Goal: Information Seeking & Learning: Learn about a topic

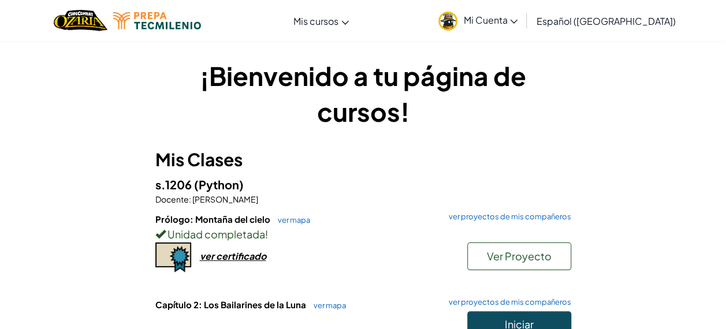
scroll to position [95, 0]
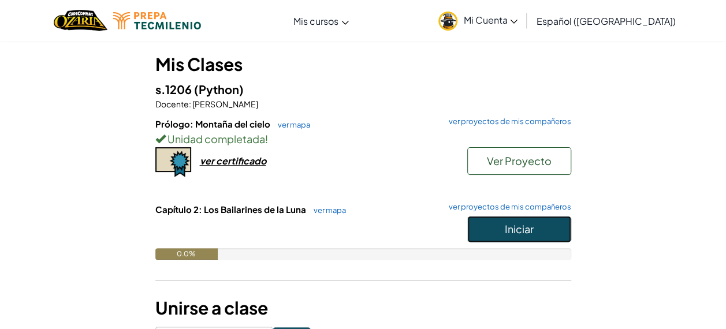
click at [513, 225] on span "Iniciar" at bounding box center [519, 228] width 29 height 13
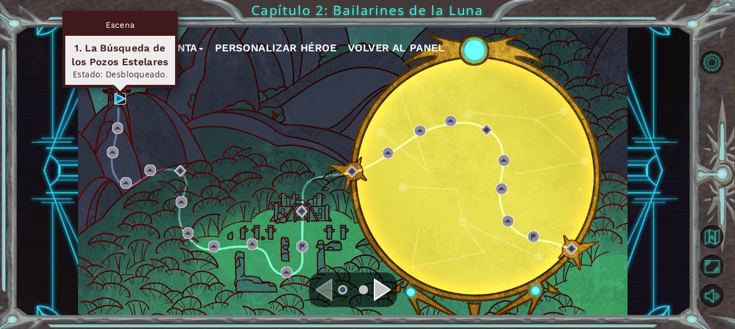
click at [117, 96] on img at bounding box center [120, 99] width 12 height 12
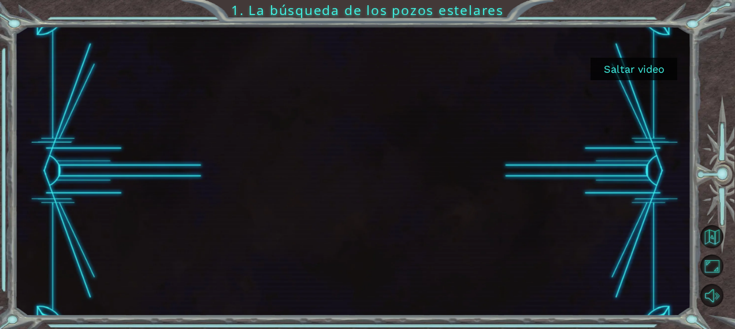
click at [637, 79] on button "Saltar video" at bounding box center [633, 69] width 87 height 23
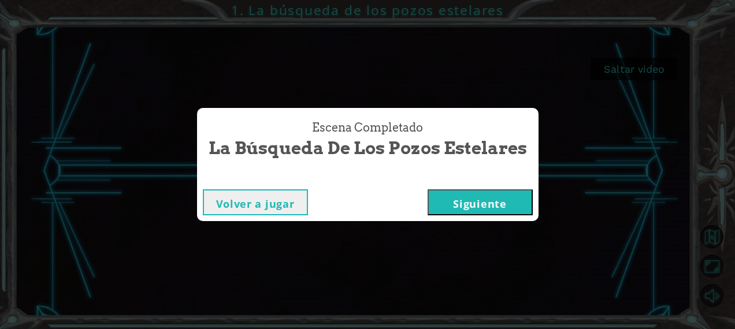
click at [478, 206] on button "Siguiente" at bounding box center [479, 202] width 105 height 26
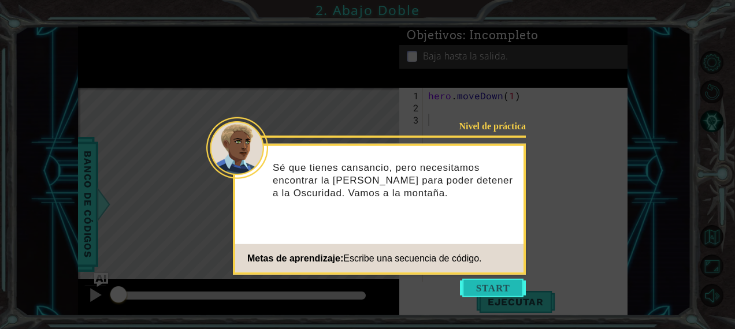
click at [483, 289] on button "Start" at bounding box center [493, 288] width 66 height 18
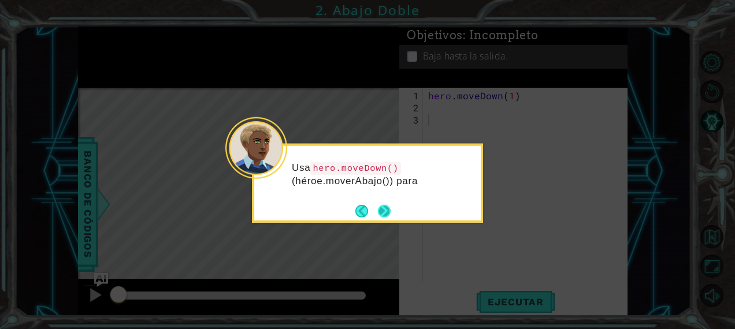
click at [390, 212] on button "Next" at bounding box center [384, 210] width 13 height 13
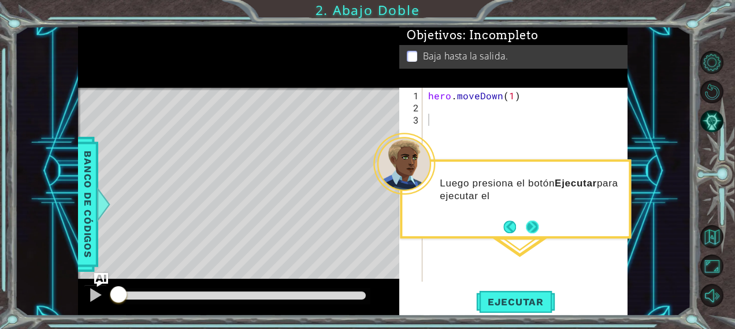
click at [528, 225] on button "Next" at bounding box center [532, 227] width 13 height 13
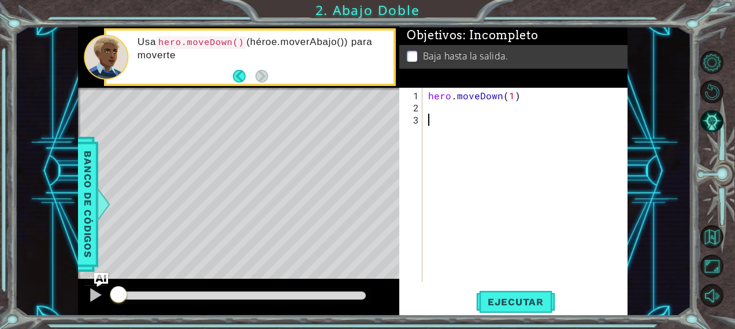
click at [468, 213] on div "hero . moveDown ( 1 )" at bounding box center [528, 199] width 205 height 218
drag, startPoint x: 468, startPoint y: 213, endPoint x: 286, endPoint y: 90, distance: 219.3
click at [286, 90] on div "1 ההההההההההההההההההההההההההההההההההההההההההההההההההההההההההההההההההההההההההההה…" at bounding box center [352, 172] width 549 height 290
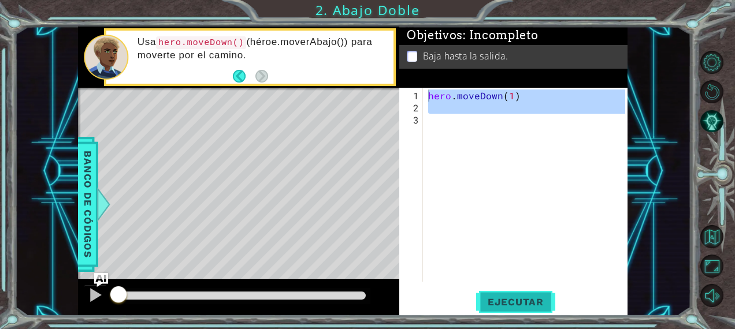
click at [509, 295] on button "Ejecutar" at bounding box center [515, 302] width 79 height 23
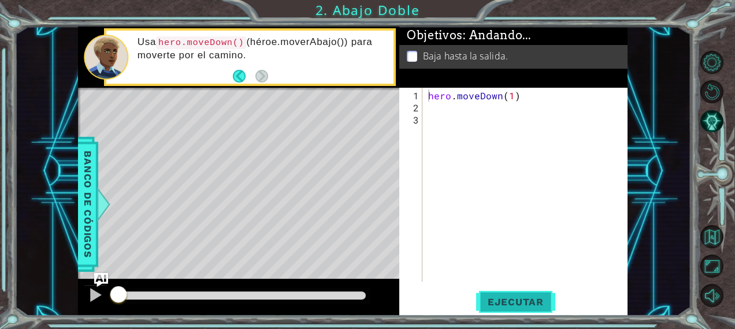
click at [509, 295] on button "Ejecutar" at bounding box center [515, 302] width 79 height 23
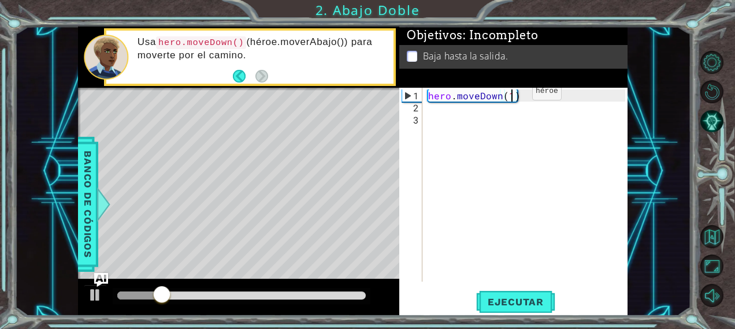
click at [512, 96] on div "hero . moveDown ( 1 )" at bounding box center [528, 199] width 205 height 218
type textarea "hero.moveDown(2)"
click at [516, 302] on span "Ejecutar" at bounding box center [515, 302] width 79 height 12
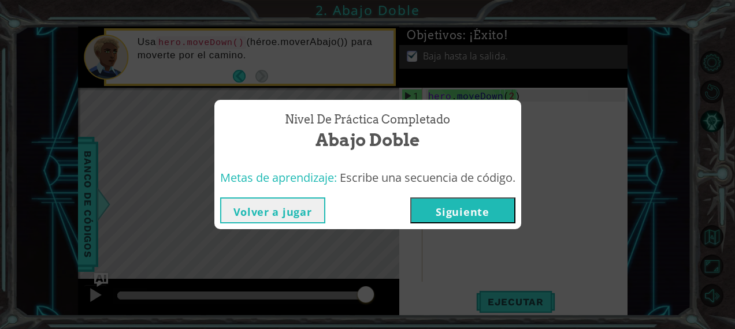
click at [472, 211] on button "Siguiente" at bounding box center [462, 211] width 105 height 26
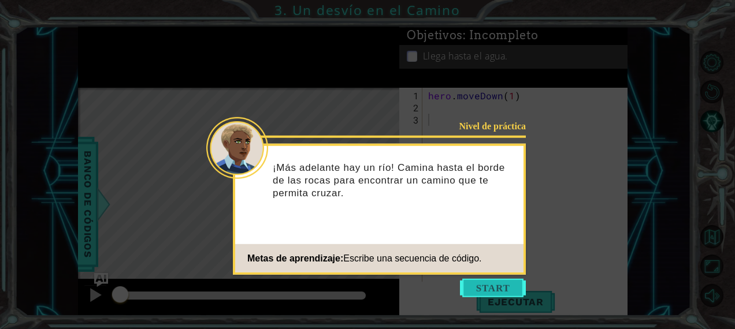
click at [481, 292] on button "Start" at bounding box center [493, 288] width 66 height 18
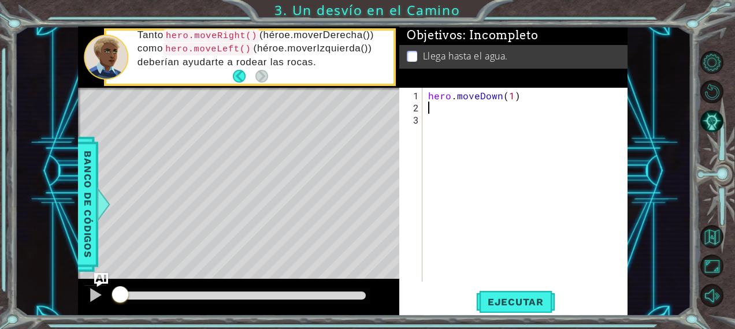
click at [453, 111] on div "hero . moveDown ( 1 )" at bounding box center [528, 199] width 205 height 218
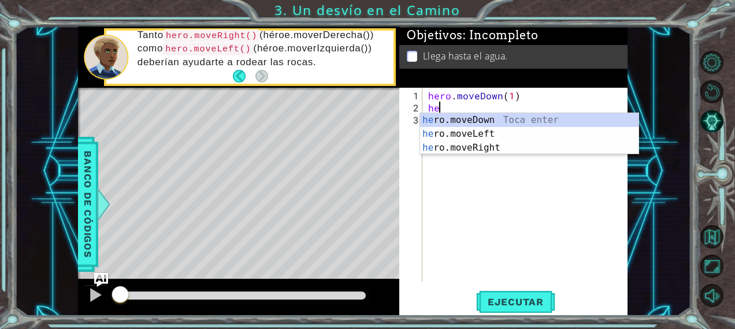
scroll to position [0, 1]
click at [468, 128] on div "hero .moveDown Toca enter hero .moveLeft Toca enter hero .moveRight Toca enter" at bounding box center [529, 147] width 219 height 69
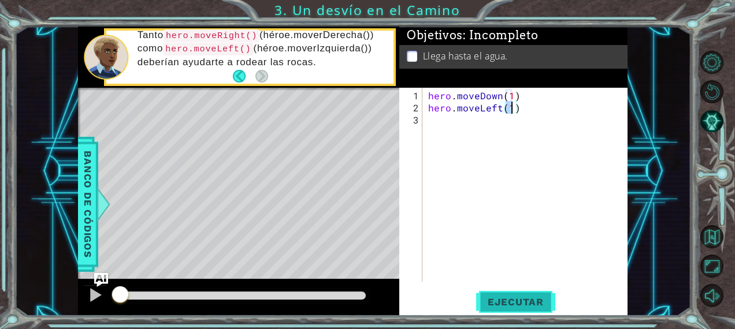
type textarea "hero.moveLeft(1)"
click at [499, 298] on span "Ejecutar" at bounding box center [515, 302] width 79 height 12
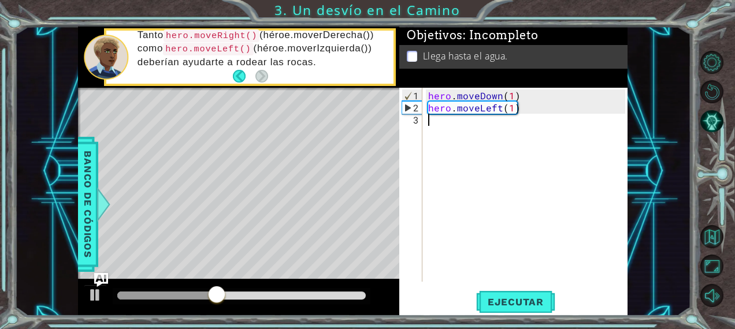
click at [444, 128] on div "hero . moveDown ( 1 ) hero . moveLeft ( 1 )" at bounding box center [528, 199] width 205 height 218
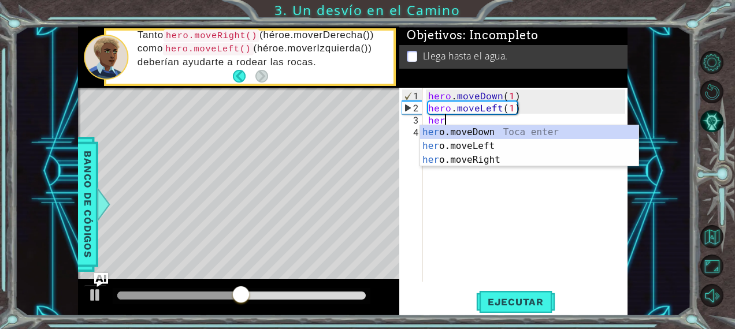
scroll to position [0, 0]
click at [481, 129] on div "her o.moveDown Toca enter her o.moveLeft [PERSON_NAME] enter her o.moveRight To…" at bounding box center [529, 159] width 219 height 69
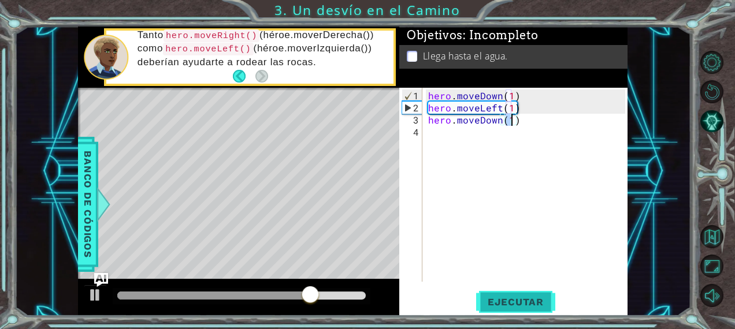
type textarea "hero.moveDown(1)"
click at [490, 301] on span "Ejecutar" at bounding box center [515, 302] width 79 height 12
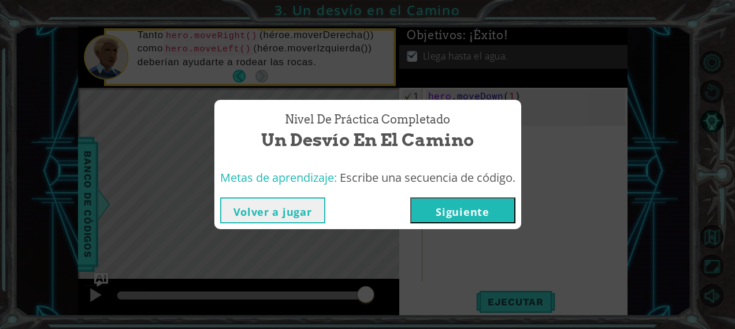
click at [469, 212] on button "Siguiente" at bounding box center [462, 211] width 105 height 26
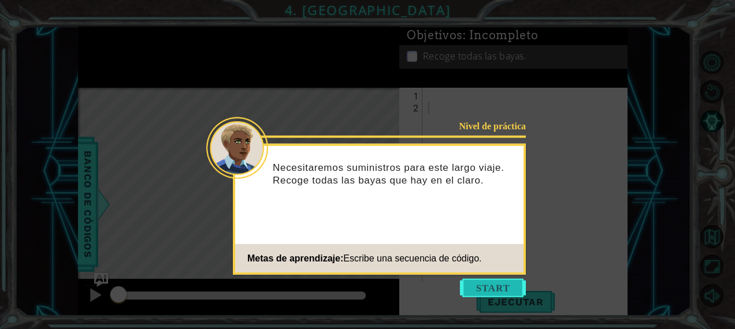
click at [494, 280] on button "Start" at bounding box center [493, 288] width 66 height 18
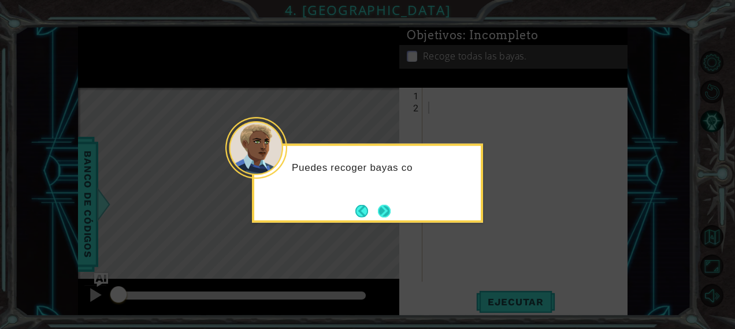
click at [386, 207] on button "Next" at bounding box center [384, 210] width 13 height 13
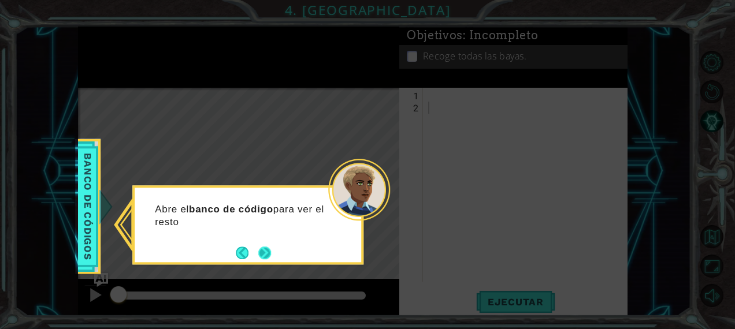
click at [262, 259] on button "Next" at bounding box center [264, 253] width 13 height 13
click at [261, 259] on button "Next" at bounding box center [264, 253] width 13 height 13
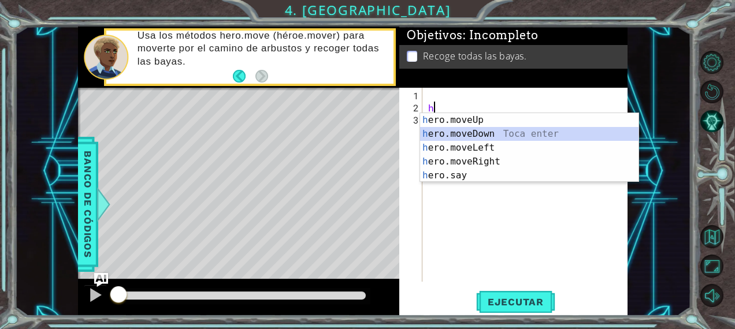
click at [472, 129] on div "h ero.moveUp Toca enter h ero.moveDown Toca enter h ero.moveLeft Toca enter h e…" at bounding box center [529, 161] width 219 height 97
type textarea "hero.moveDown(1)"
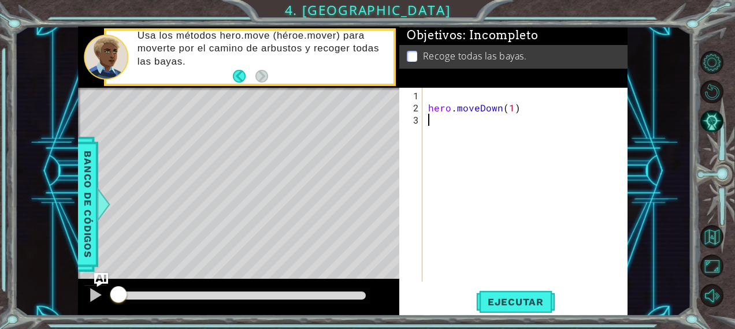
click at [518, 114] on div "hero . moveDown ( 1 )" at bounding box center [528, 199] width 205 height 218
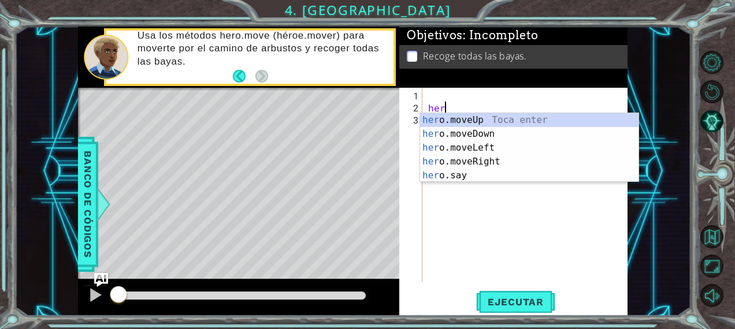
type textarea "h"
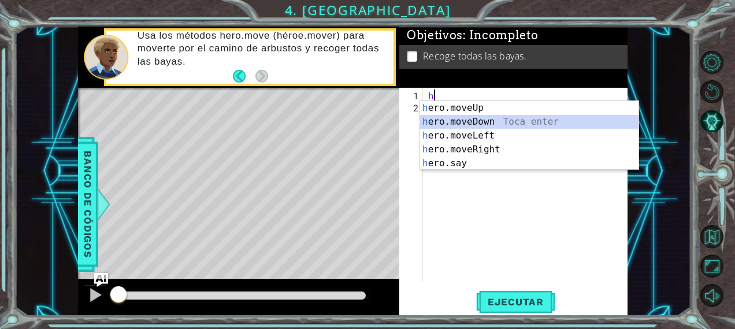
click at [486, 119] on div "h ero.moveUp Toca enter h ero.moveDown Toca enter h ero.moveLeft Toca enter h e…" at bounding box center [529, 149] width 219 height 97
type textarea "hero.moveDown(1)"
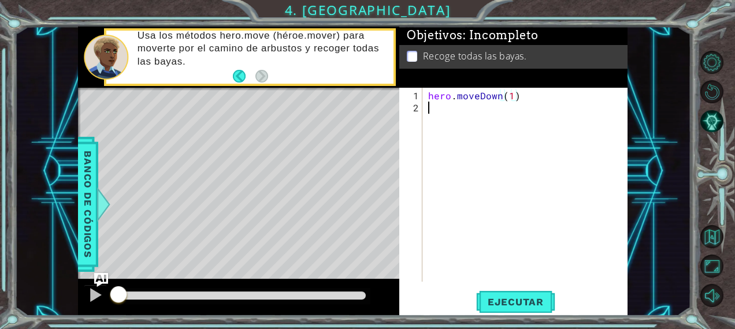
click at [448, 107] on div "hero . moveDown ( 1 )" at bounding box center [528, 199] width 205 height 218
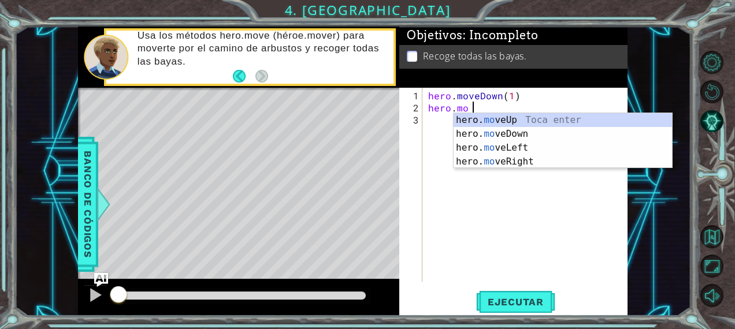
scroll to position [0, 2]
type textarea "hero. move"
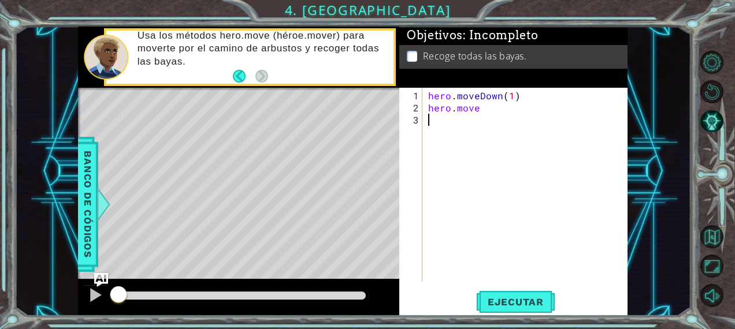
click at [444, 121] on div "hero . moveDown ( 1 ) hero . move" at bounding box center [528, 199] width 205 height 218
click at [487, 290] on div "1 2 3 hero . moveDown ( 1 ) hero . move ההההההההההההההההההההההההההההההההההההההה…" at bounding box center [513, 202] width 228 height 228
click at [482, 306] on span "Ejecutar" at bounding box center [515, 302] width 79 height 12
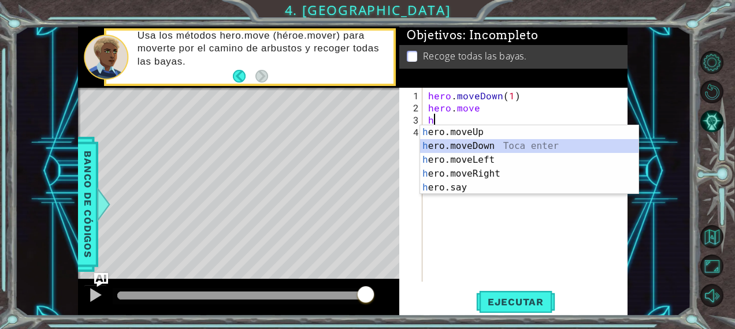
click at [486, 144] on div "h ero.moveUp Toca enter h ero.moveDown Toca enter h ero.moveLeft Toca enter h e…" at bounding box center [529, 173] width 219 height 97
type textarea "hero.moveDown(1)"
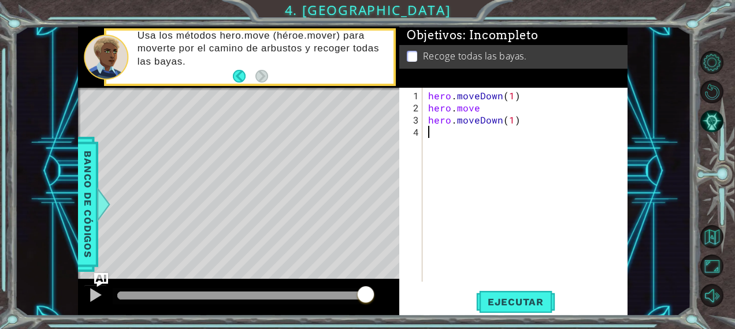
click at [470, 141] on div "hero . moveDown ( 1 ) hero . move hero . moveDown ( 1 )" at bounding box center [528, 199] width 205 height 218
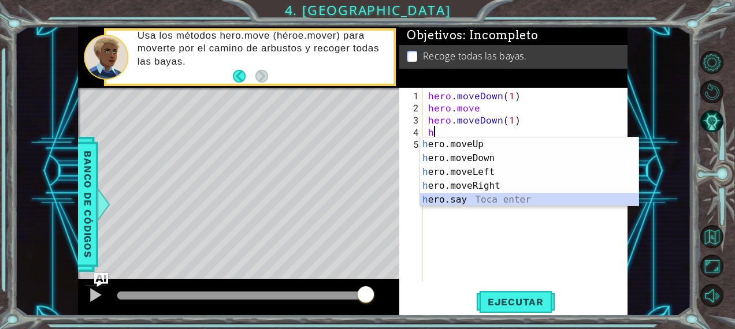
click at [454, 196] on div "h ero.moveUp Toca enter h ero.moveDown Toca enter h ero.moveLeft Toca enter h e…" at bounding box center [529, 185] width 219 height 97
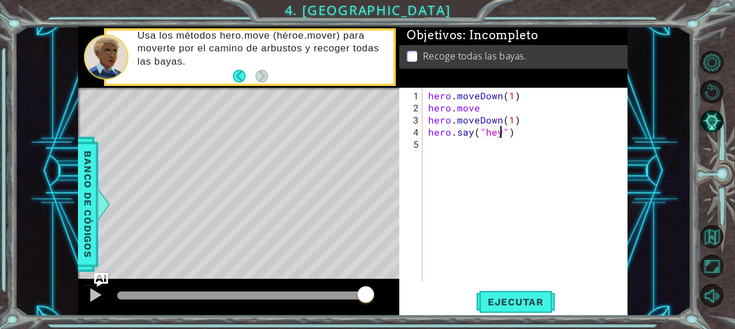
scroll to position [0, 5]
click at [531, 292] on button "Ejecutar" at bounding box center [515, 302] width 79 height 23
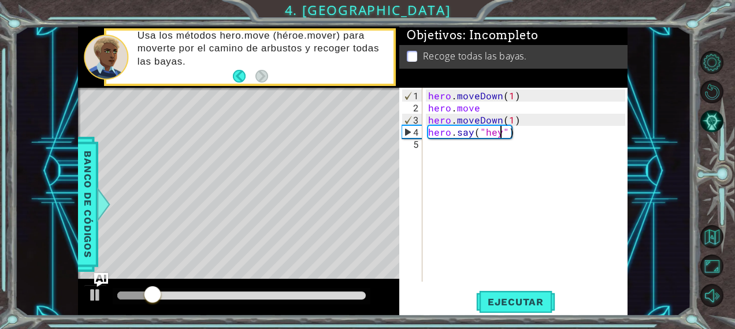
click at [535, 135] on div "hero . moveDown ( 1 ) hero . move hero . moveDown ( 1 ) hero . say ( "hey" )" at bounding box center [528, 199] width 205 height 218
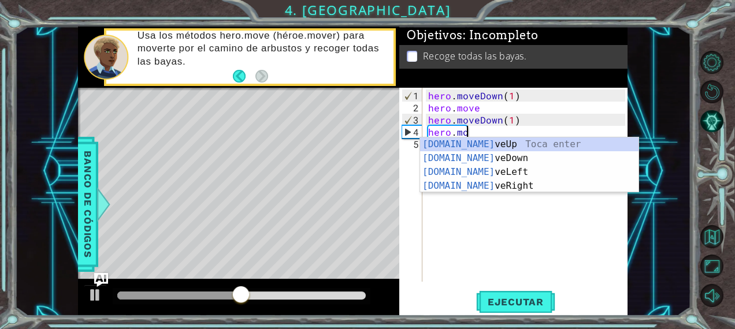
scroll to position [0, 2]
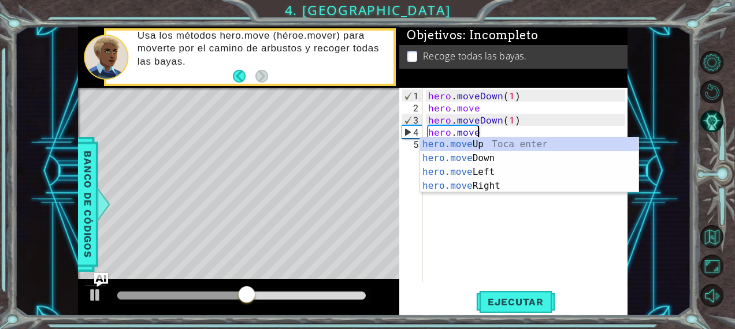
type textarea "hero.moveUp(1)"
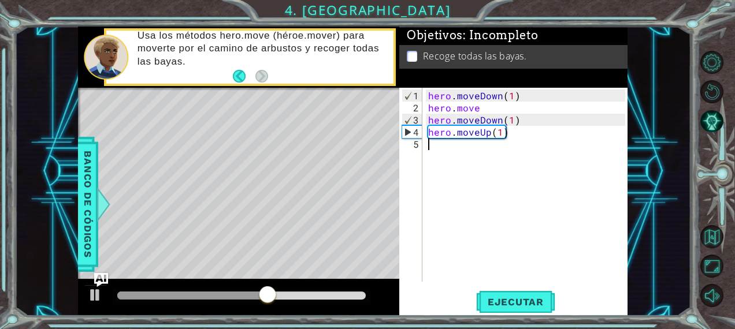
click at [520, 139] on div "hero . moveDown ( 1 ) hero . move hero . moveDown ( 1 ) hero . moveUp ( 1 )" at bounding box center [528, 199] width 205 height 218
click at [516, 131] on div "hero . moveDown ( 1 ) hero . move hero . moveDown ( 1 ) hero . moveUp ( 1 )" at bounding box center [528, 199] width 205 height 218
click at [509, 135] on div "hero . moveDown ( 1 ) hero . move hero . moveDown ( 1 ) hero . moveUp ( 1 )" at bounding box center [528, 199] width 205 height 218
click at [498, 128] on div "hero . moveDown ( 1 ) hero . move hero . moveDown ( 1 ) hero . moveU )" at bounding box center [528, 199] width 205 height 218
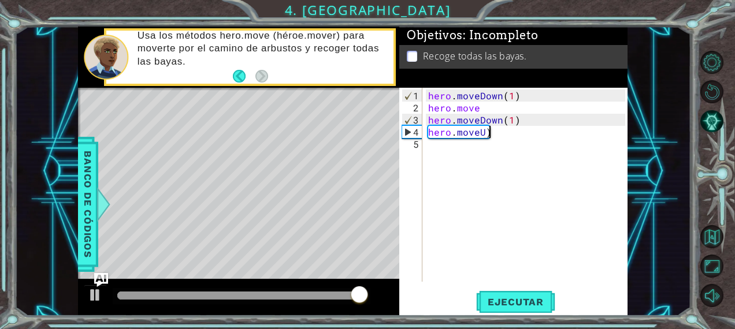
type textarea "hero.move"
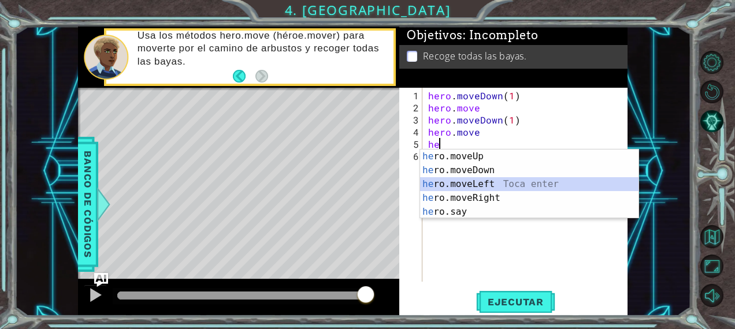
click at [482, 183] on div "he ro.moveUp Toca enter he ro.moveDown Toca enter he ro.moveLeft Toca enter he …" at bounding box center [529, 198] width 219 height 97
type textarea "hero.moveLeft(1)"
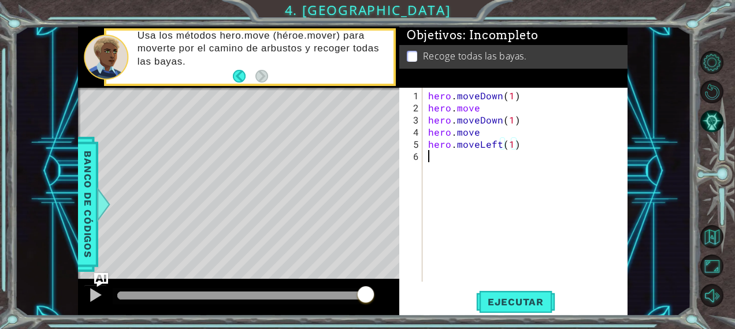
click at [464, 154] on div "hero . moveDown ( 1 ) hero . move hero . moveDown ( 1 ) hero . move hero . move…" at bounding box center [528, 199] width 205 height 218
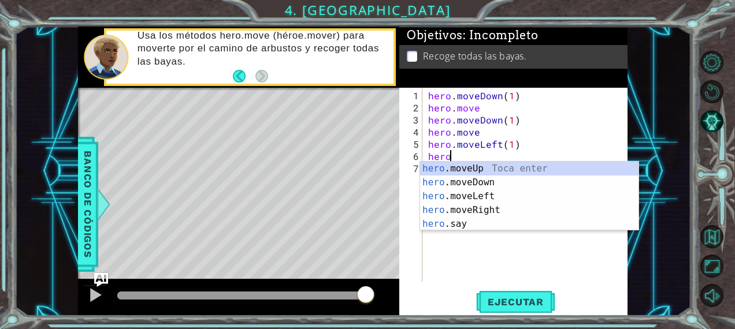
scroll to position [0, 1]
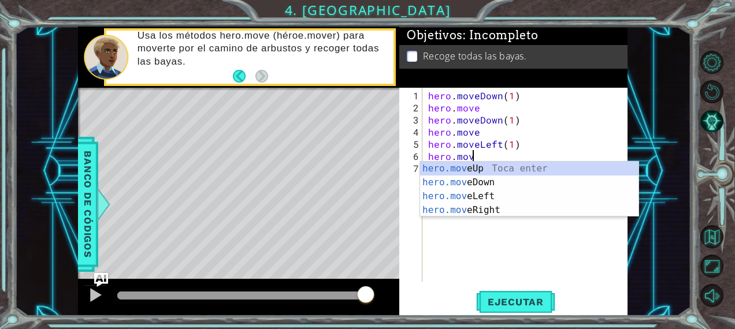
type textarea "hero.move"
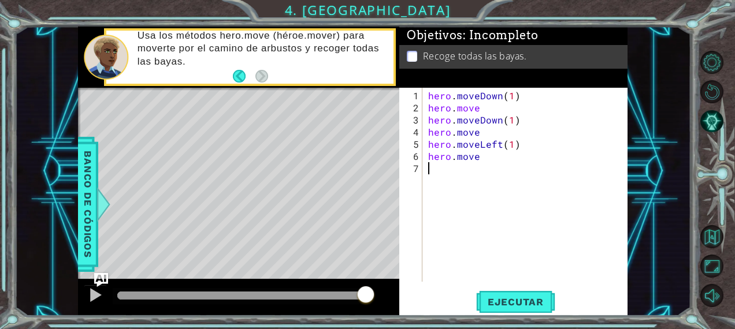
click at [429, 232] on div "hero . moveDown ( 1 ) hero . move hero . moveDown ( 1 ) hero . move hero . move…" at bounding box center [528, 199] width 205 height 218
click at [501, 310] on button "Ejecutar" at bounding box center [515, 302] width 79 height 23
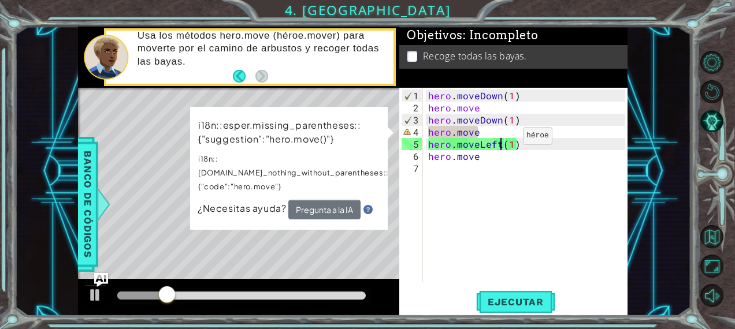
click at [503, 140] on div "hero . moveDown ( 1 ) hero . move hero . moveDown ( 1 ) hero . move hero . move…" at bounding box center [528, 199] width 205 height 218
click at [455, 130] on div "hero . moveDown ( 1 ) hero . move hero . moveDown ( 1 ) hero . move hero . move…" at bounding box center [528, 199] width 205 height 218
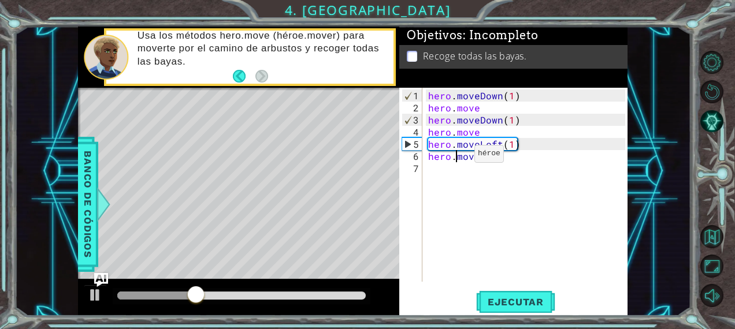
click at [454, 158] on div "hero . moveDown ( 1 ) hero . move hero . moveDown ( 1 ) hero . move hero . move…" at bounding box center [528, 199] width 205 height 218
type textarea "hero. move"
click at [466, 219] on div "hero . moveDown ( 1 ) hero . move hero . moveDown ( 1 ) hero . move hero . move…" at bounding box center [528, 199] width 205 height 218
click at [515, 298] on span "Ejecutar" at bounding box center [515, 302] width 79 height 12
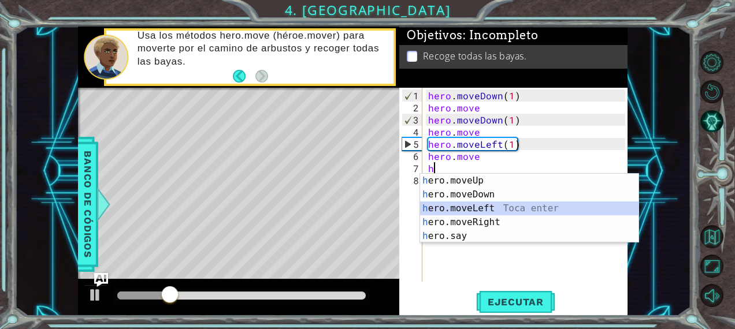
click at [477, 208] on div "h ero.moveUp Toca enter h ero.moveDown Toca enter h ero.moveLeft Toca enter h e…" at bounding box center [529, 222] width 219 height 97
type textarea "hero.moveLeft(1)"
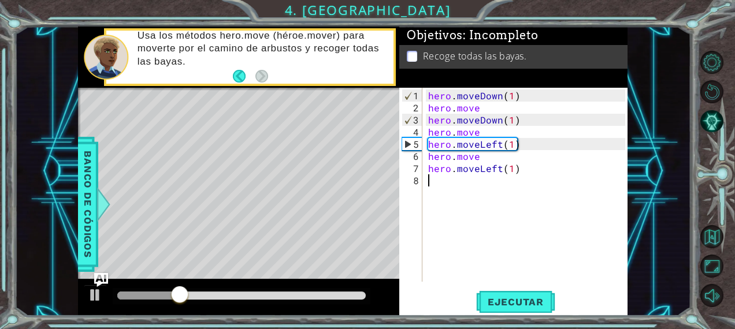
click at [444, 184] on div "hero . moveDown ( 1 ) hero . move hero . moveDown ( 1 ) hero . move hero . move…" at bounding box center [528, 199] width 205 height 218
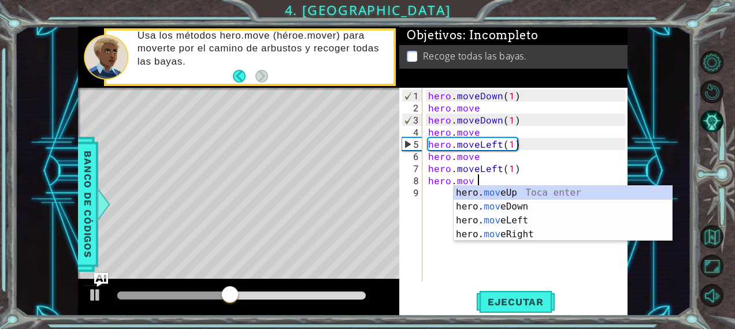
scroll to position [0, 2]
type textarea "hero. move"
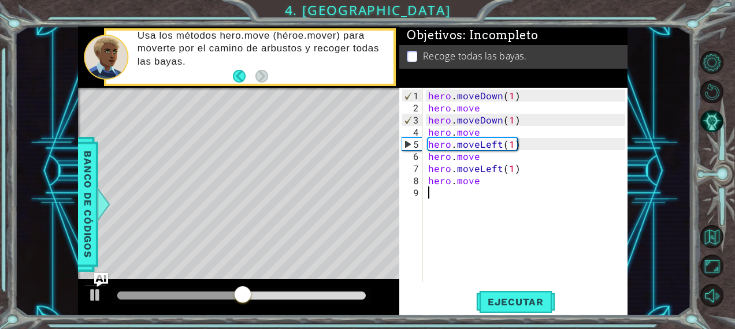
click at [438, 200] on div "hero . moveDown ( 1 ) hero . move hero . moveDown ( 1 ) hero . move hero . move…" at bounding box center [528, 199] width 205 height 218
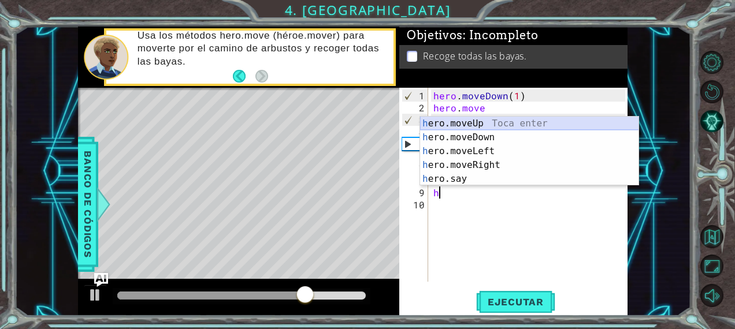
click at [485, 122] on div "h ero.moveUp Toca enter h ero.moveDown Toca enter h ero.moveLeft Toca enter h e…" at bounding box center [529, 165] width 219 height 97
type textarea "hero.moveUp(1)"
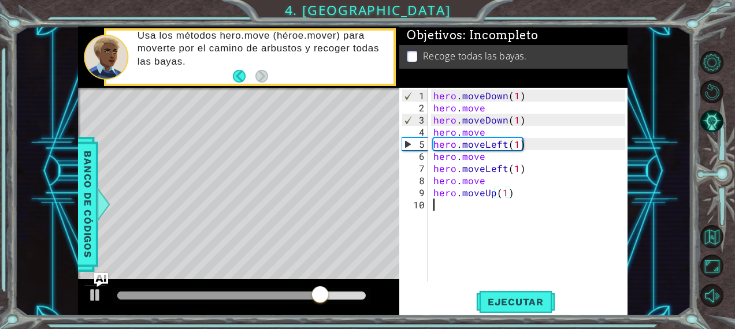
click at [431, 202] on div "hero . moveDown ( 1 ) hero . move hero . moveDown ( 1 ) hero . move hero . move…" at bounding box center [531, 199] width 200 height 218
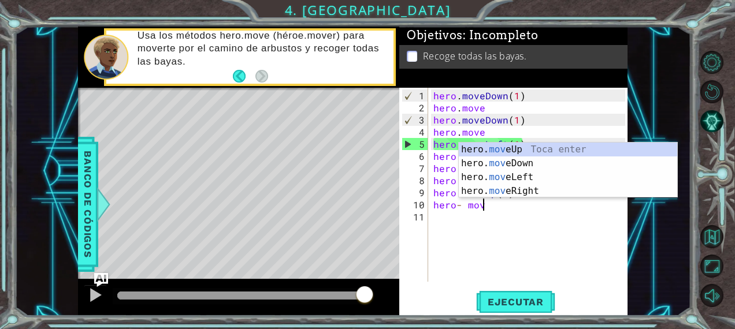
scroll to position [0, 2]
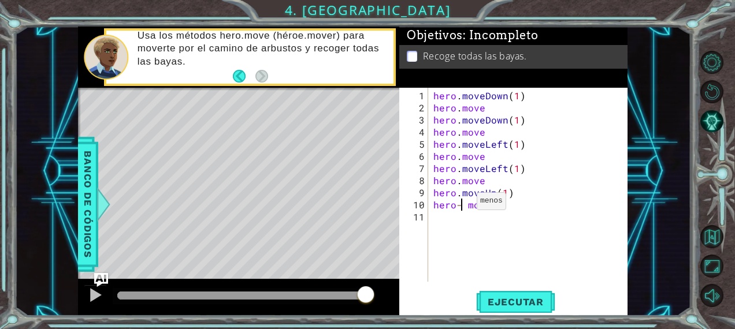
click at [462, 206] on div "hero . moveDown ( 1 ) hero . move hero . moveDown ( 1 ) hero . move hero . move…" at bounding box center [531, 199] width 200 height 218
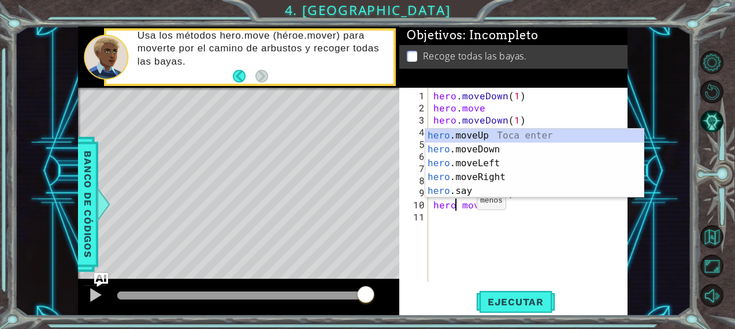
type textarea "hero. move"
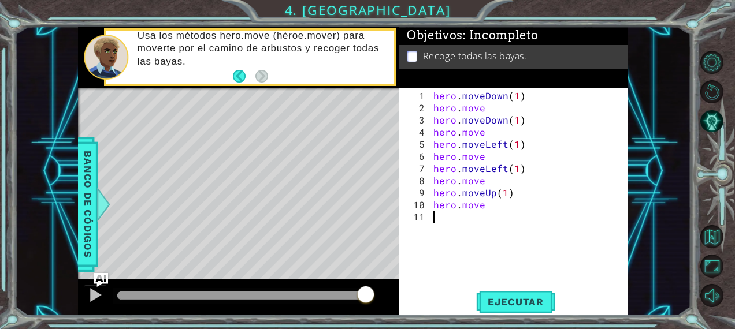
click at [442, 219] on div "hero . moveDown ( 1 ) hero . move hero . moveDown ( 1 ) hero . move hero . move…" at bounding box center [531, 199] width 200 height 218
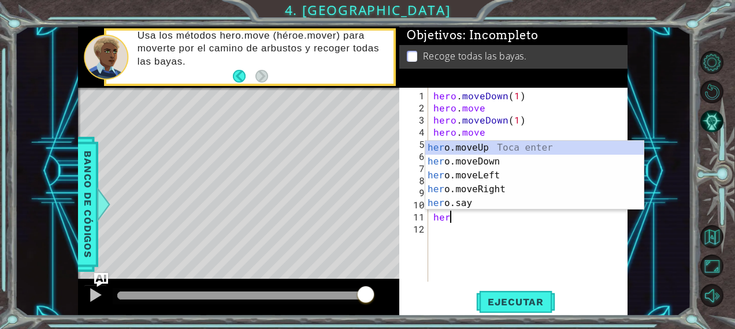
scroll to position [0, 1]
click at [496, 151] on div "hero .moveUp Toca enter hero .moveDown Toca enter hero .moveLeft Toca enter her…" at bounding box center [534, 189] width 219 height 97
type textarea "hero.moveUp(1)"
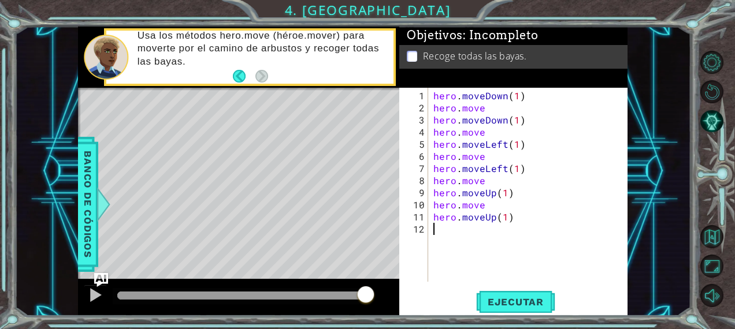
click at [443, 236] on div "hero . moveDown ( 1 ) hero . move hero . moveDown ( 1 ) hero . move hero . move…" at bounding box center [531, 199] width 200 height 218
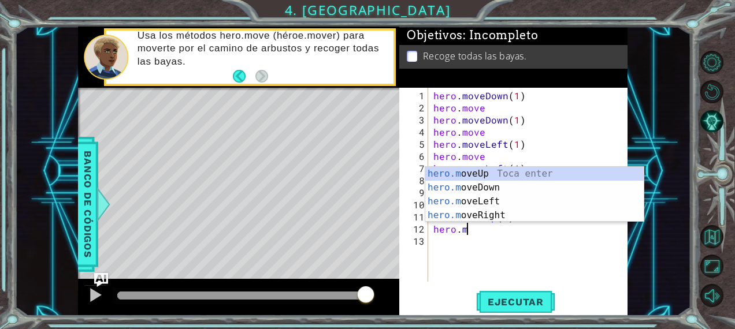
scroll to position [0, 2]
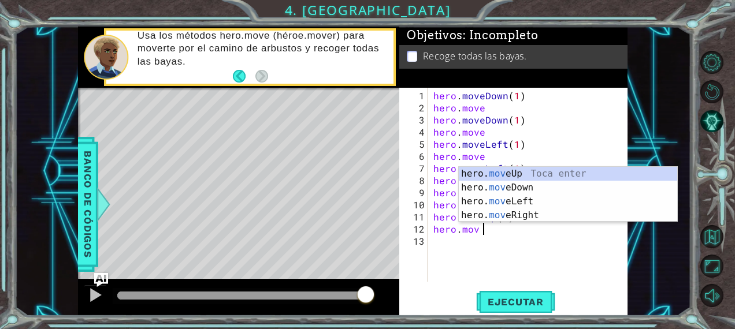
type textarea "hero. move"
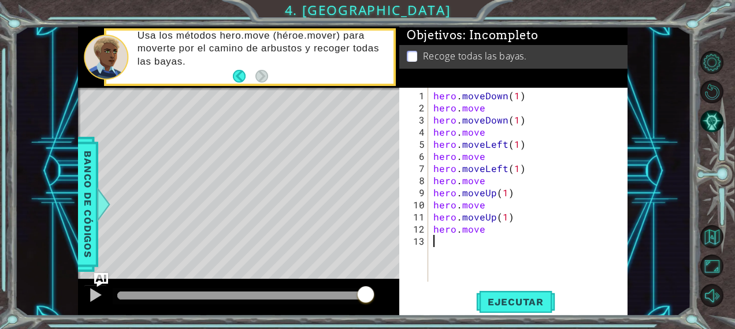
click at [439, 239] on div "hero . moveDown ( 1 ) hero . move hero . moveDown ( 1 ) hero . move hero . move…" at bounding box center [531, 199] width 200 height 218
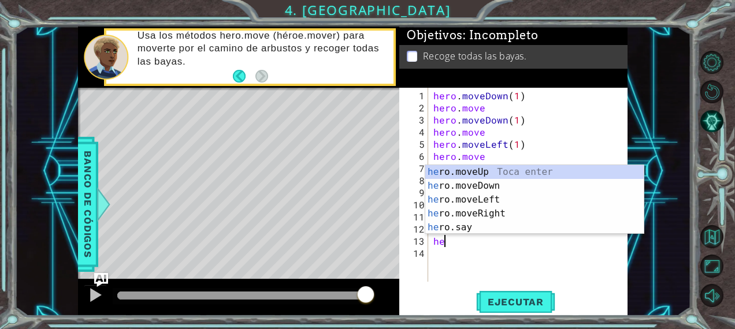
scroll to position [0, 1]
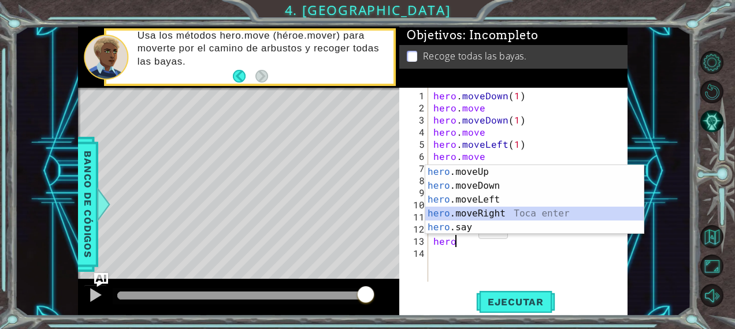
click at [489, 211] on div "hero .moveUp Toca enter hero .moveDown Toca enter hero .moveLeft Toca enter her…" at bounding box center [534, 213] width 219 height 97
type textarea "hero.moveRight(1)"
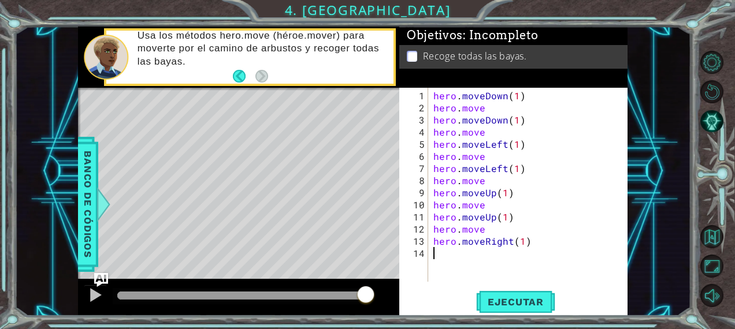
click at [452, 249] on div "hero . moveDown ( 1 ) hero . move hero . moveDown ( 1 ) hero . move hero . move…" at bounding box center [531, 199] width 200 height 218
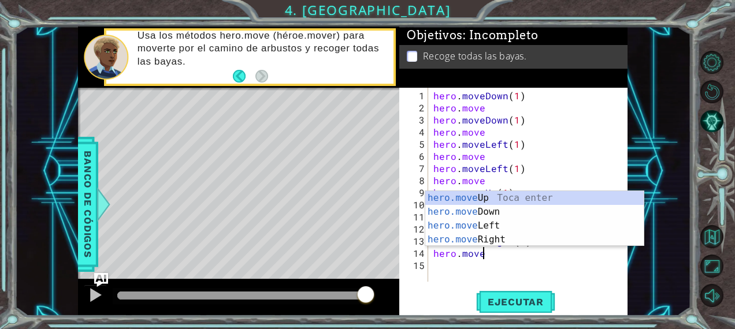
scroll to position [0, 2]
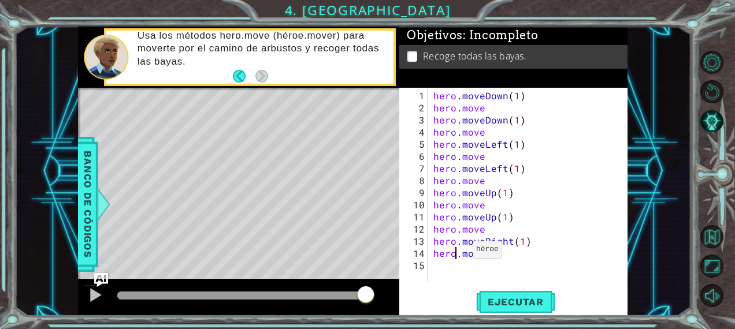
click at [457, 254] on div "hero . moveDown ( 1 ) hero . move hero . moveDown ( 1 ) hero . move hero . move…" at bounding box center [531, 199] width 200 height 218
click at [461, 255] on div "hero . moveDown ( 1 ) hero . move hero . moveDown ( 1 ) hero . move hero . move…" at bounding box center [531, 199] width 200 height 218
type textarea "hero. move"
click at [518, 304] on span "Ejecutar" at bounding box center [515, 302] width 79 height 12
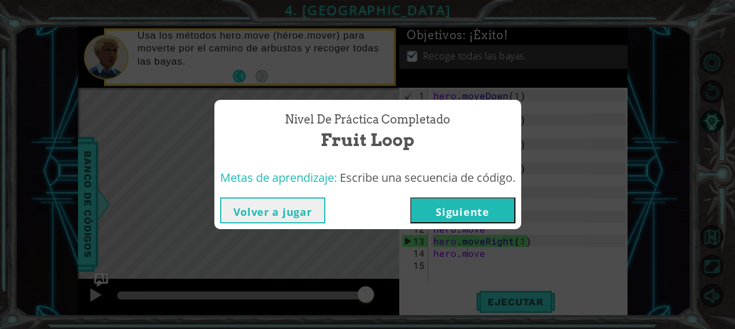
click at [463, 215] on button "Siguiente" at bounding box center [462, 211] width 105 height 26
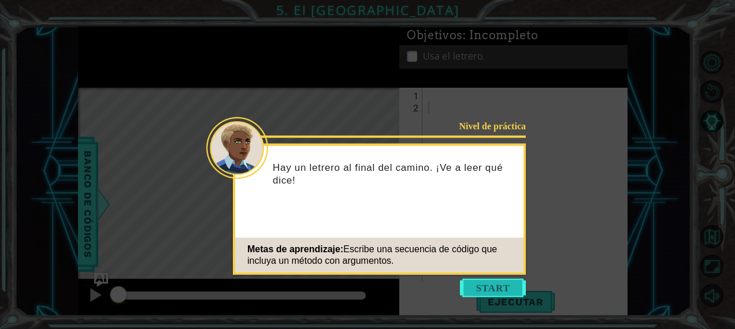
click at [489, 283] on button "Start" at bounding box center [493, 288] width 66 height 18
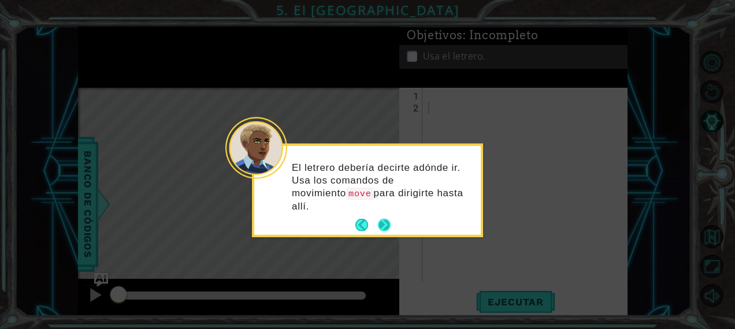
click at [388, 219] on button "Next" at bounding box center [384, 225] width 13 height 13
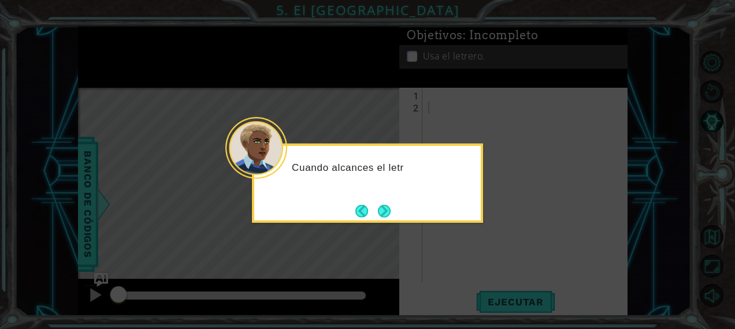
click at [388, 208] on button "Next" at bounding box center [384, 210] width 13 height 13
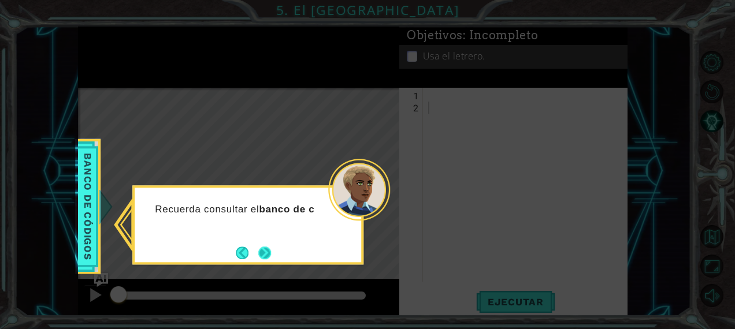
click at [271, 248] on button "Next" at bounding box center [264, 253] width 13 height 13
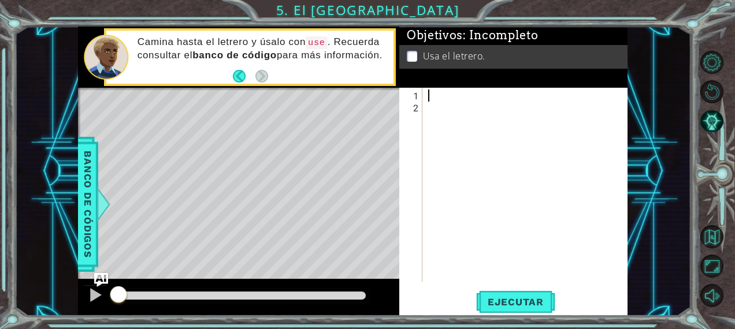
click at [436, 96] on div at bounding box center [528, 199] width 205 height 218
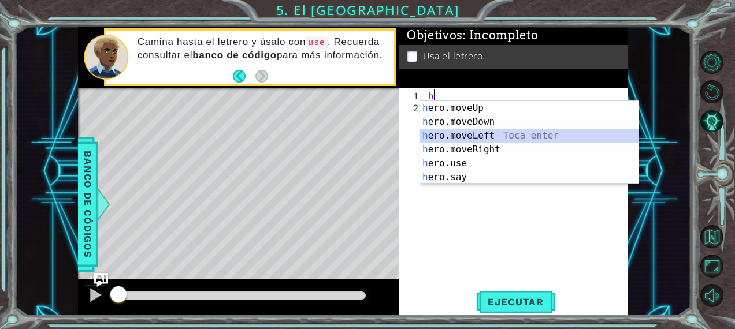
click at [482, 137] on div "h ero.moveUp Toca enter h ero.moveDown Toca enter h ero.moveLeft Toca enter h e…" at bounding box center [529, 156] width 219 height 111
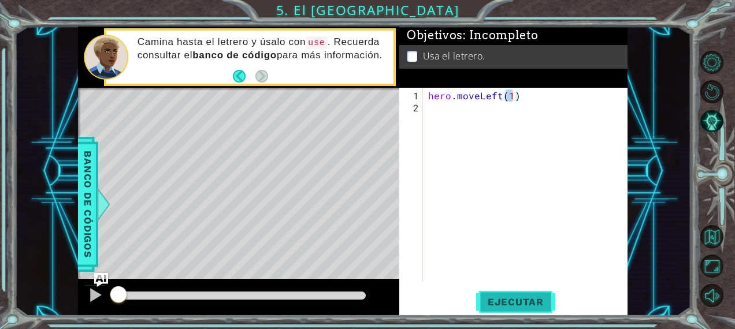
click at [486, 302] on span "Ejecutar" at bounding box center [515, 302] width 79 height 12
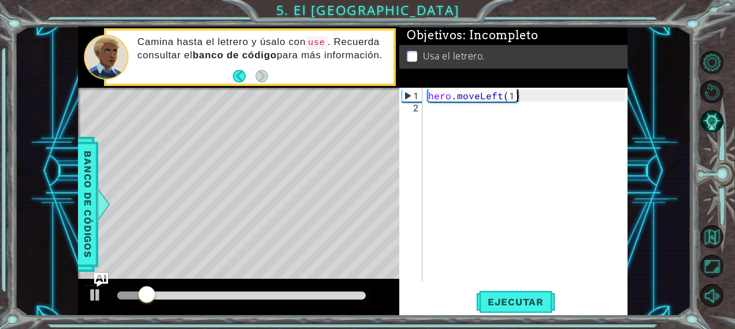
click at [531, 99] on div "hero . moveLeft ( 1 )" at bounding box center [528, 199] width 205 height 218
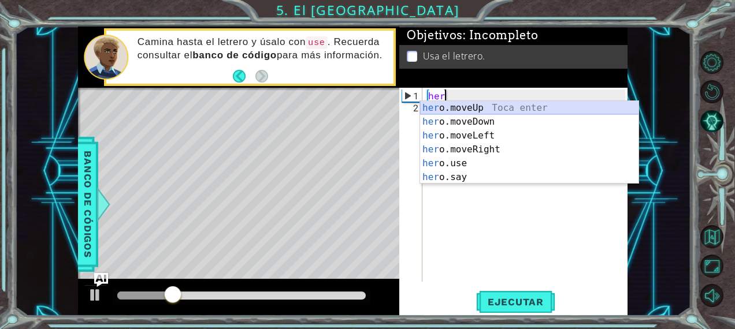
click at [487, 109] on div "her o.moveUp Toca enter her o.moveDown Toca enter her o.moveLeft [PERSON_NAME] …" at bounding box center [529, 156] width 219 height 111
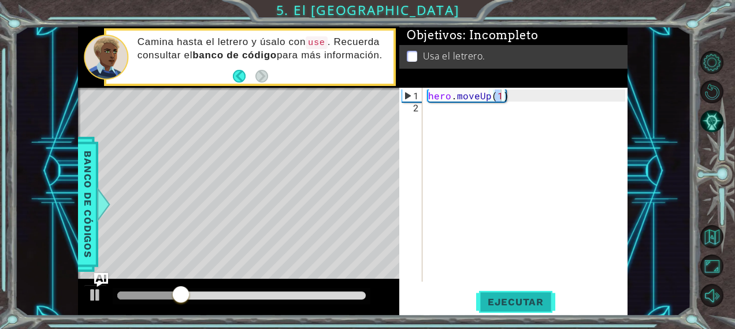
click at [498, 302] on span "Ejecutar" at bounding box center [515, 302] width 79 height 12
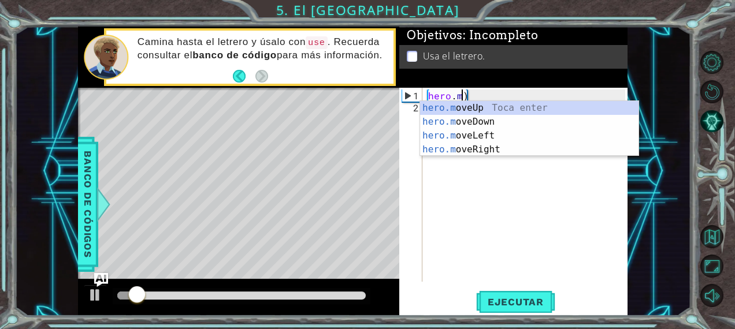
type textarea ")"
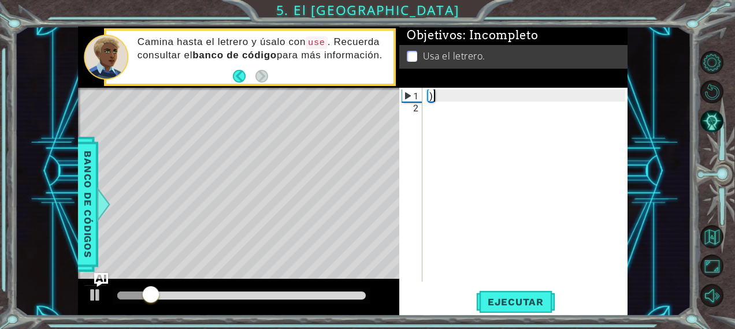
click at [498, 97] on div ")" at bounding box center [528, 199] width 205 height 218
click at [504, 314] on div "1 2 ההההההההההההההההההההההההההההההההההההההההההההההההההההההההההההההההההההההההההה…" at bounding box center [513, 202] width 228 height 228
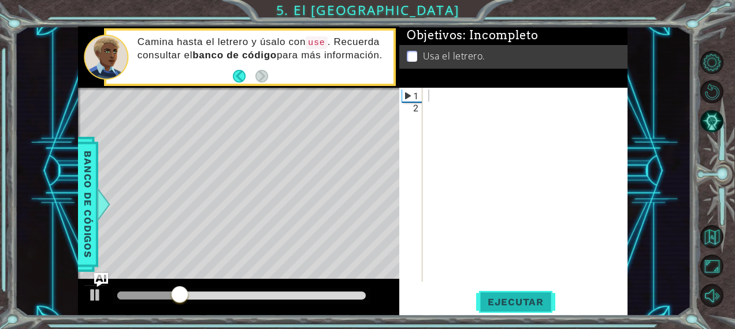
click at [501, 306] on span "Ejecutar" at bounding box center [515, 302] width 79 height 12
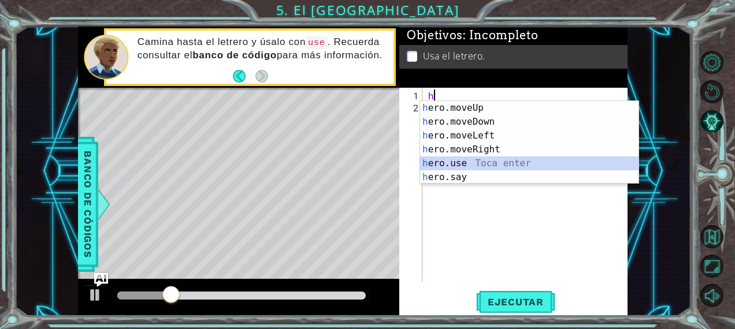
click at [469, 161] on div "h ero.moveUp Toca enter h ero.moveDown Toca enter h ero.moveLeft Toca enter h e…" at bounding box center [529, 156] width 219 height 111
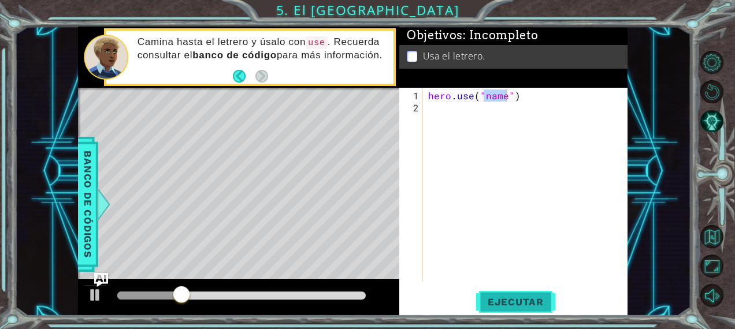
click at [491, 295] on button "Ejecutar" at bounding box center [515, 302] width 79 height 23
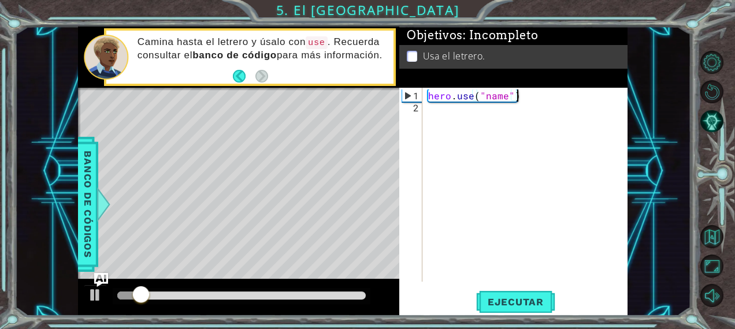
click at [537, 97] on div "hero . use ( "name" )" at bounding box center [528, 199] width 205 height 218
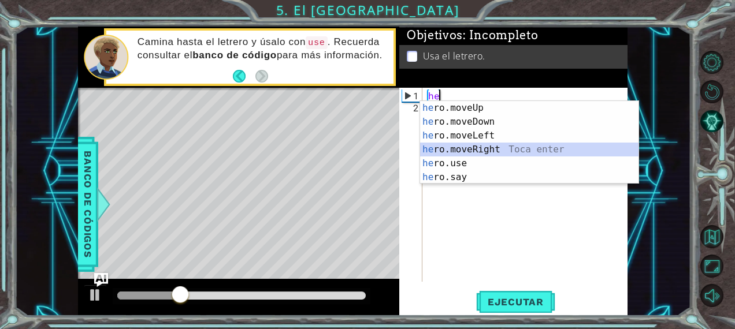
click at [491, 146] on div "he ro.moveUp Toca enter he ro.moveDown Toca enter he ro.moveLeft Toca enter he …" at bounding box center [529, 156] width 219 height 111
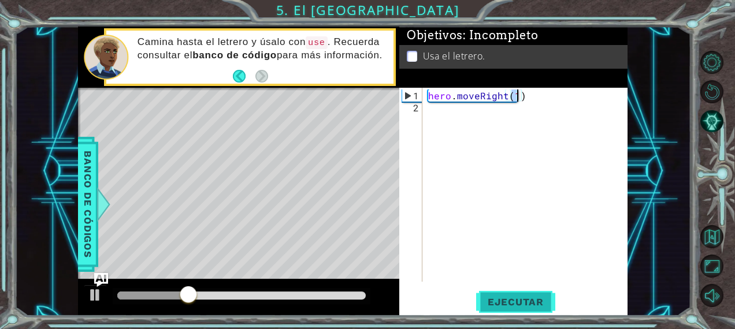
click at [494, 312] on button "Ejecutar" at bounding box center [515, 302] width 79 height 23
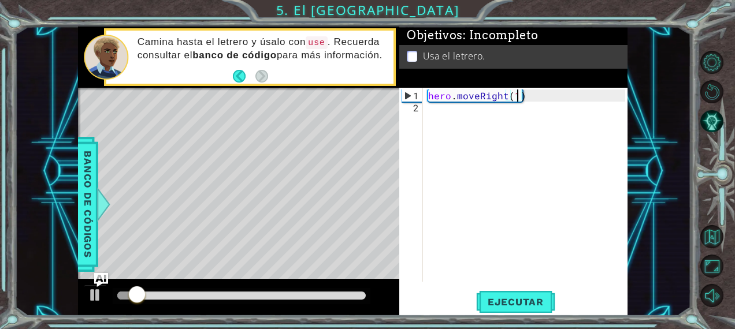
scroll to position [0, 5]
type textarea "hero.moveRight(1)"
click at [482, 119] on div "hero . moveRight ( 1 )" at bounding box center [528, 199] width 205 height 218
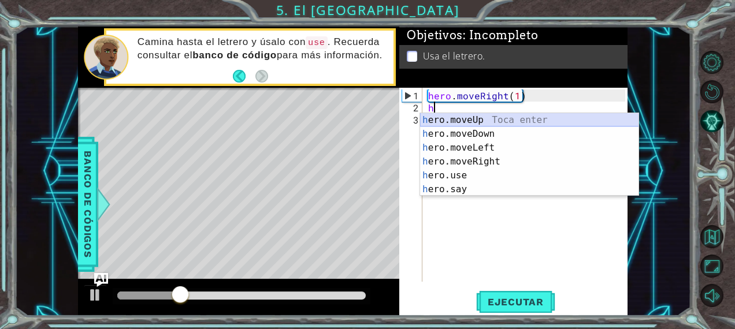
click at [474, 120] on div "h ero.moveUp Toca enter h ero.moveDown Toca enter h ero.moveLeft Toca enter h e…" at bounding box center [529, 168] width 219 height 111
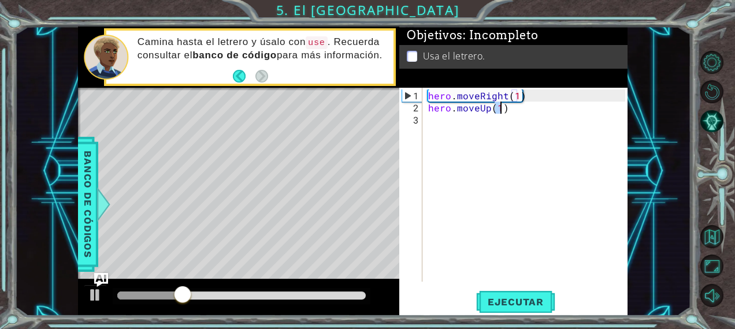
type textarea "hero.moveUp(1)"
click at [457, 122] on div "hero . moveRight ( 1 ) hero . moveUp ( 1 )" at bounding box center [528, 199] width 205 height 218
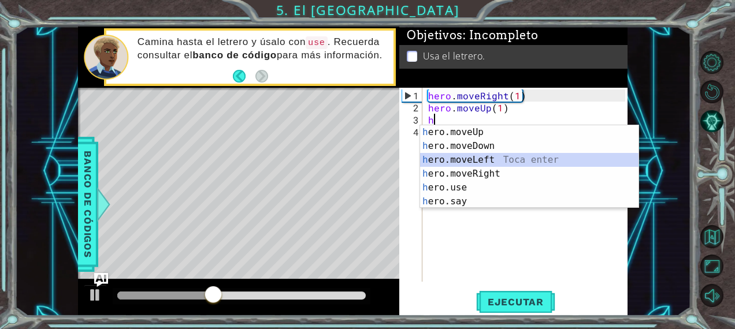
click at [484, 159] on div "h ero.moveUp Toca enter h ero.moveDown Toca enter h ero.moveLeft Toca enter h e…" at bounding box center [529, 180] width 219 height 111
type textarea "hero.moveLeft(1)"
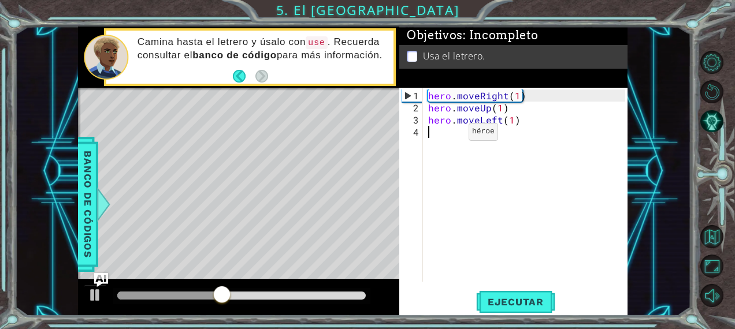
click at [448, 136] on div "hero . moveRight ( 1 ) hero . moveUp ( 1 ) hero . moveLeft ( 1 )" at bounding box center [528, 199] width 205 height 218
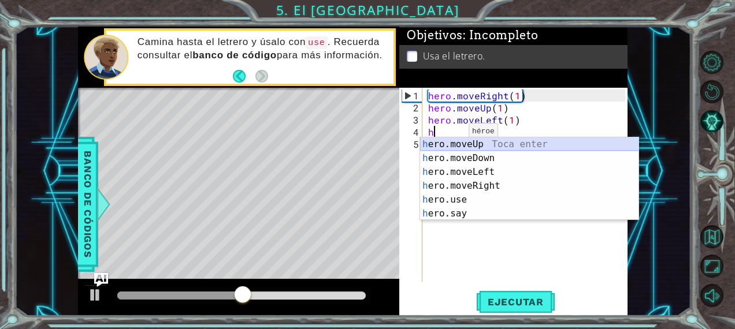
click at [468, 142] on div "h ero.moveUp Toca enter h ero.moveDown Toca enter h ero.moveLeft Toca enter h e…" at bounding box center [529, 192] width 219 height 111
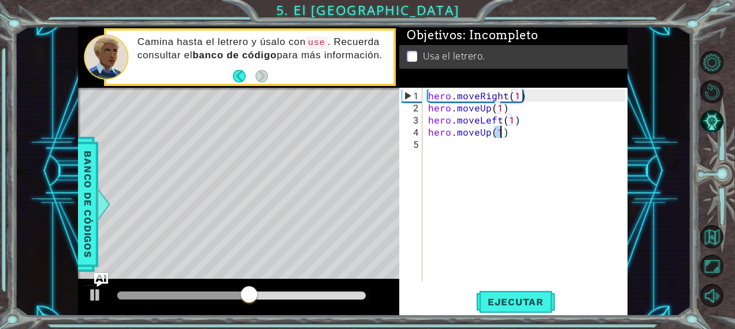
click at [456, 156] on div "hero . moveRight ( 1 ) hero . moveUp ( 1 ) hero . moveLeft ( 1 ) hero . moveUp …" at bounding box center [528, 199] width 205 height 218
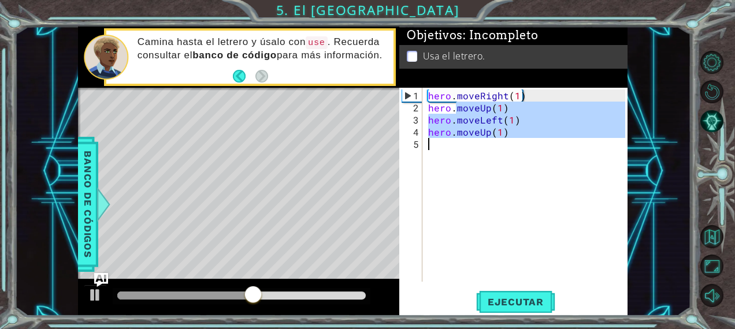
type textarea "hero.h"
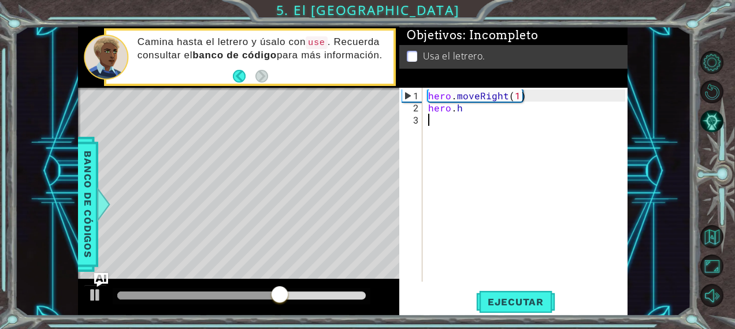
click at [499, 148] on div "hero . moveRight ( 1 ) hero . h" at bounding box center [528, 199] width 205 height 218
click at [494, 120] on div "hero . moveRight ( 1 ) hero . h" at bounding box center [528, 199] width 205 height 218
click at [472, 120] on div "hero . moveRight ( 1 ) hero . h" at bounding box center [528, 199] width 205 height 218
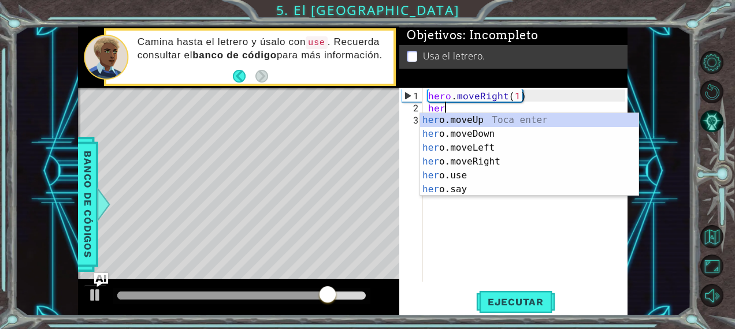
click at [472, 120] on div "her o.moveUp Toca enter her o.moveDown Toca enter her o.moveLeft [PERSON_NAME] …" at bounding box center [529, 168] width 219 height 111
type textarea "hero.moveUp(1)"
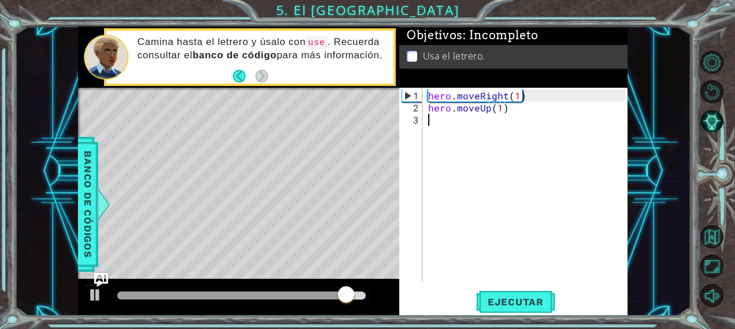
click at [444, 121] on div "hero . moveRight ( 1 ) hero . moveUp ( 1 )" at bounding box center [528, 199] width 205 height 218
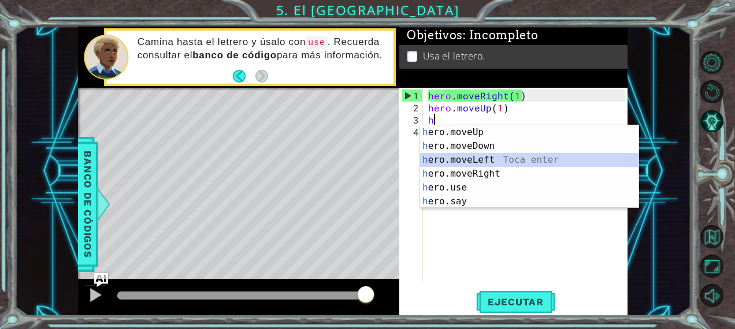
click at [487, 163] on div "h ero.moveUp Toca enter h ero.moveDown Toca enter h ero.moveLeft Toca enter h e…" at bounding box center [529, 180] width 219 height 111
type textarea "hero.moveLeft(1)"
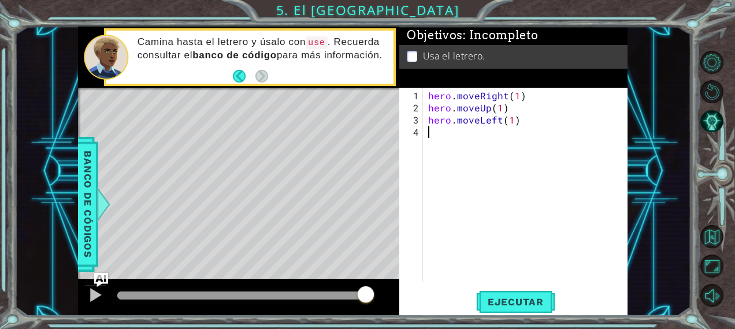
click at [452, 137] on div "hero . moveRight ( 1 ) hero . moveUp ( 1 ) hero . moveLeft ( 1 )" at bounding box center [528, 199] width 205 height 218
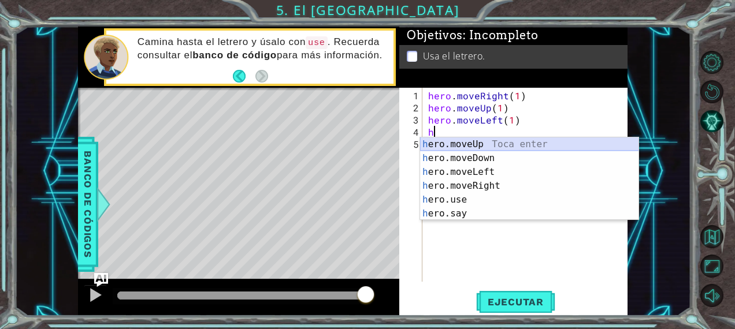
click at [489, 144] on div "h ero.moveUp Toca enter h ero.moveDown Toca enter h ero.moveLeft Toca enter h e…" at bounding box center [529, 192] width 219 height 111
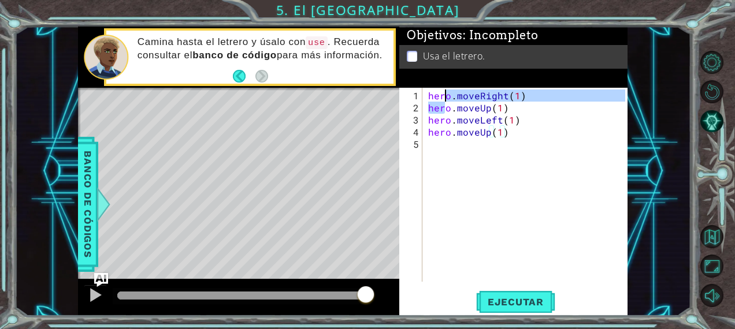
click at [444, 148] on div "hero . moveRight ( 1 ) hero . moveUp ( 1 ) hero . moveLeft ( 1 ) hero . moveUp …" at bounding box center [528, 199] width 205 height 218
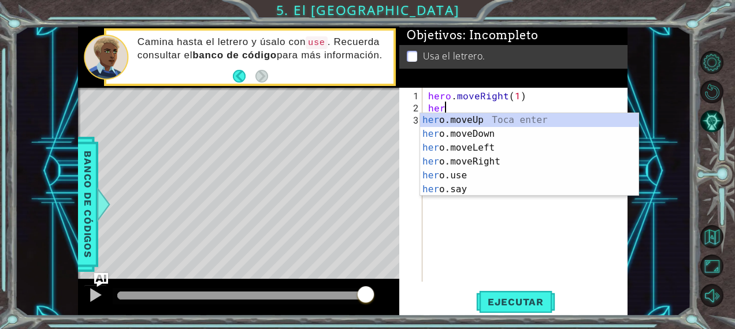
scroll to position [0, 1]
click at [482, 119] on div "hero .moveUp Toca enter hero .moveDown Toca enter hero .moveLeft Toca enter her…" at bounding box center [529, 168] width 219 height 111
type textarea "hero.moveUp(1)"
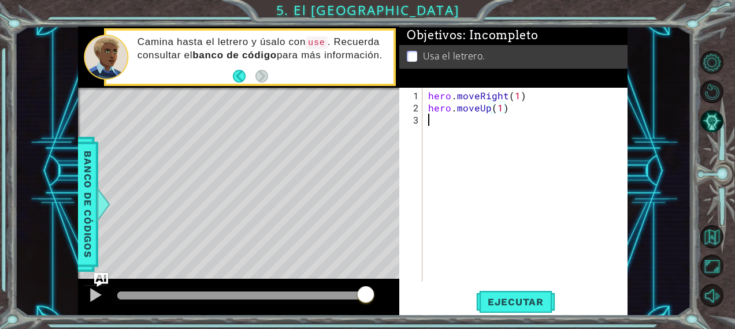
click at [462, 128] on div "hero . moveRight ( 1 ) hero . moveUp ( 1 )" at bounding box center [528, 199] width 205 height 218
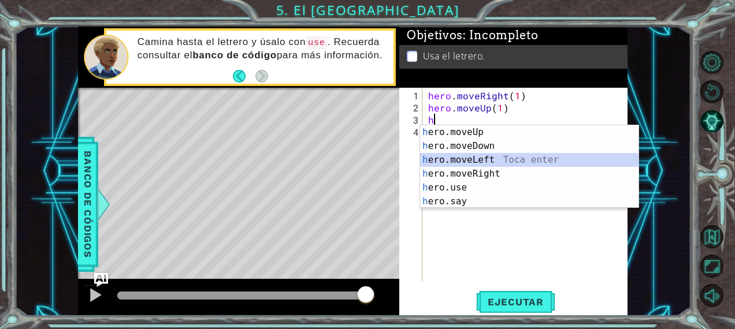
click at [483, 163] on div "h ero.moveUp Toca enter h ero.moveDown Toca enter h ero.moveLeft Toca enter h e…" at bounding box center [529, 180] width 219 height 111
type textarea "hero.moveLeft(1)"
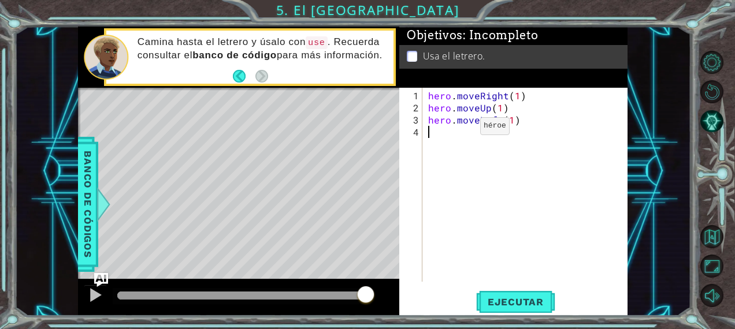
click at [460, 131] on div "hero . moveRight ( 1 ) hero . moveUp ( 1 ) hero . moveLeft ( 1 )" at bounding box center [528, 199] width 205 height 218
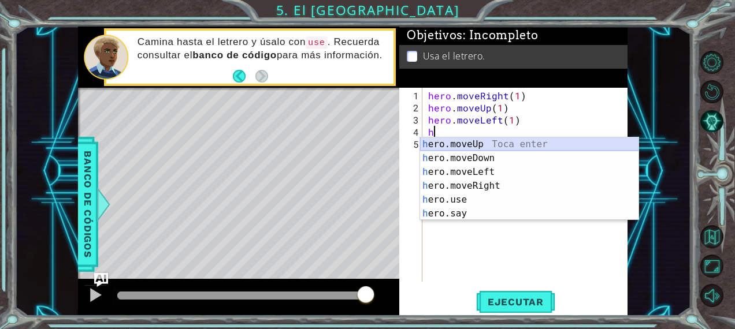
click at [477, 147] on div "h ero.moveUp Toca enter h ero.moveDown Toca enter h ero.moveLeft Toca enter h e…" at bounding box center [529, 192] width 219 height 111
type textarea "hero.moveUp(1)"
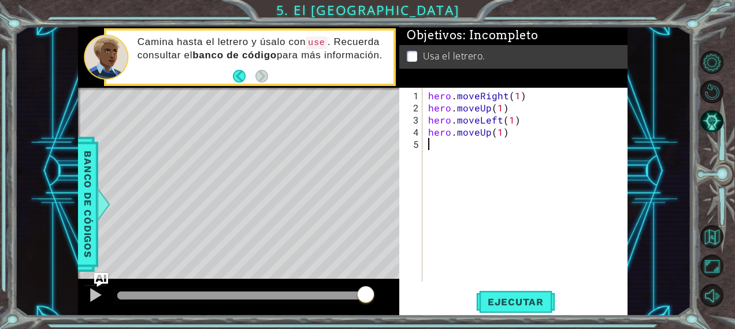
click at [482, 142] on div "hero . moveRight ( 1 ) hero . moveUp ( 1 ) hero . moveLeft ( 1 ) hero . moveUp …" at bounding box center [528, 199] width 205 height 218
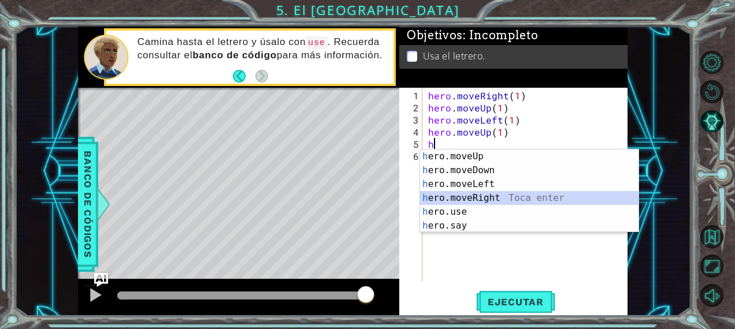
click at [478, 199] on div "h ero.moveUp Toca enter h ero.moveDown Toca enter h ero.moveLeft Toca enter h e…" at bounding box center [529, 205] width 219 height 111
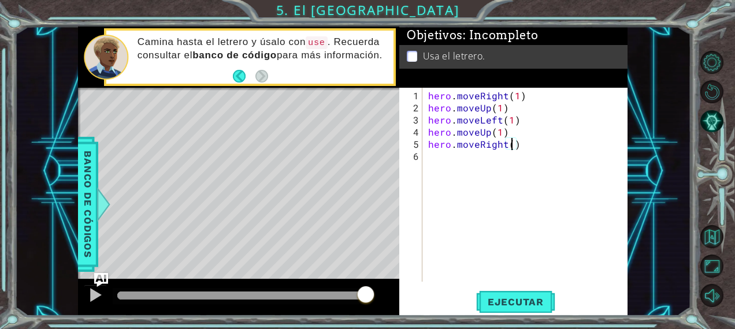
type textarea "hero.moveRight(3)"
click at [479, 162] on div "hero . moveRight ( 1 ) hero . moveUp ( 1 ) hero . moveLeft ( 1 ) hero . moveUp …" at bounding box center [528, 199] width 205 height 218
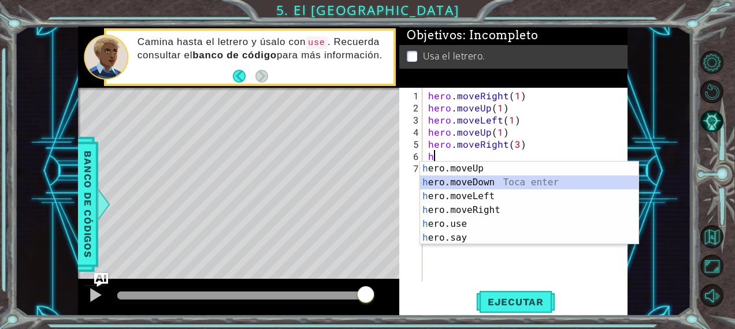
click at [485, 178] on div "h ero.moveUp Toca enter h ero.moveDown Toca enter h ero.moveLeft Toca enter h e…" at bounding box center [529, 217] width 219 height 111
type textarea "hero.moveDown(1)"
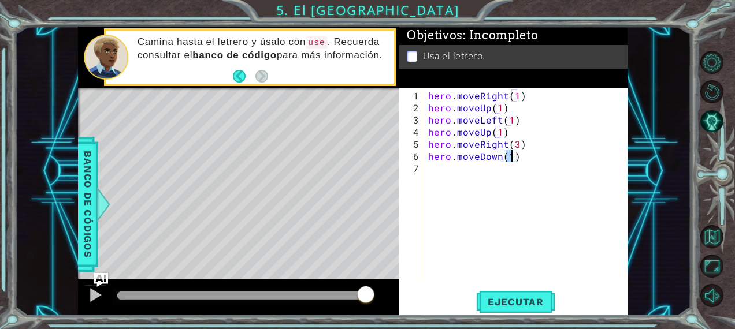
click at [462, 177] on div "hero . moveRight ( 1 ) hero . moveUp ( 1 ) hero . moveLeft ( 1 ) hero . moveUp …" at bounding box center [528, 199] width 205 height 218
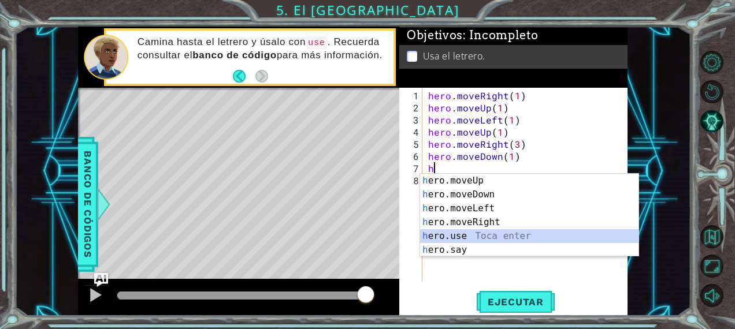
click at [464, 231] on div "h ero.moveUp Toca enter h ero.moveDown Toca enter h ero.moveLeft Toca enter h e…" at bounding box center [529, 229] width 219 height 111
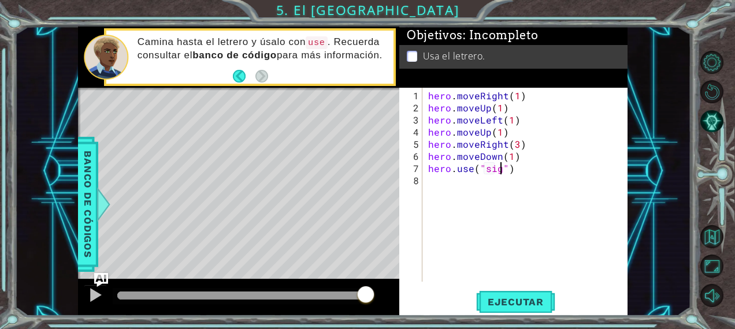
scroll to position [0, 5]
type textarea "hero.use("sign")"
click at [505, 293] on button "Ejecutar" at bounding box center [515, 302] width 79 height 23
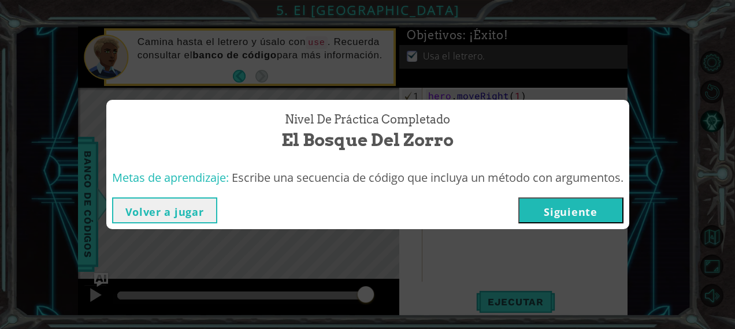
click at [569, 215] on button "Siguiente" at bounding box center [570, 211] width 105 height 26
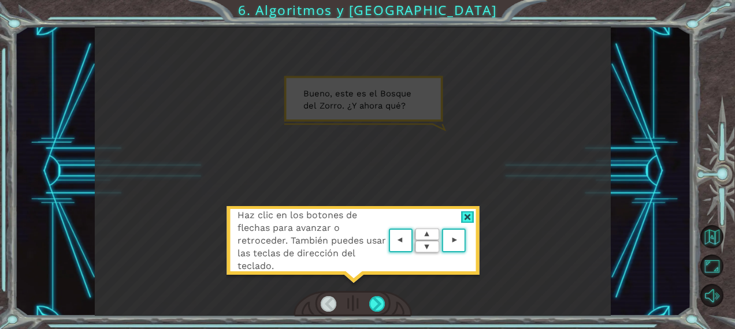
click at [371, 296] on div at bounding box center [352, 304] width 118 height 26
click at [374, 300] on div at bounding box center [377, 304] width 16 height 16
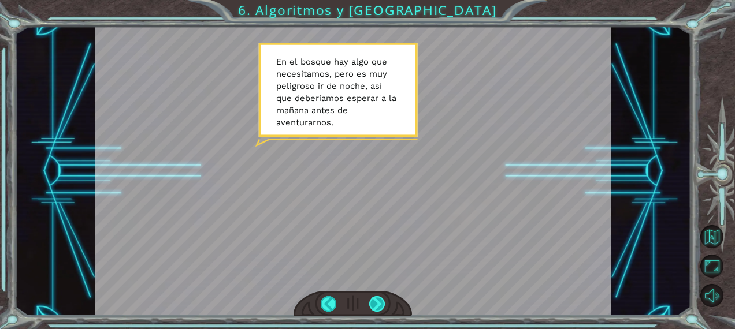
click at [381, 305] on div at bounding box center [377, 304] width 16 height 16
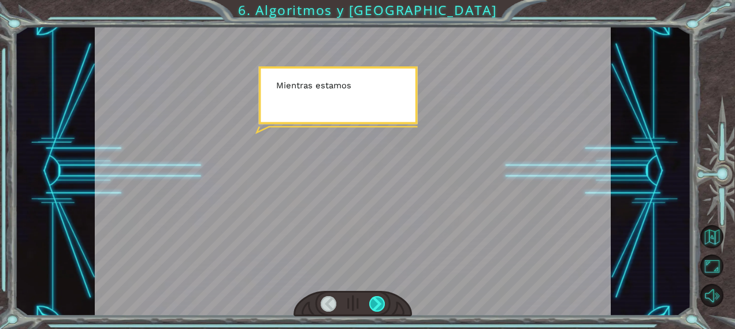
click at [381, 305] on div at bounding box center [377, 304] width 16 height 16
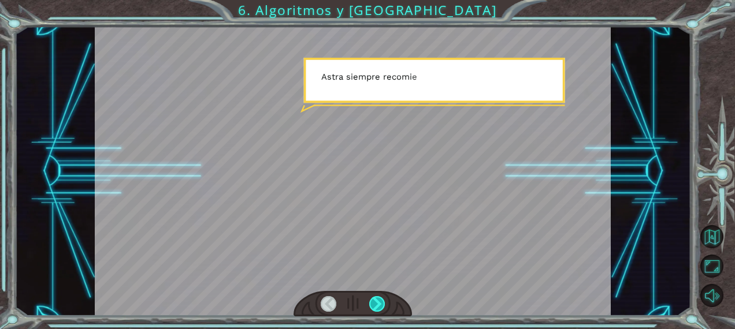
click at [381, 305] on div at bounding box center [377, 304] width 16 height 16
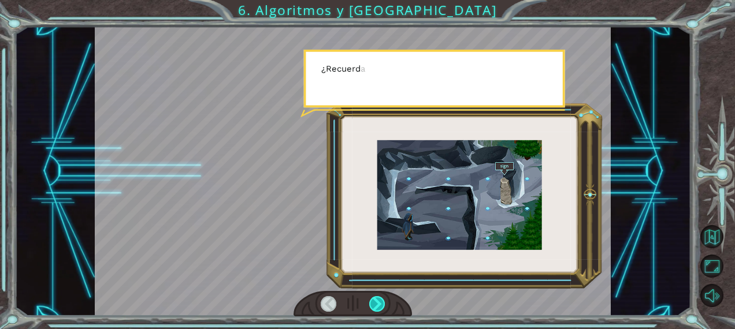
click at [381, 305] on div at bounding box center [377, 304] width 16 height 16
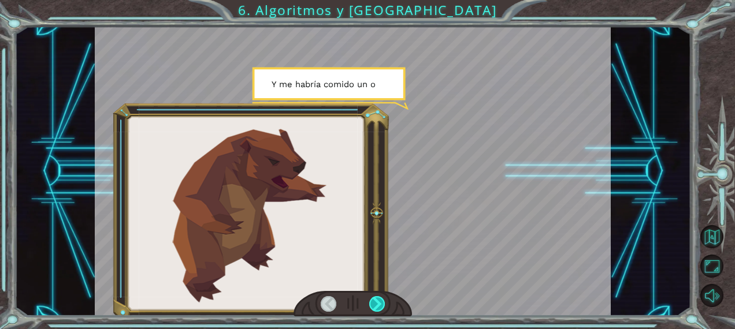
click at [381, 305] on div at bounding box center [377, 304] width 16 height 16
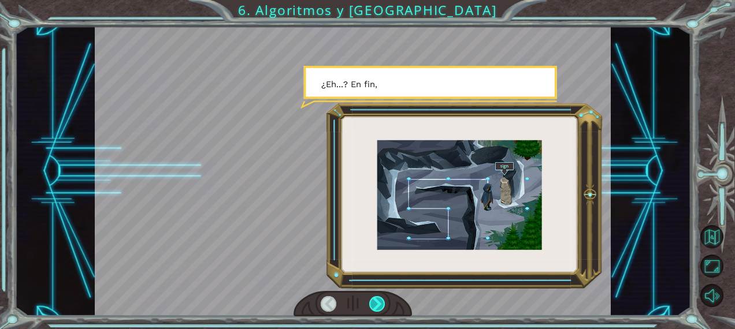
click at [381, 305] on div at bounding box center [377, 304] width 16 height 16
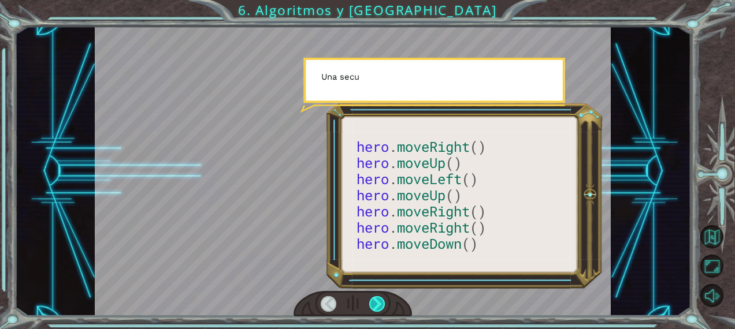
click at [381, 305] on div at bounding box center [377, 304] width 16 height 16
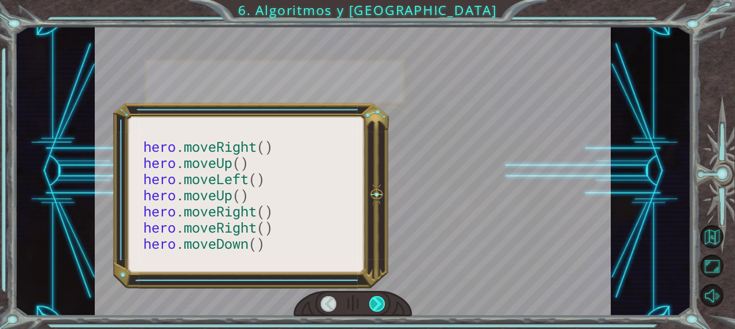
click at [381, 305] on div at bounding box center [377, 304] width 16 height 16
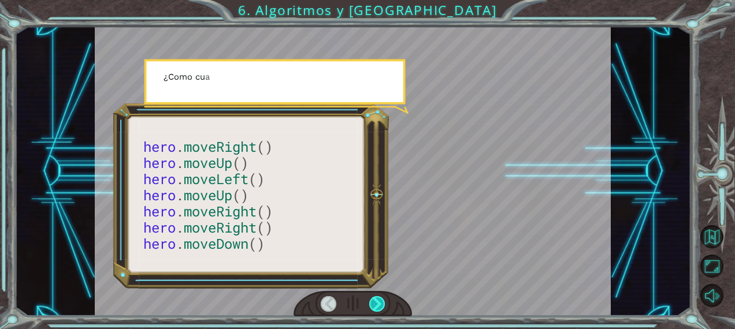
click at [381, 305] on div at bounding box center [377, 304] width 16 height 16
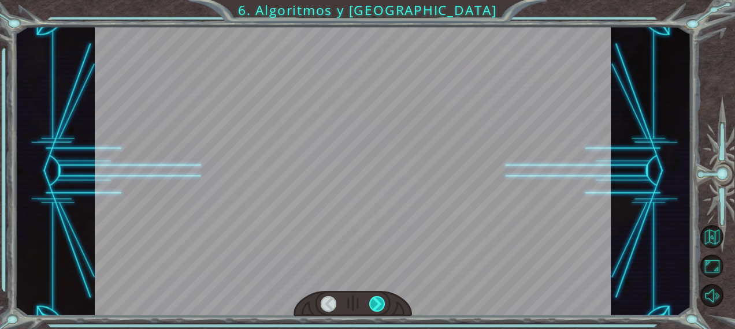
click at [381, 305] on div at bounding box center [377, 304] width 16 height 16
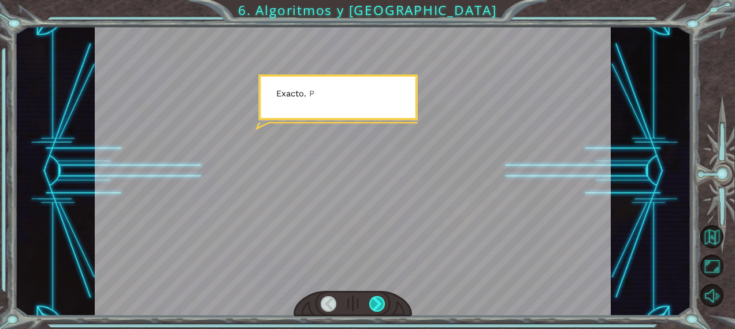
click at [381, 305] on div at bounding box center [377, 304] width 16 height 16
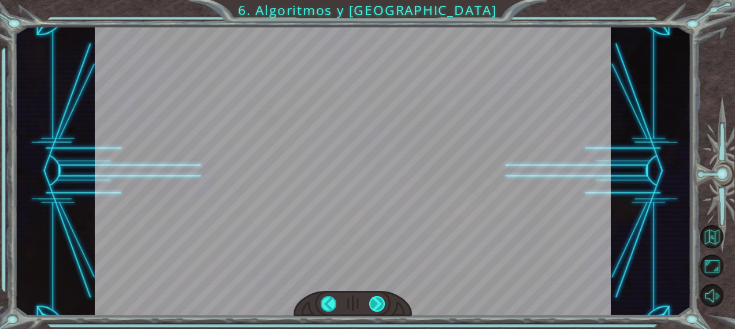
click at [381, 305] on div at bounding box center [377, 304] width 16 height 16
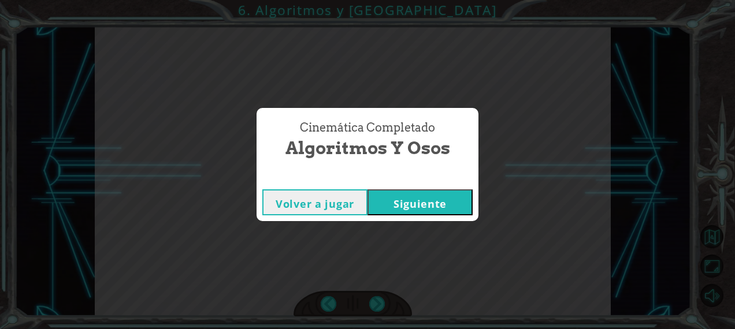
click at [381, 305] on div "Cinemática Completado Algoritmos y Osos Volver a jugar [GEOGRAPHIC_DATA]" at bounding box center [367, 164] width 735 height 329
drag, startPoint x: 381, startPoint y: 305, endPoint x: 432, endPoint y: 196, distance: 120.1
click at [432, 196] on div "Cinemática Completado Algoritmos y Osos Volver a jugar [GEOGRAPHIC_DATA]" at bounding box center [367, 164] width 735 height 329
click at [432, 196] on button "Siguiente" at bounding box center [419, 202] width 105 height 26
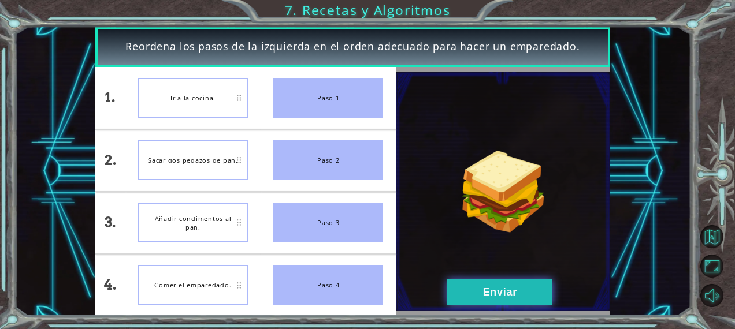
click at [484, 282] on button "Enviar" at bounding box center [499, 293] width 105 height 26
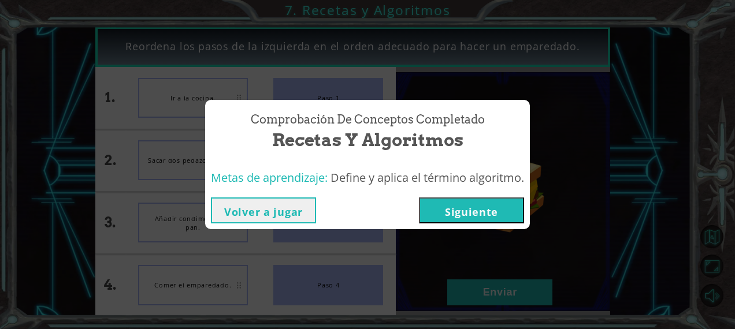
click at [493, 201] on button "Siguiente" at bounding box center [471, 211] width 105 height 26
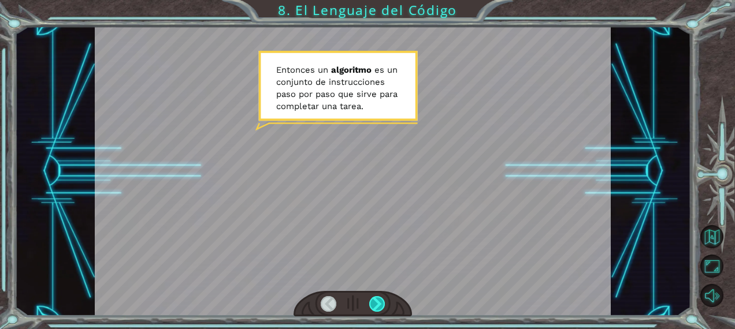
click at [372, 302] on div at bounding box center [377, 304] width 16 height 16
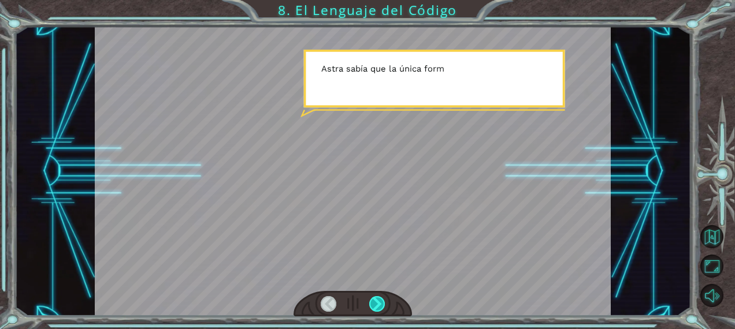
click at [372, 302] on div at bounding box center [377, 304] width 16 height 16
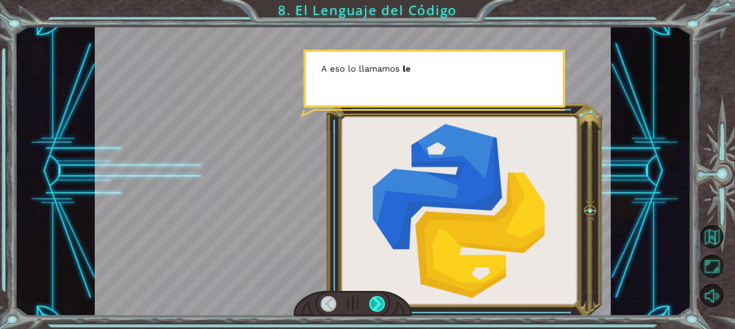
click at [372, 302] on div at bounding box center [377, 304] width 16 height 16
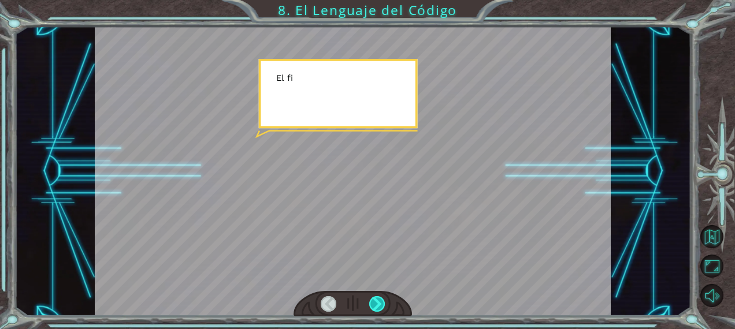
click at [372, 302] on div at bounding box center [377, 304] width 16 height 16
click at [372, 0] on div "E n t o n c e s u n a l g o r i t m o e s u n c o n j u n t o d e i n s t r u c…" at bounding box center [367, 0] width 735 height 0
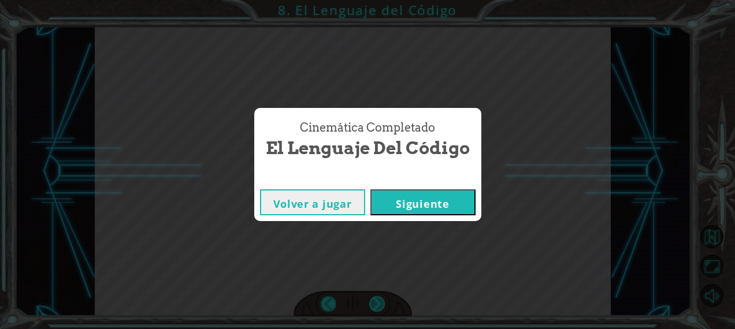
click at [372, 302] on div "Cinemática Completado El Lenguaje del Código Volver a jugar [GEOGRAPHIC_DATA]" at bounding box center [367, 164] width 735 height 329
drag, startPoint x: 372, startPoint y: 302, endPoint x: 460, endPoint y: 191, distance: 141.4
click at [460, 191] on button "Siguiente" at bounding box center [422, 202] width 105 height 26
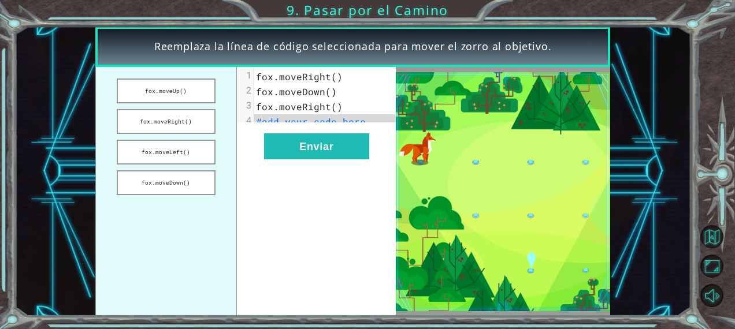
click at [217, 157] on ul "fox.moveUp() fox.moveRight() fox.moveLeft() fox.moveDown()" at bounding box center [166, 191] width 142 height 249
click at [185, 180] on button "fox.moveDown()" at bounding box center [166, 182] width 98 height 25
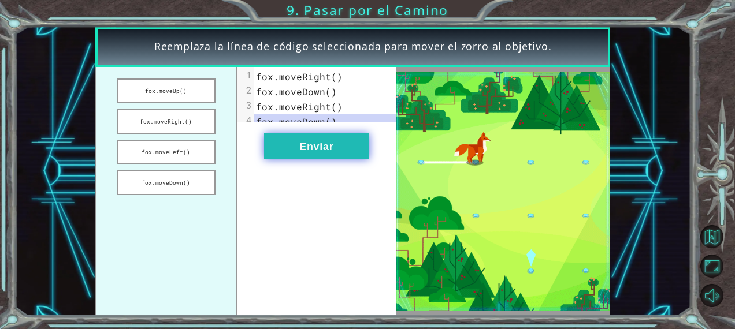
click at [297, 151] on button "Enviar" at bounding box center [316, 146] width 105 height 26
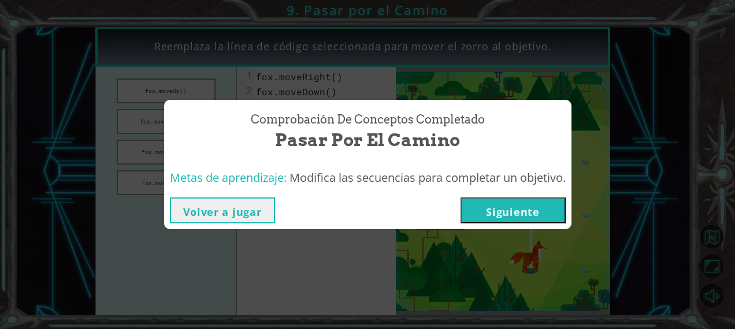
click at [475, 211] on button "Siguiente" at bounding box center [512, 211] width 105 height 26
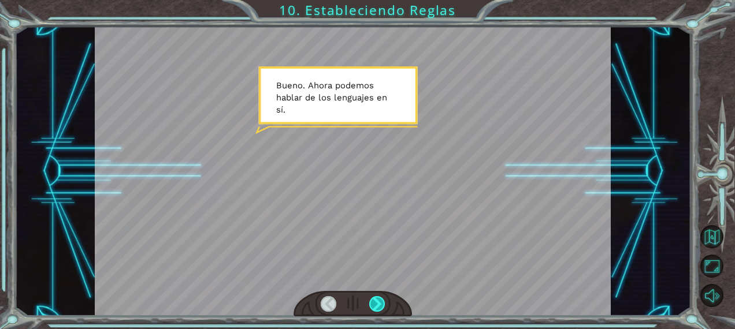
click at [381, 299] on div at bounding box center [377, 304] width 16 height 16
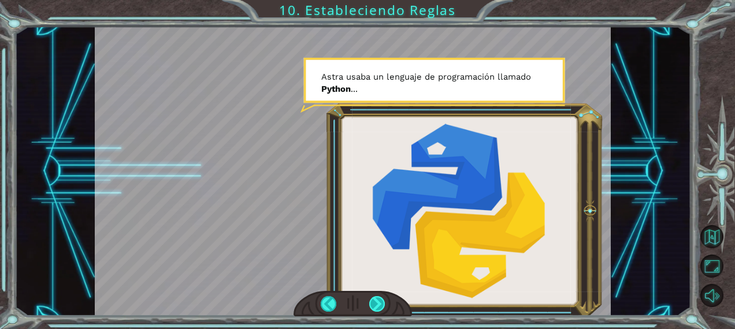
click at [373, 304] on div at bounding box center [377, 304] width 16 height 16
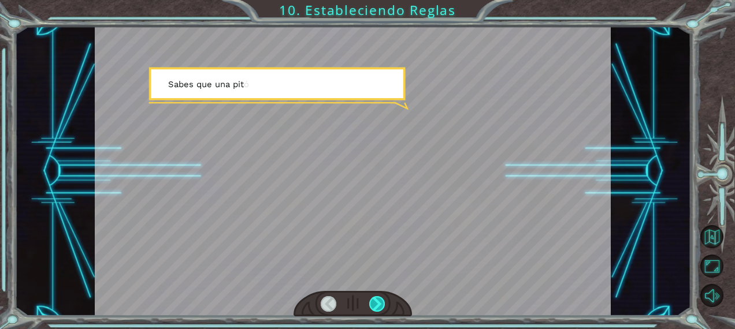
click at [373, 304] on div at bounding box center [377, 304] width 16 height 16
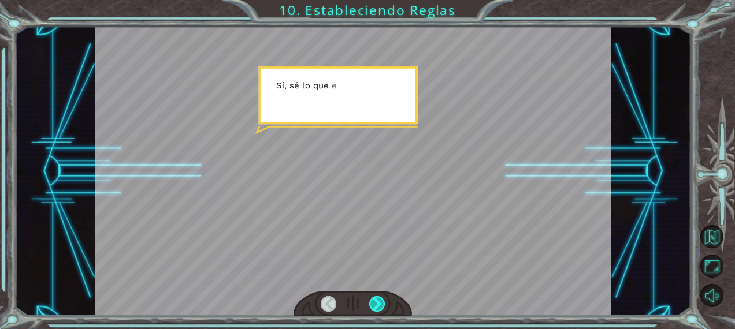
click at [373, 304] on div at bounding box center [377, 304] width 16 height 16
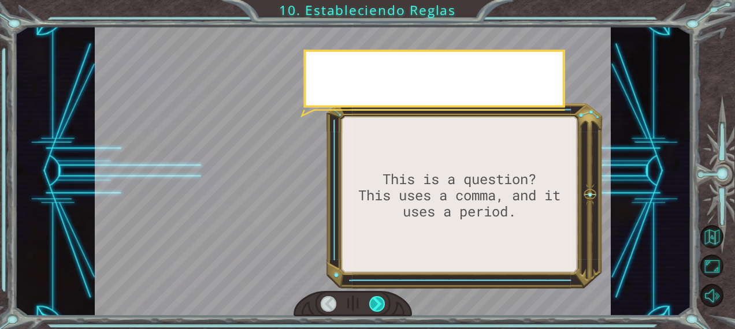
click at [373, 304] on div at bounding box center [377, 304] width 16 height 16
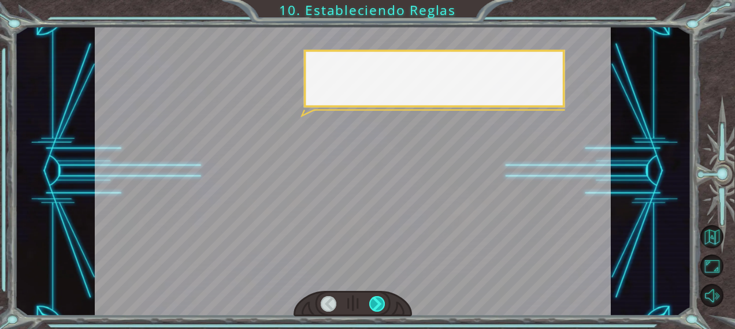
click at [373, 304] on div at bounding box center [377, 304] width 16 height 16
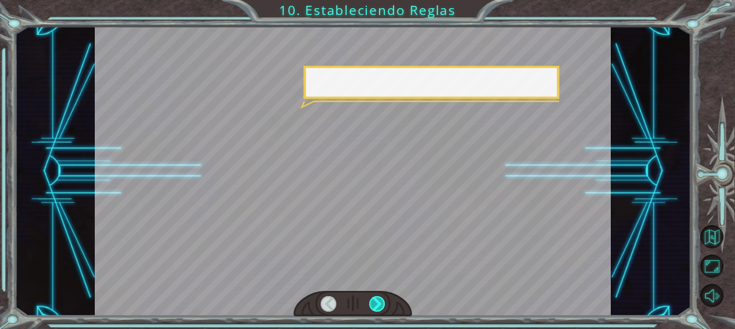
click at [373, 304] on div at bounding box center [377, 304] width 16 height 16
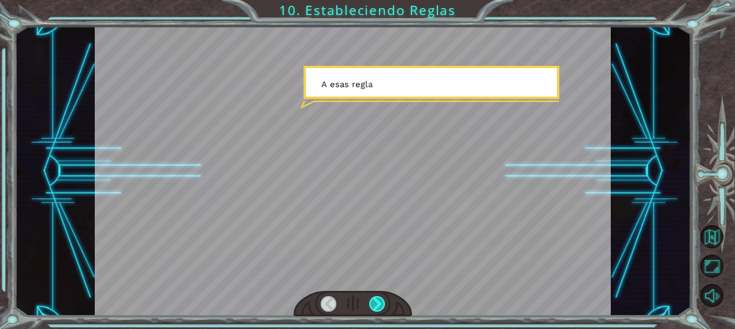
click at [373, 304] on div at bounding box center [377, 304] width 16 height 16
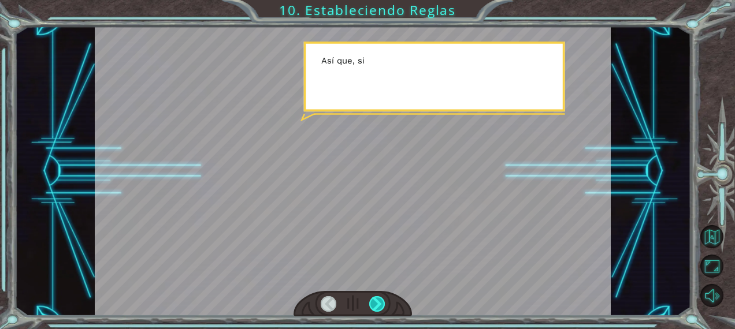
click at [373, 304] on div at bounding box center [377, 304] width 16 height 16
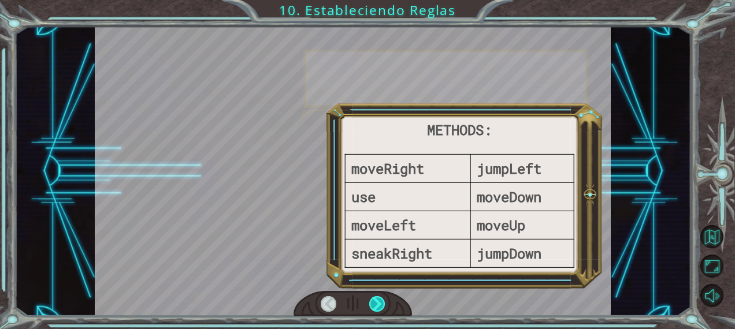
click at [373, 304] on div at bounding box center [377, 304] width 16 height 16
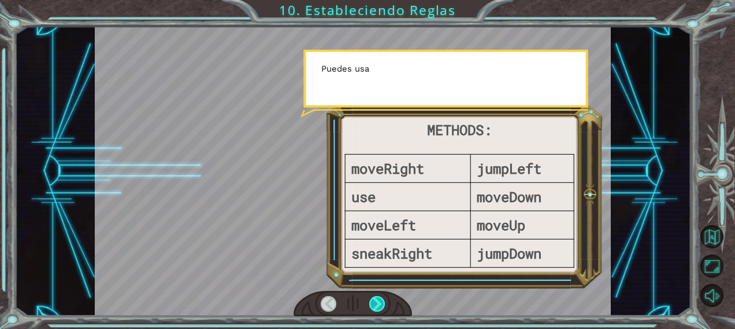
click at [373, 304] on div at bounding box center [377, 304] width 16 height 16
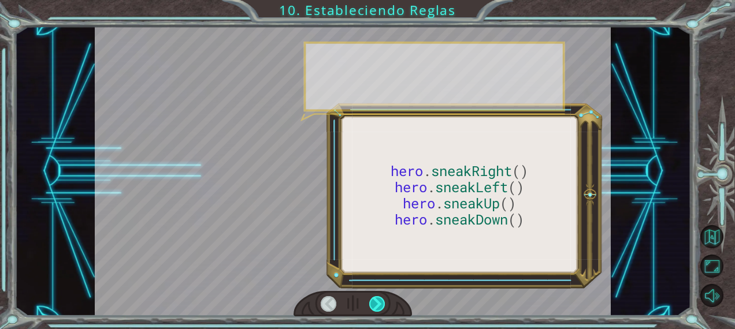
click at [373, 304] on div at bounding box center [377, 304] width 16 height 16
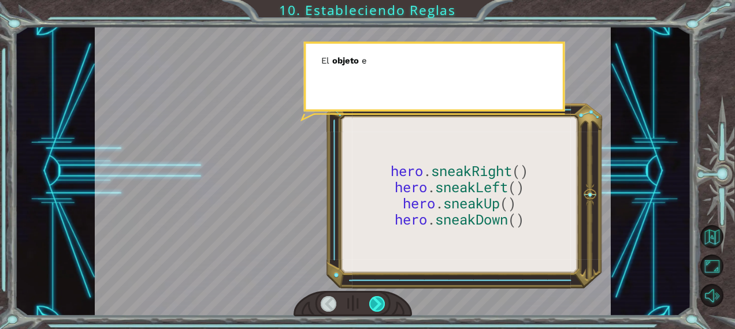
click at [373, 304] on div at bounding box center [377, 304] width 16 height 16
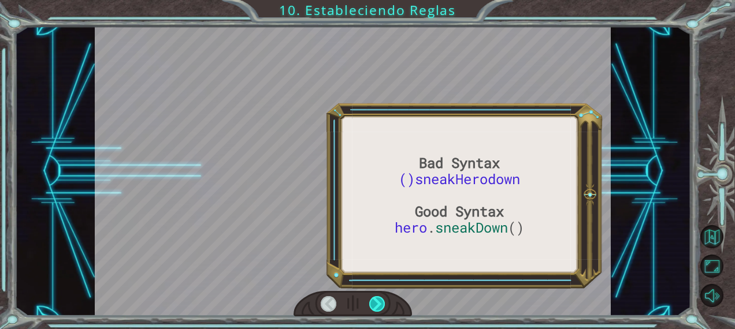
click at [373, 304] on div at bounding box center [377, 304] width 16 height 16
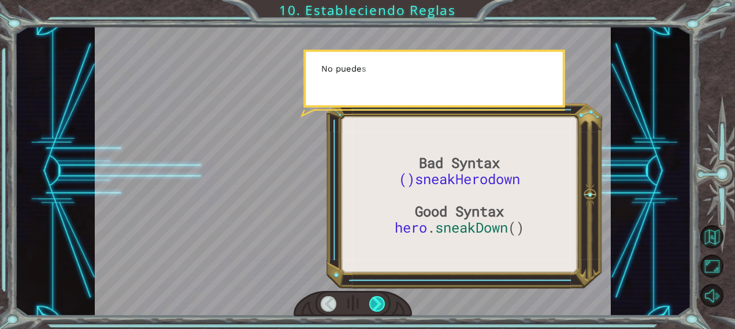
click at [373, 304] on div at bounding box center [377, 304] width 16 height 16
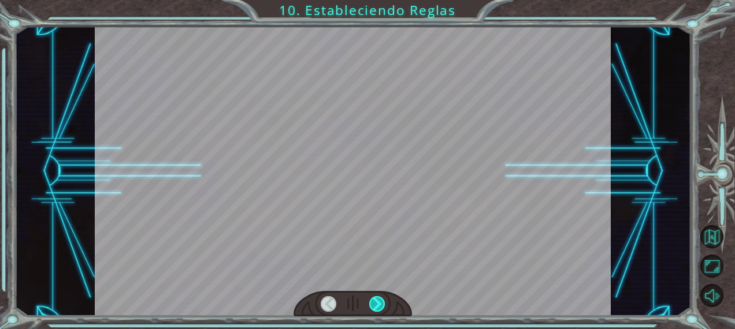
click at [373, 304] on div at bounding box center [377, 304] width 16 height 16
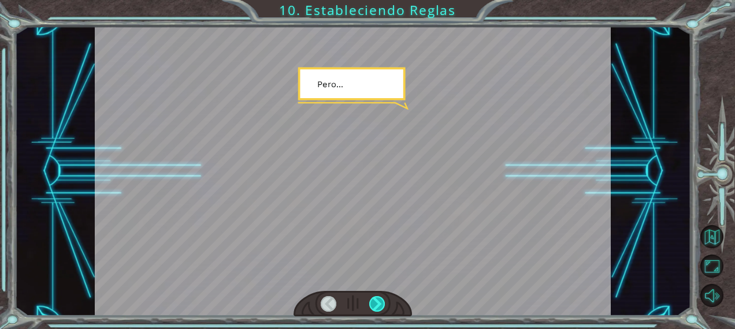
click at [373, 304] on div at bounding box center [377, 304] width 16 height 16
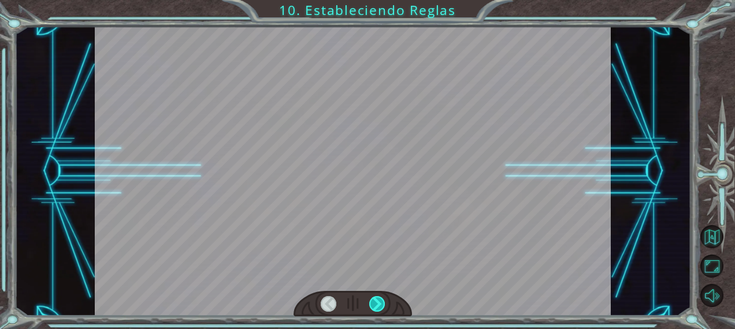
click at [373, 304] on div at bounding box center [377, 304] width 16 height 16
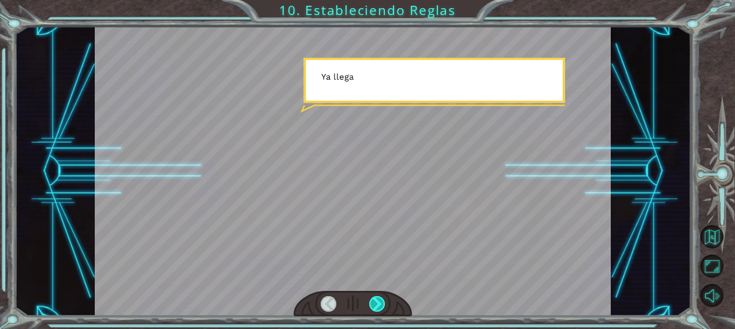
click at [373, 304] on div at bounding box center [377, 304] width 16 height 16
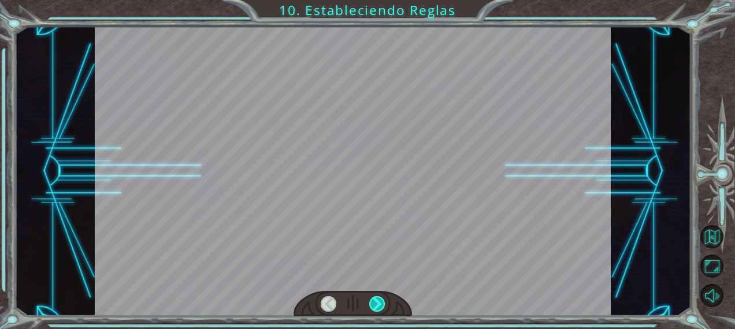
click at [373, 304] on div at bounding box center [377, 304] width 16 height 16
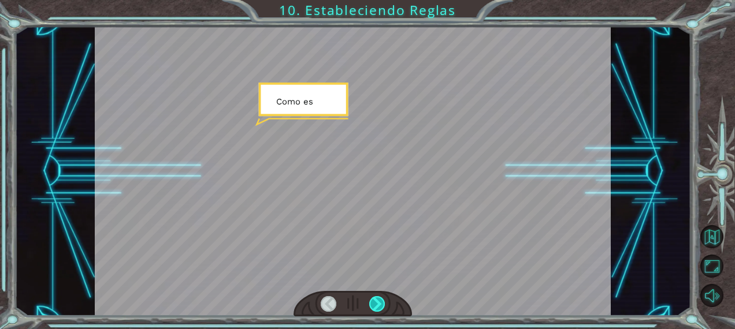
click at [373, 304] on div at bounding box center [377, 304] width 16 height 16
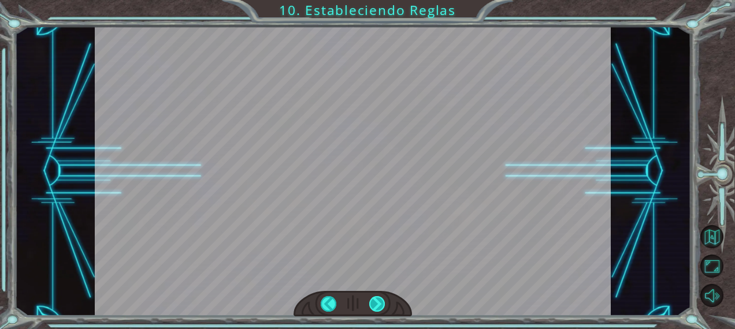
click at [373, 304] on div at bounding box center [377, 304] width 16 height 16
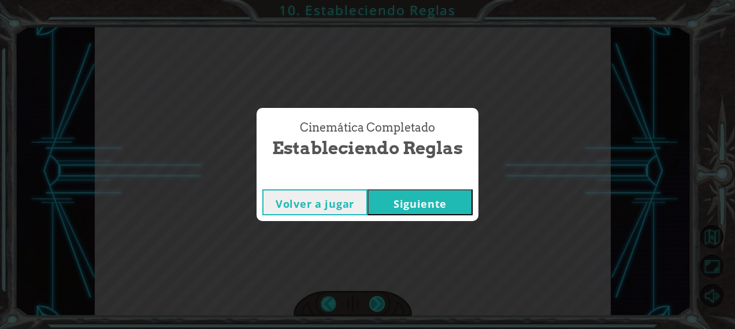
click at [373, 0] on div "Bad Syntax ()sneakHerodown Good Syntax hero . sneakDown () B u e n o . A h o r …" at bounding box center [367, 0] width 735 height 0
click at [422, 214] on button "Siguiente" at bounding box center [419, 202] width 105 height 26
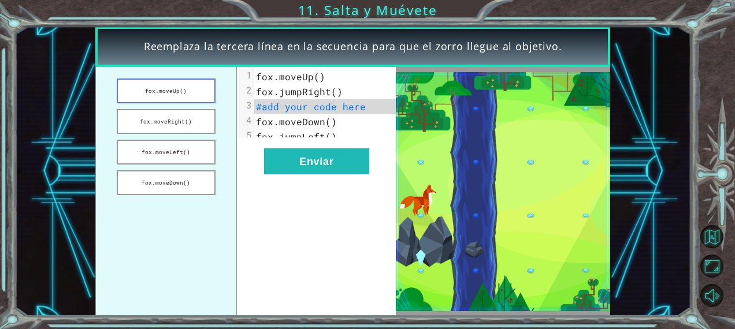
click at [177, 86] on button "fox.moveUp()" at bounding box center [166, 91] width 98 height 25
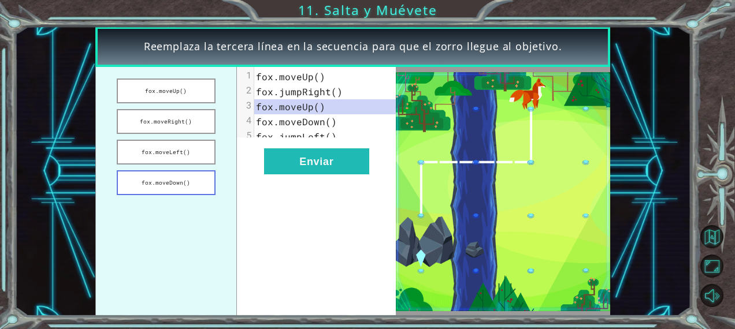
click at [172, 172] on button "fox.moveDown()" at bounding box center [166, 182] width 98 height 25
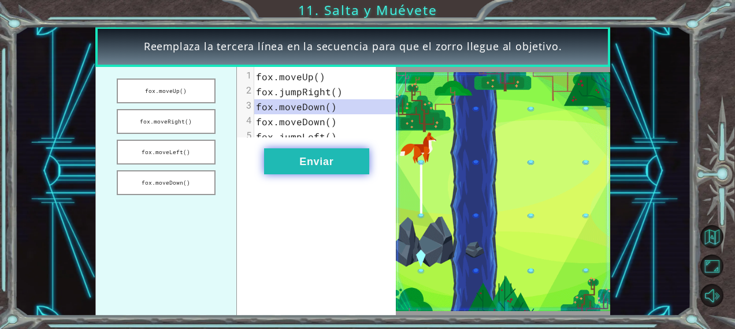
click at [312, 165] on button "Enviar" at bounding box center [316, 161] width 105 height 26
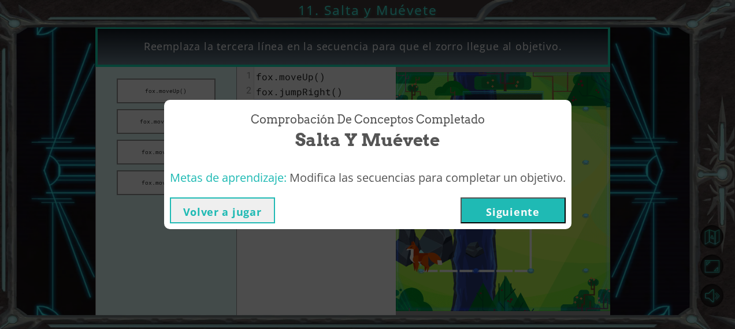
click at [504, 213] on button "Siguiente" at bounding box center [512, 211] width 105 height 26
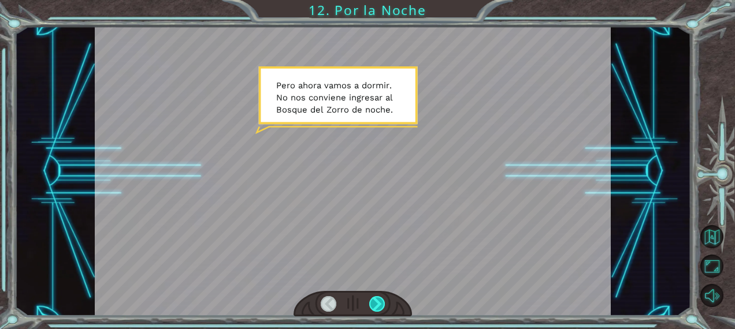
click at [379, 301] on div at bounding box center [377, 304] width 16 height 16
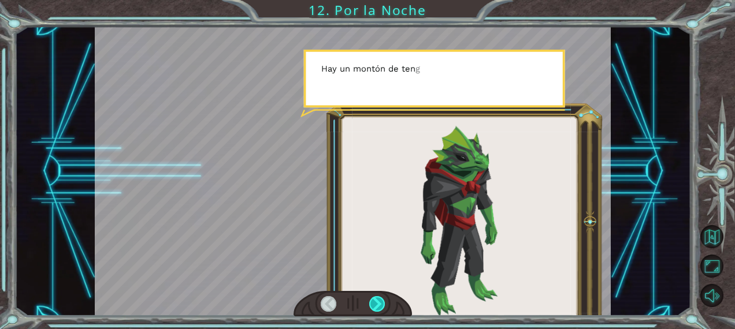
click at [379, 301] on div at bounding box center [377, 304] width 16 height 16
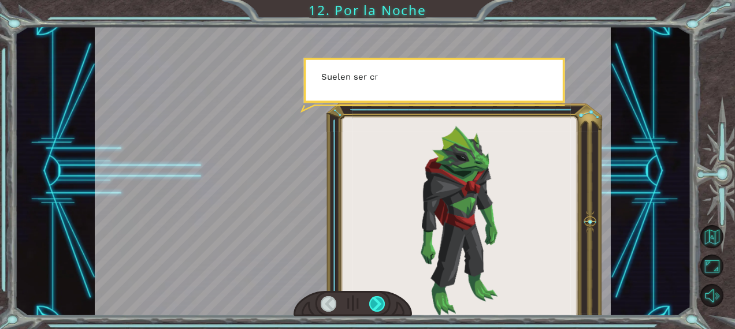
click at [379, 301] on div at bounding box center [377, 304] width 16 height 16
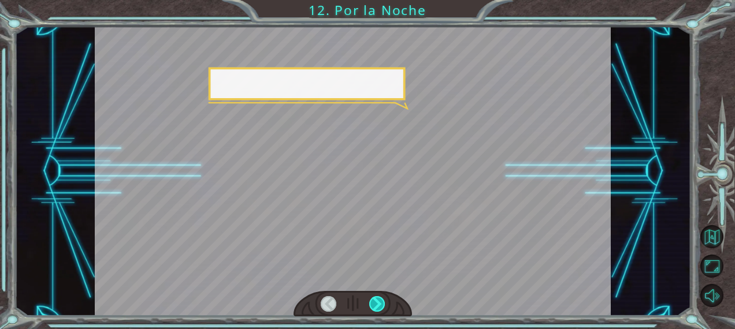
click at [379, 301] on div at bounding box center [377, 304] width 16 height 16
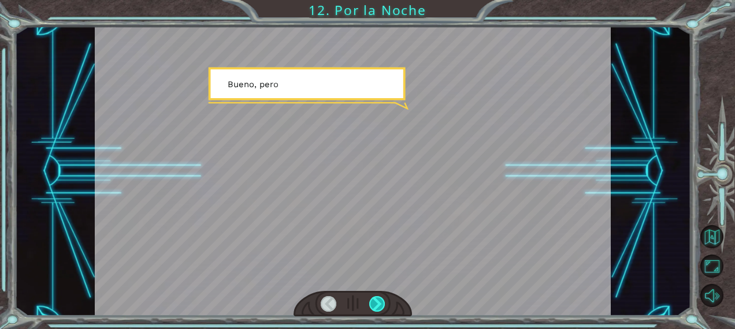
click at [379, 301] on div at bounding box center [377, 304] width 16 height 16
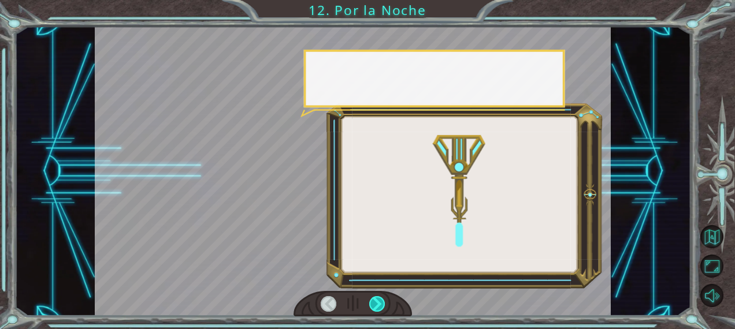
click at [379, 301] on div at bounding box center [377, 304] width 16 height 16
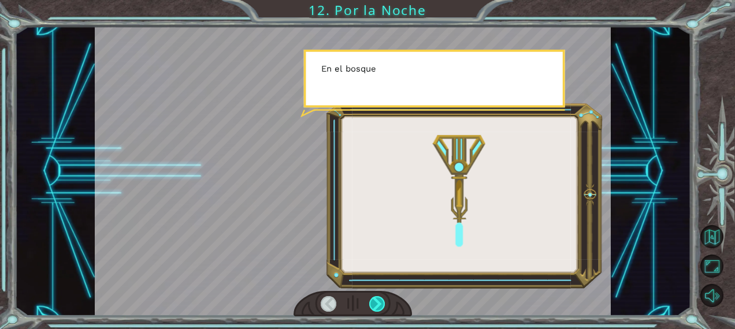
click at [379, 301] on div at bounding box center [377, 304] width 16 height 16
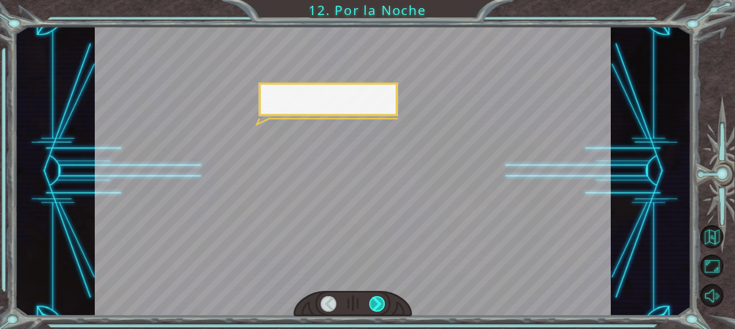
click at [379, 301] on div at bounding box center [377, 304] width 16 height 16
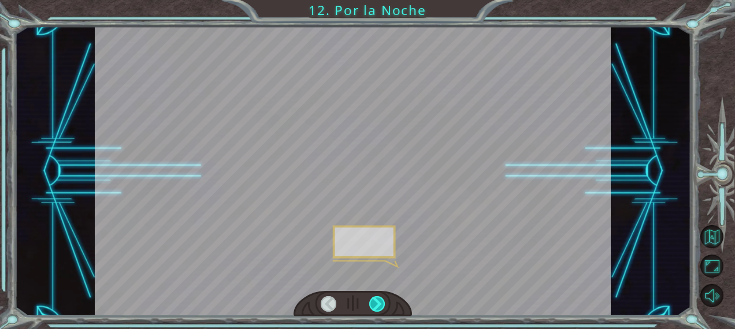
click at [379, 301] on div at bounding box center [377, 304] width 16 height 16
click at [379, 0] on div "P e r o a h o r a v a m o s a d o r m i r . N o n o s c o n v i e n e i n g r e…" at bounding box center [367, 0] width 735 height 0
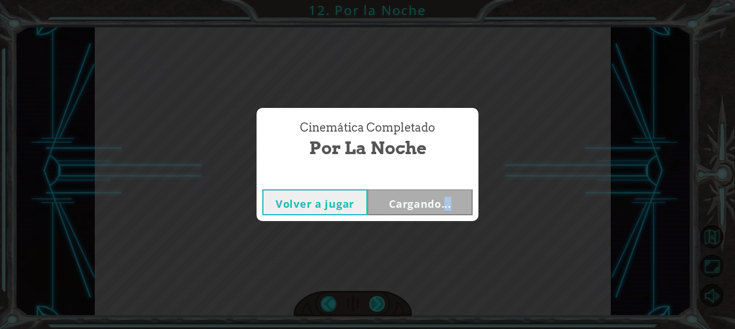
click at [379, 301] on div "Cinemática Completado Por la Noche Volver a jugar Cargando..." at bounding box center [367, 164] width 735 height 329
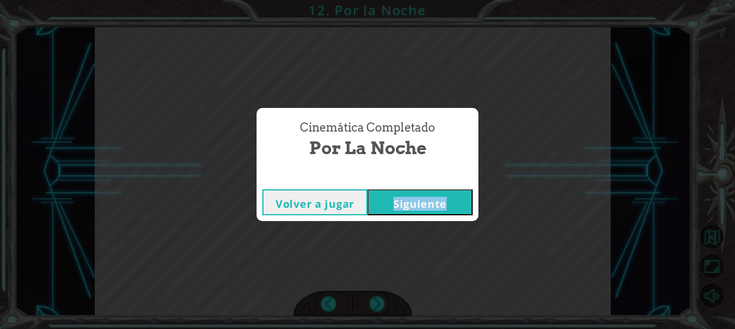
drag, startPoint x: 379, startPoint y: 301, endPoint x: 444, endPoint y: 191, distance: 127.1
click at [444, 191] on button "Siguiente" at bounding box center [419, 202] width 105 height 26
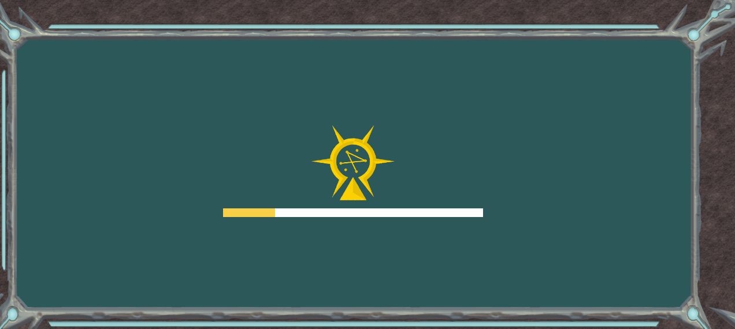
click at [444, 191] on div at bounding box center [353, 171] width 260 height 92
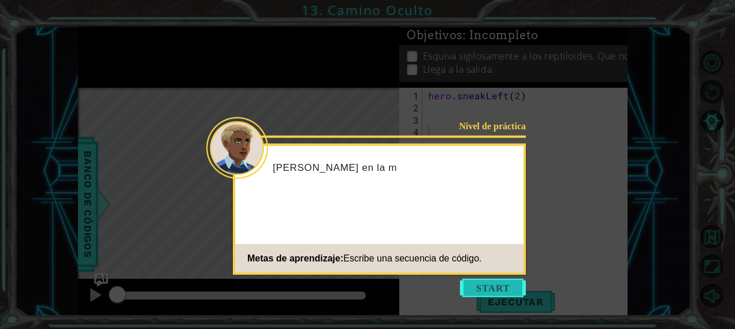
click at [481, 289] on button "Start" at bounding box center [493, 288] width 66 height 18
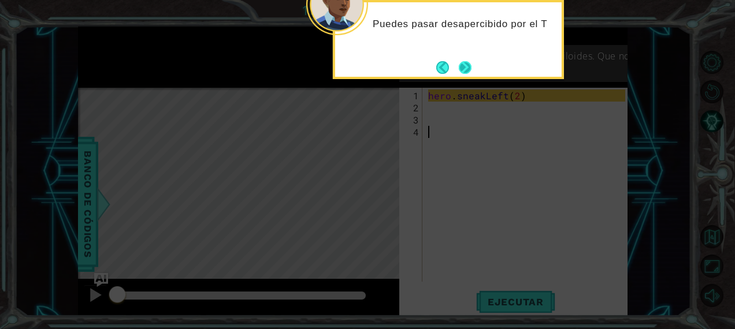
click at [462, 62] on button "Next" at bounding box center [465, 67] width 13 height 13
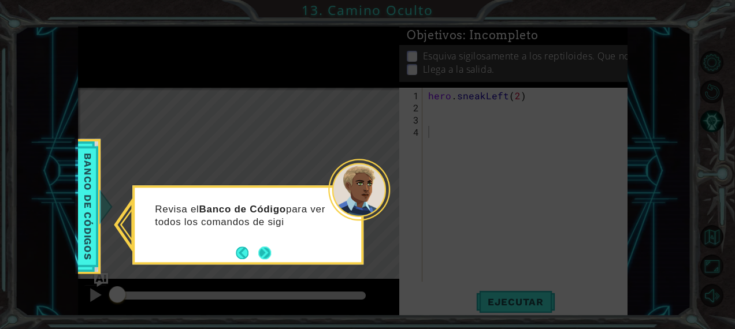
click at [264, 256] on button "Next" at bounding box center [264, 253] width 13 height 13
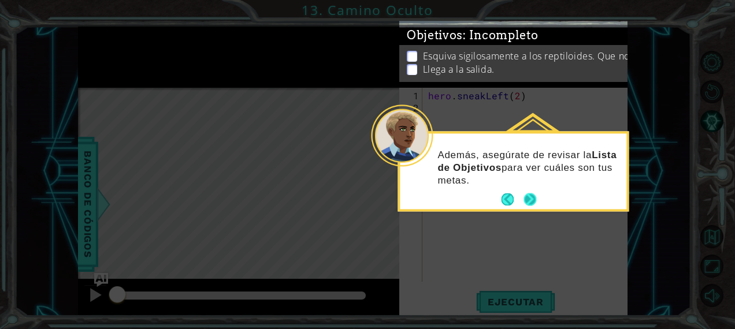
click at [529, 199] on button "Next" at bounding box center [529, 199] width 13 height 13
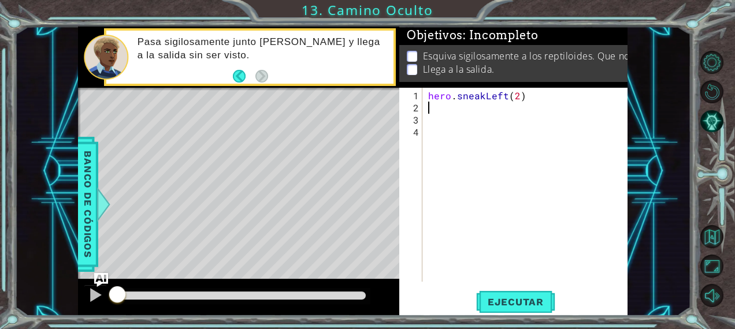
click at [451, 111] on div "hero . sneakLeft ( 2 )" at bounding box center [528, 199] width 205 height 218
click at [490, 306] on span "Ejecutar" at bounding box center [515, 302] width 79 height 12
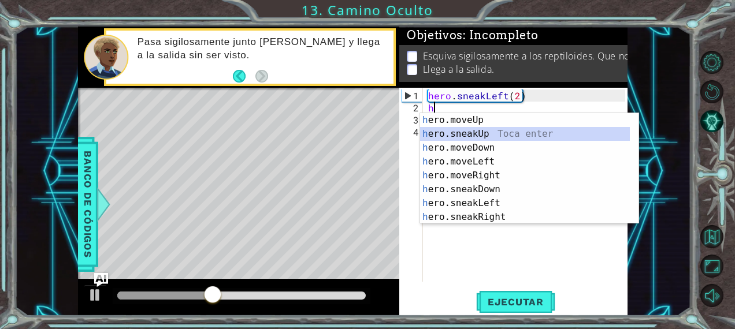
click at [470, 131] on div "h ero.moveUp Toca enter h ero.sneakUp Toca enter h ero.moveDown Toca enter h er…" at bounding box center [525, 182] width 210 height 139
type textarea "hero.sneakUp(1)"
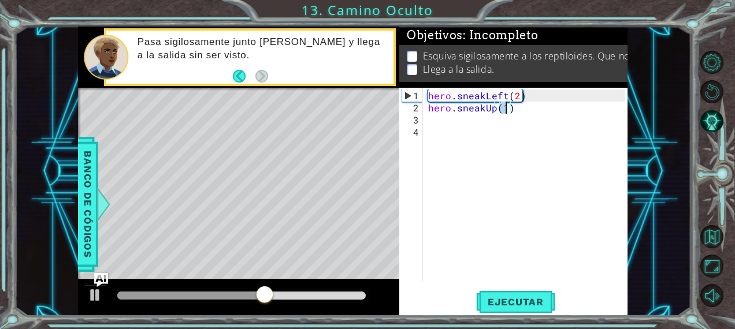
click at [474, 124] on div "hero . sneakLeft ( 2 ) hero . sneakUp ( 1 )" at bounding box center [528, 199] width 205 height 218
click at [504, 109] on div "hero . sneakLeft ( 2 ) hero . sneakUp ( 1 )" at bounding box center [528, 199] width 205 height 218
type textarea "hero.sneakUp(2)"
click at [457, 117] on div "hero . sneakLeft ( 2 ) hero . sneakUp ( 2 )" at bounding box center [528, 199] width 205 height 218
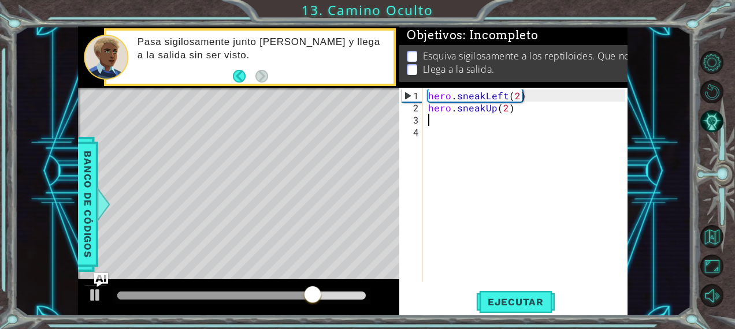
scroll to position [0, 0]
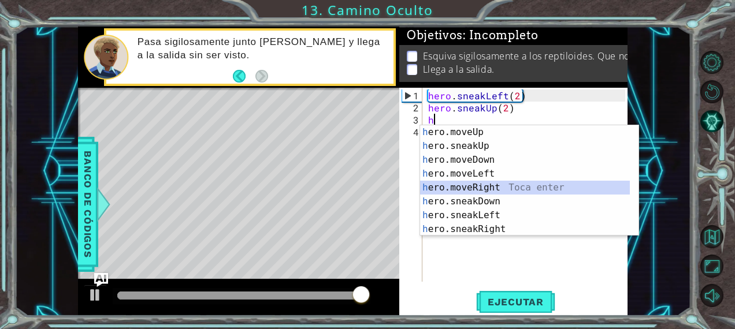
click at [482, 187] on div "h ero.moveUp Toca enter h ero.sneakUp Toca enter h ero.moveDown Toca enter h er…" at bounding box center [525, 194] width 210 height 139
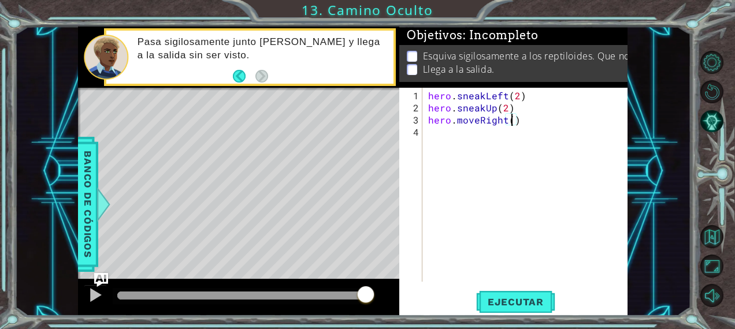
scroll to position [0, 5]
click at [525, 298] on span "Ejecutar" at bounding box center [515, 302] width 79 height 12
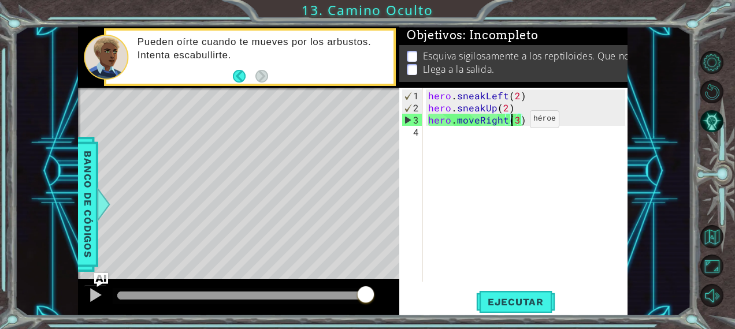
click at [509, 124] on div "hero . sneakLeft ( 2 ) hero . sneakUp ( 2 ) hero . moveRight ( 3 )" at bounding box center [528, 199] width 205 height 218
click at [504, 122] on div "hero . sneakLeft ( 2 ) hero . sneakUp ( 2 ) hero . moveRight ( 3 )" at bounding box center [528, 199] width 205 height 218
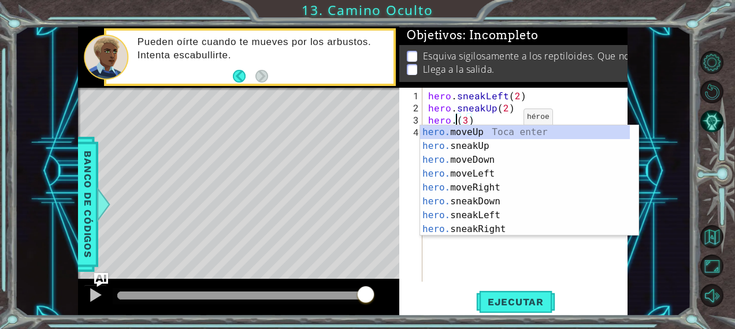
scroll to position [0, 2]
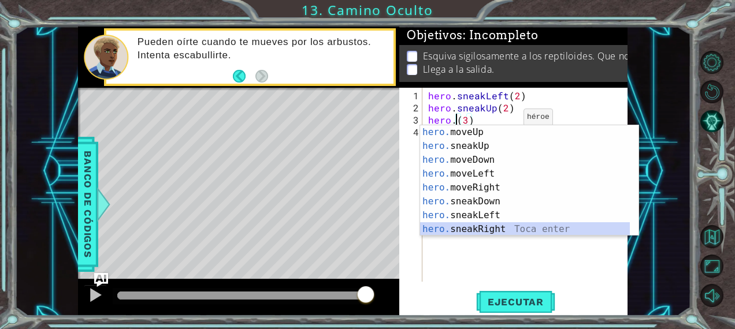
click at [486, 226] on div "hero. moveUp Toca enter hero. sneakUp Toca enter hero. moveDown Toca enter hero…" at bounding box center [525, 194] width 210 height 139
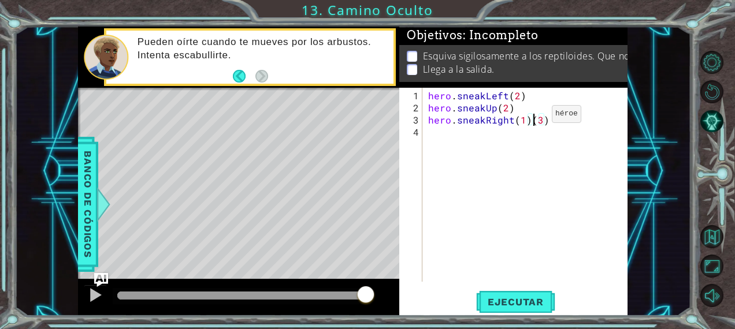
click at [531, 118] on div "hero . sneakLeft ( 2 ) hero . sneakUp ( 2 ) hero . sneakRight ( 1 ) ( 3 )" at bounding box center [528, 199] width 205 height 218
click at [529, 119] on div "hero . sneakLeft ( 2 ) hero . sneakUp ( 2 ) hero . sneakRight ( 1 ) ( 3 )" at bounding box center [528, 199] width 205 height 218
type textarea "hero.sneakRight(3)"
click at [496, 299] on span "Ejecutar" at bounding box center [515, 302] width 79 height 12
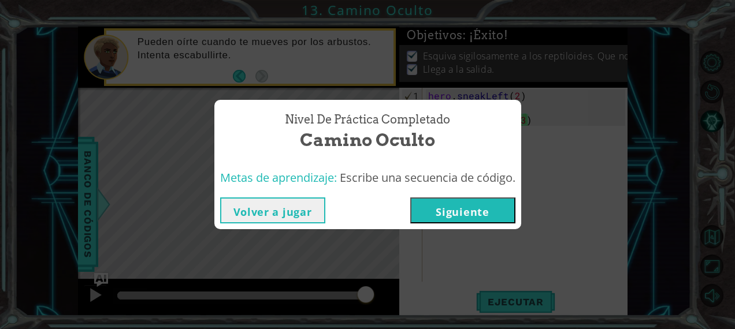
click at [485, 208] on button "Siguiente" at bounding box center [462, 211] width 105 height 26
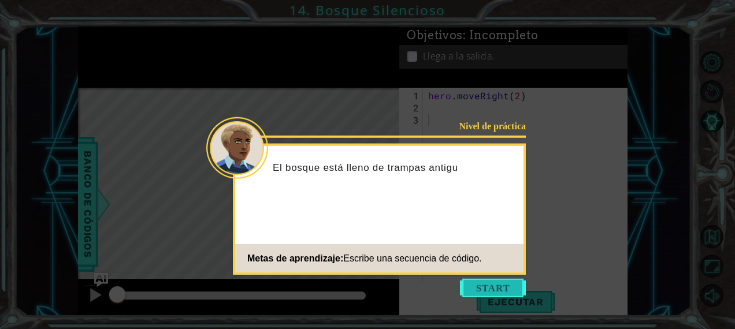
click at [476, 286] on button "Start" at bounding box center [493, 288] width 66 height 18
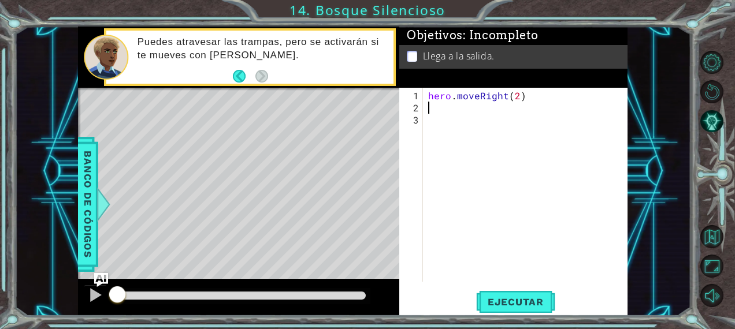
click at [452, 106] on div "hero . moveRight ( 2 )" at bounding box center [528, 199] width 205 height 218
click at [501, 303] on span "Ejecutar" at bounding box center [515, 302] width 79 height 12
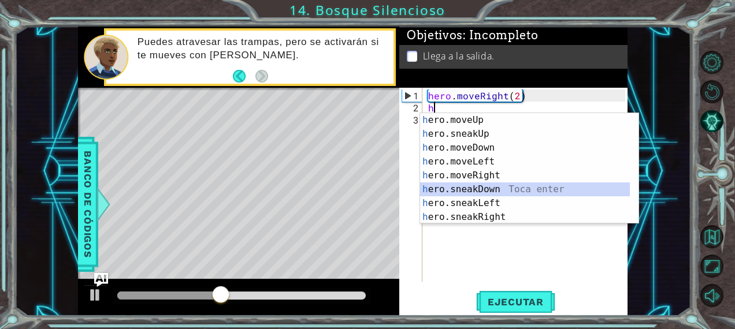
click at [474, 191] on div "h ero.moveUp Toca enter h ero.sneakUp Toca enter h ero.moveDown Toca enter h er…" at bounding box center [525, 182] width 210 height 139
type textarea "hero.sneakDown(1)"
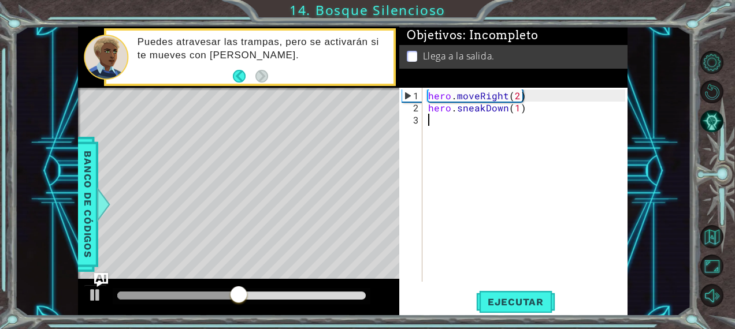
click at [451, 124] on div "hero . moveRight ( 2 ) hero . sneakDown ( 1 )" at bounding box center [528, 199] width 205 height 218
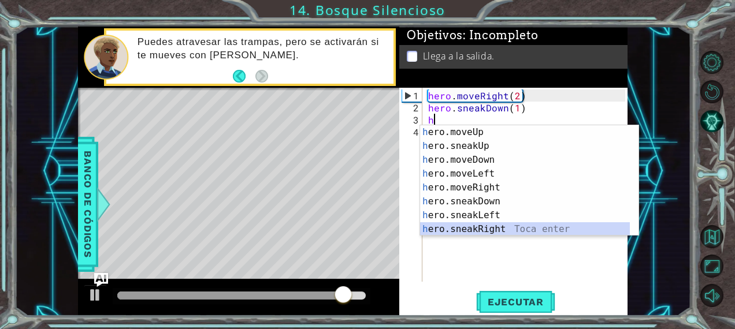
click at [473, 231] on div "h ero.moveUp Toca enter h ero.sneakUp Toca enter h ero.moveDown Toca enter h er…" at bounding box center [525, 194] width 210 height 139
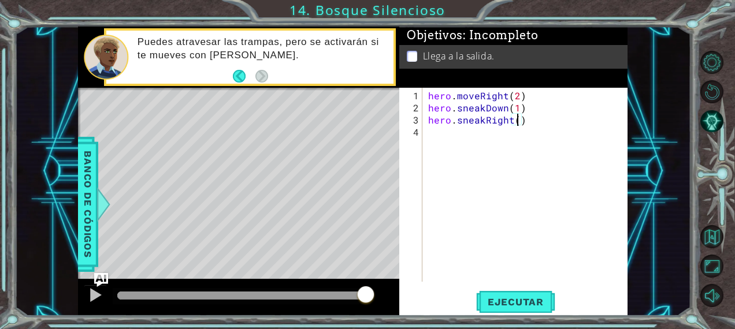
type textarea "hero.sneakRight(3)"
click at [473, 129] on div "hero . moveRight ( 2 ) hero . sneakDown ( 1 ) hero . sneakRight ( 3 )" at bounding box center [528, 199] width 205 height 218
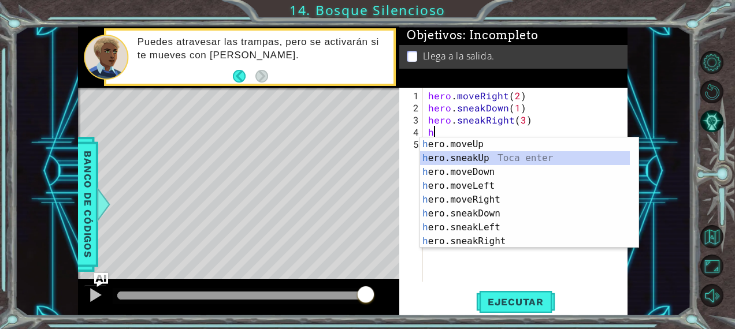
click at [482, 154] on div "h ero.moveUp Toca enter h ero.sneakUp Toca enter h ero.moveDown Toca enter h er…" at bounding box center [525, 206] width 210 height 139
type textarea "hero.sneakUp(1)"
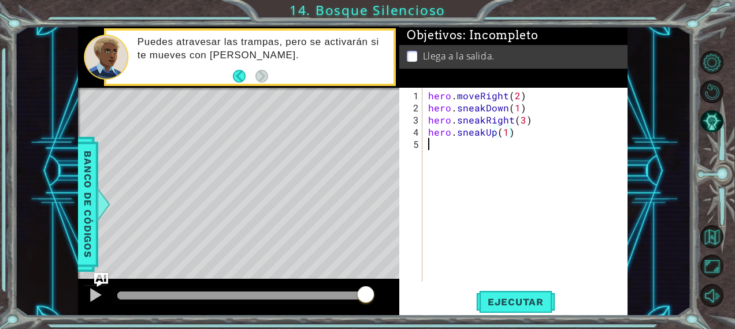
click at [459, 148] on div "hero . moveRight ( 2 ) hero . sneakDown ( 1 ) hero . sneakRight ( 3 ) hero . sn…" at bounding box center [528, 199] width 205 height 218
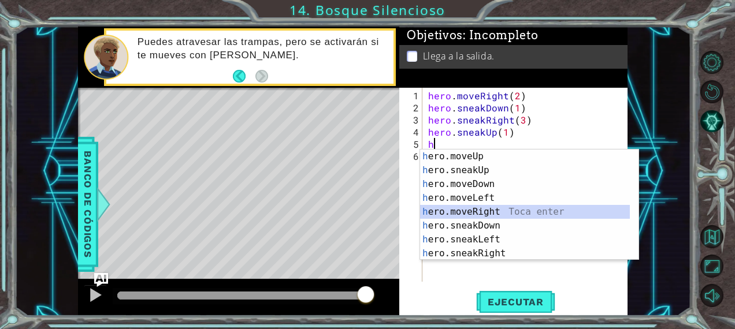
click at [483, 210] on div "h ero.moveUp Toca enter h ero.sneakUp Toca enter h ero.moveDown Toca enter h er…" at bounding box center [525, 219] width 210 height 139
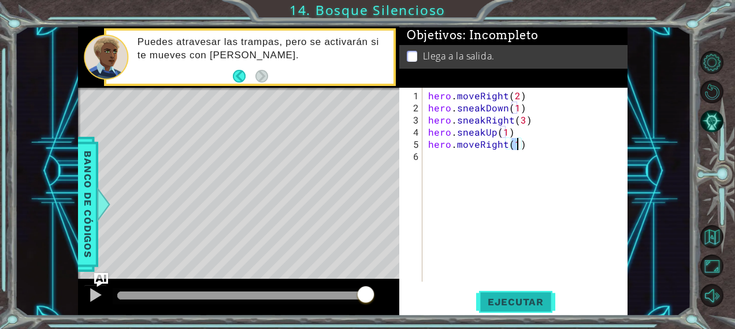
type textarea "hero.moveRight(1)"
click at [491, 304] on span "Ejecutar" at bounding box center [515, 302] width 79 height 12
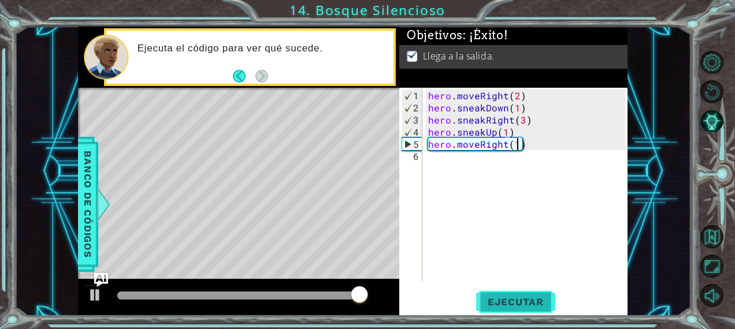
click at [491, 304] on span "Ejecutar" at bounding box center [515, 302] width 79 height 12
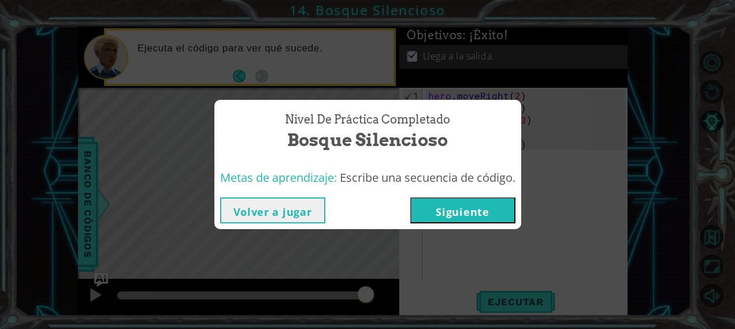
click at [482, 218] on button "Siguiente" at bounding box center [462, 211] width 105 height 26
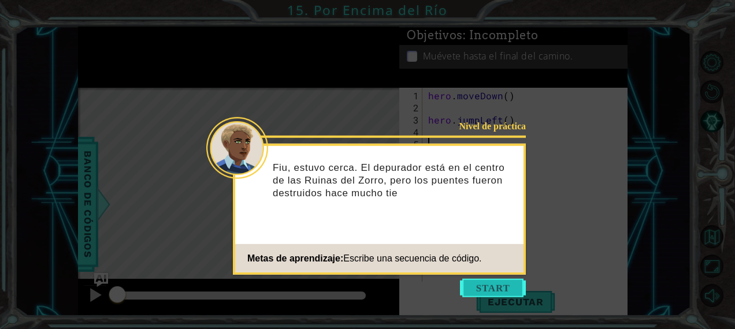
click at [476, 293] on button "Start" at bounding box center [493, 288] width 66 height 18
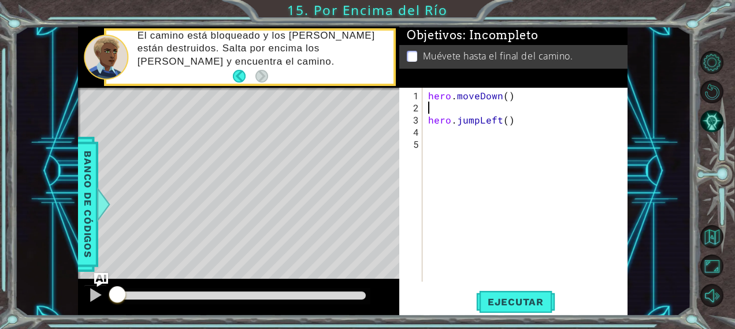
click at [462, 109] on div "hero . moveDown ( ) hero . jumpLeft ( )" at bounding box center [528, 199] width 205 height 218
click at [489, 299] on span "Ejecutar" at bounding box center [515, 302] width 79 height 12
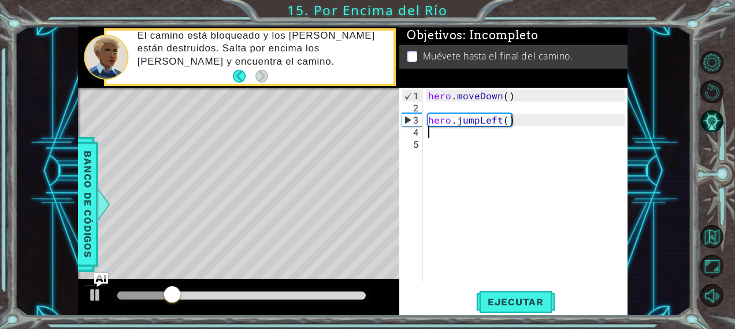
click at [442, 131] on div "hero . moveDown ( ) hero . jumpLeft ( )" at bounding box center [528, 199] width 205 height 218
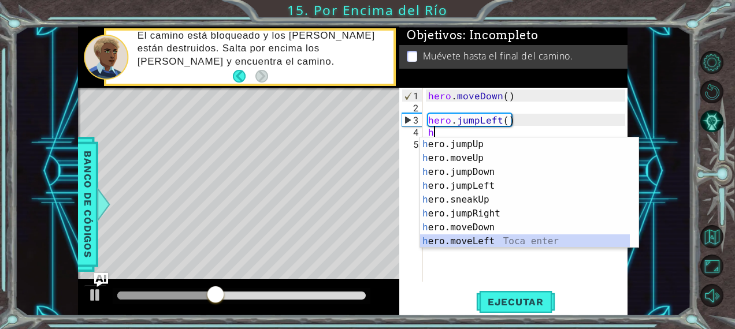
click at [479, 243] on div "h ero.jumpUp Toca enter h ero.moveUp Toca enter h ero.jumpDown Toca enter h ero…" at bounding box center [525, 206] width 210 height 139
type textarea "hero.moveLeft(1)"
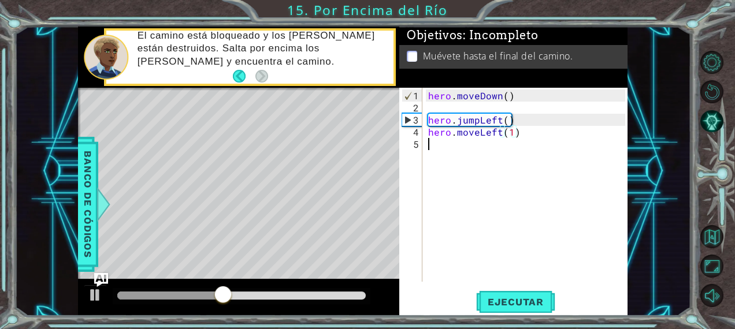
click at [456, 146] on div "hero . moveDown ( ) hero . jumpLeft ( ) hero . moveLeft ( 1 )" at bounding box center [528, 199] width 205 height 218
type textarea "h"
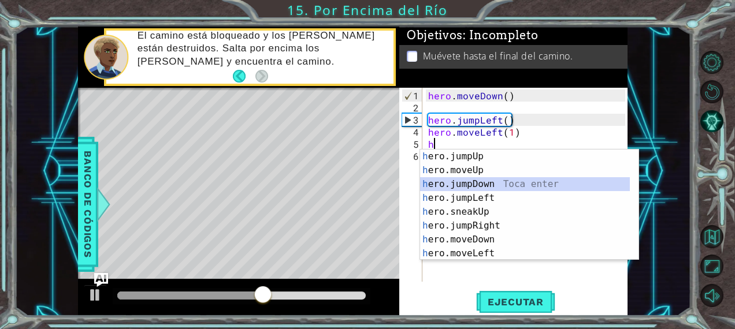
click at [457, 181] on div "h ero.jumpUp Toca enter h ero.moveUp Toca enter h ero.jumpDown Toca enter h ero…" at bounding box center [525, 219] width 210 height 139
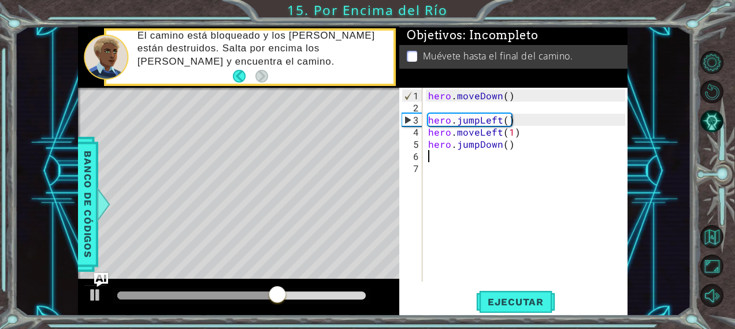
type textarea "h"
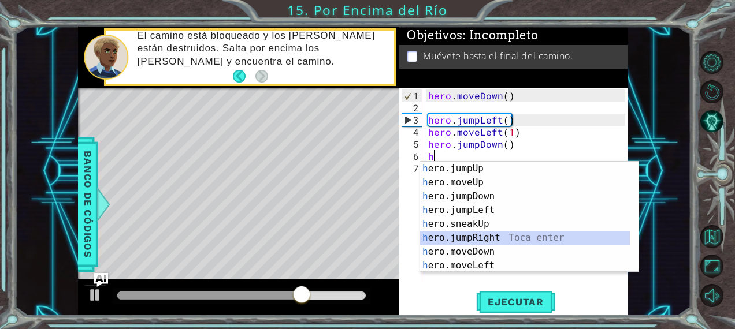
click at [455, 237] on div "h ero.jumpUp Toca enter h ero.moveUp Toca enter h ero.jumpDown Toca enter h ero…" at bounding box center [525, 231] width 210 height 139
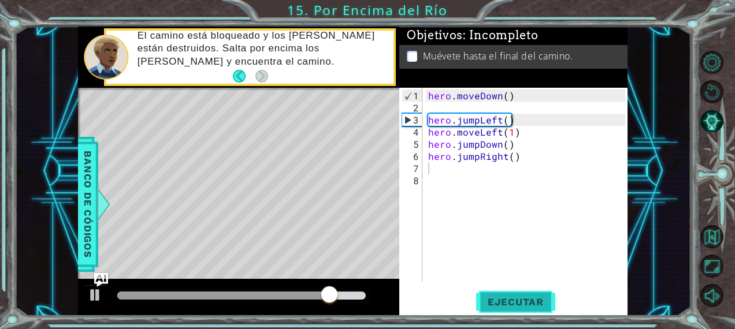
click at [492, 292] on button "Ejecutar" at bounding box center [515, 302] width 79 height 23
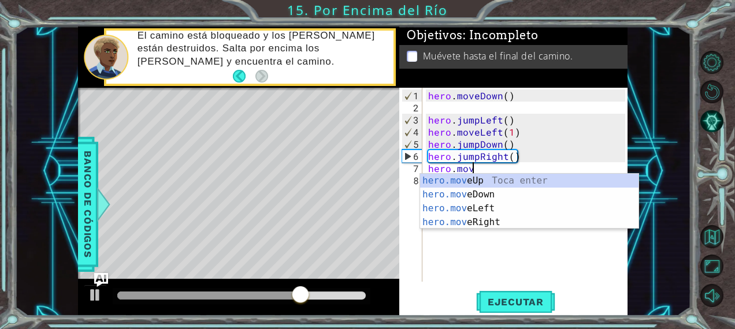
scroll to position [0, 2]
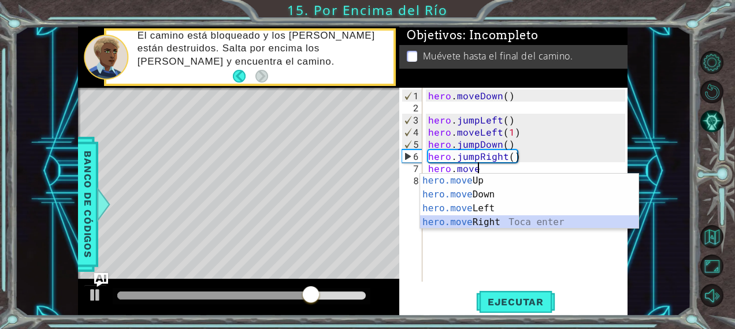
click at [472, 226] on div "hero.move Up Toca enter hero.move Down Toca enter hero.move Left Toca enter her…" at bounding box center [529, 215] width 219 height 83
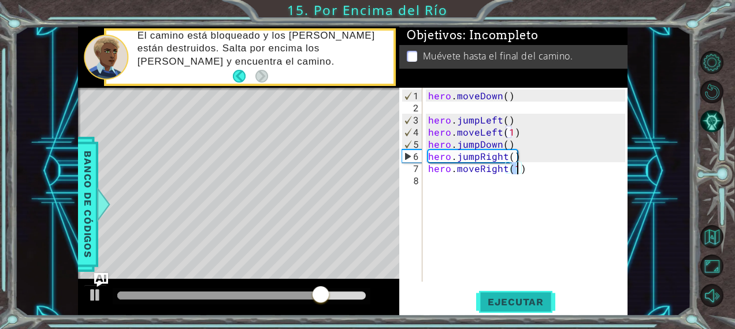
type textarea "hero.moveRight(1)"
click at [503, 304] on span "Ejecutar" at bounding box center [515, 302] width 79 height 12
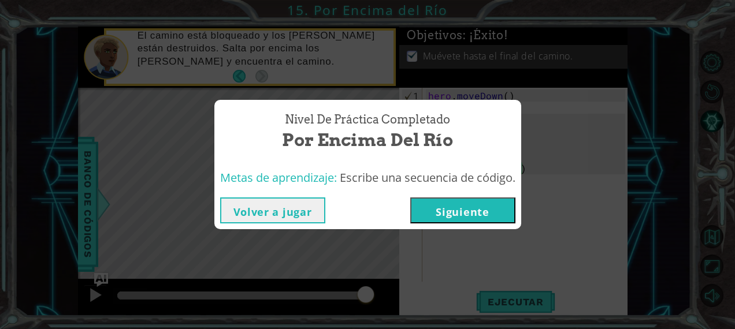
click at [463, 217] on button "Siguiente" at bounding box center [462, 211] width 105 height 26
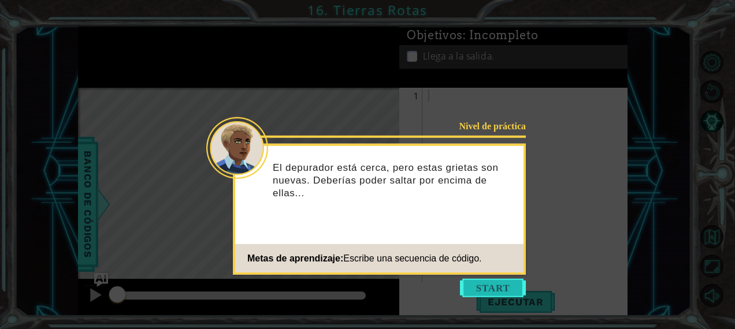
click at [471, 292] on button "Start" at bounding box center [493, 288] width 66 height 18
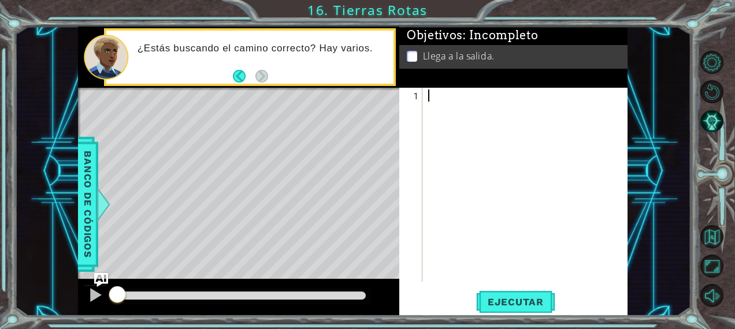
type textarea "h"
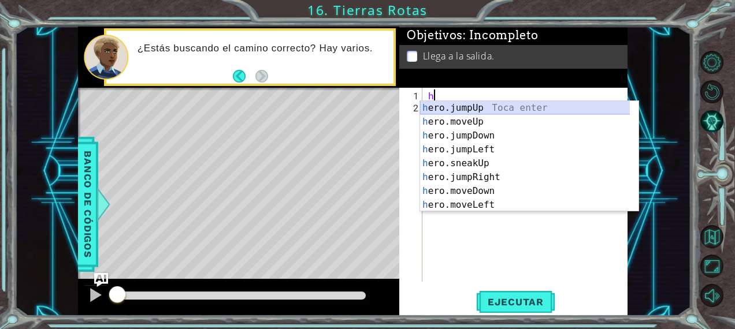
click at [477, 109] on div "h ero.jumpUp Toca enter h ero.moveUp Toca enter h ero.jumpDown Toca enter h ero…" at bounding box center [525, 170] width 210 height 139
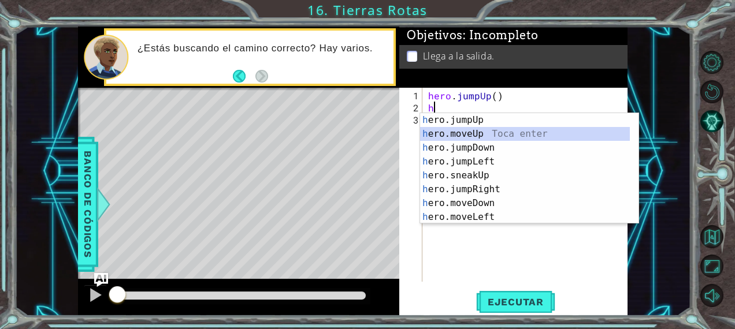
click at [453, 139] on div "h ero.jumpUp Toca enter h ero.moveUp Toca enter h ero.jumpDown Toca enter h ero…" at bounding box center [525, 182] width 210 height 139
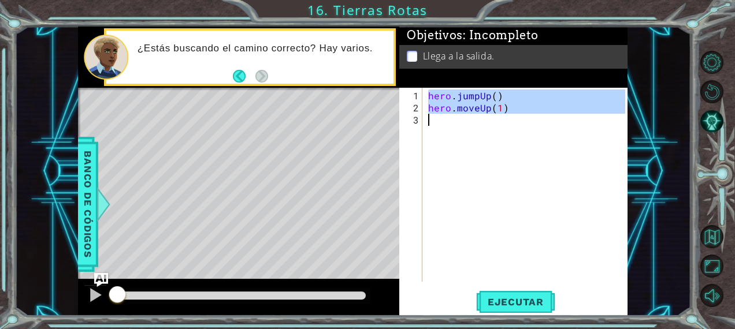
click at [441, 125] on div "hero . jumpUp ( ) hero . moveUp ( 1 )" at bounding box center [528, 199] width 205 height 218
type textarea "h"
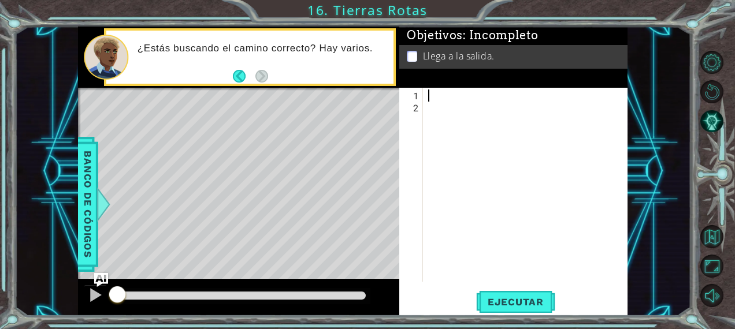
type textarea "h"
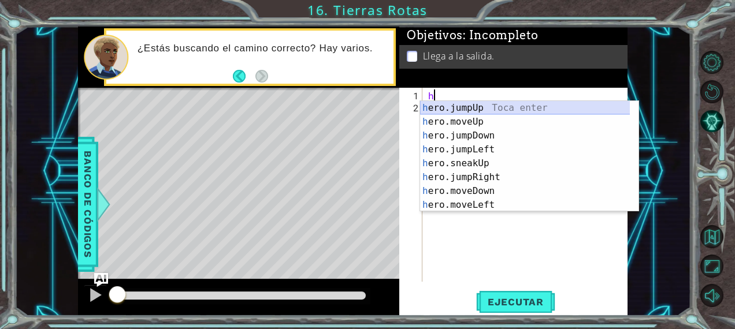
click at [439, 106] on div "h ero.jumpUp Toca enter h ero.moveUp Toca enter h ero.jumpDown Toca enter h ero…" at bounding box center [525, 170] width 210 height 139
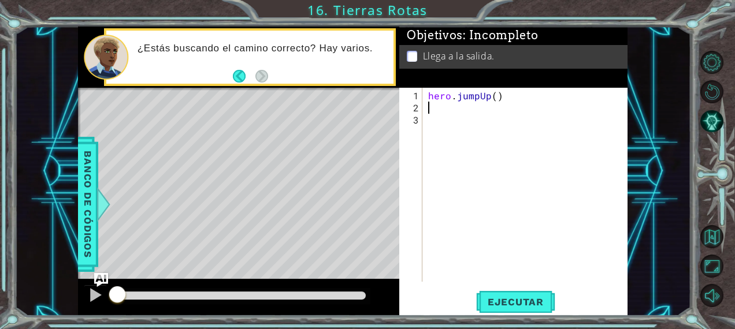
click at [439, 106] on div "hero . jumpUp ( )" at bounding box center [528, 199] width 205 height 218
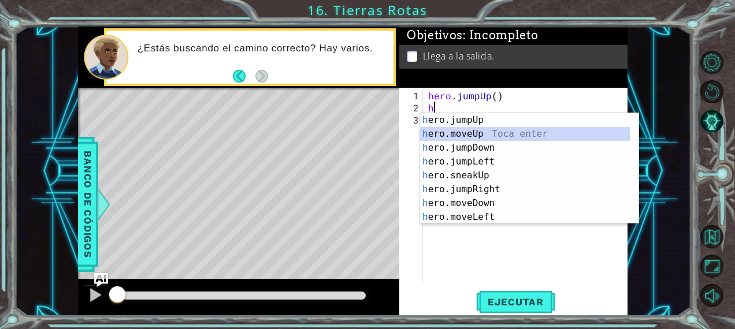
click at [464, 134] on div "h ero.jumpUp Toca enter h ero.moveUp Toca enter h ero.jumpDown Toca enter h ero…" at bounding box center [525, 182] width 210 height 139
type textarea "hero.moveUp(1)"
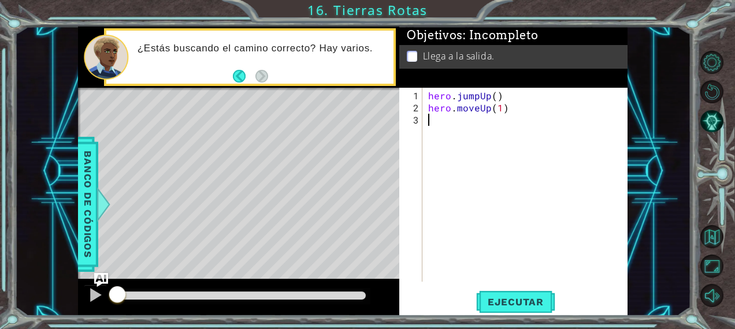
click at [446, 121] on div "hero . jumpUp ( ) hero . moveUp ( 1 )" at bounding box center [528, 199] width 205 height 218
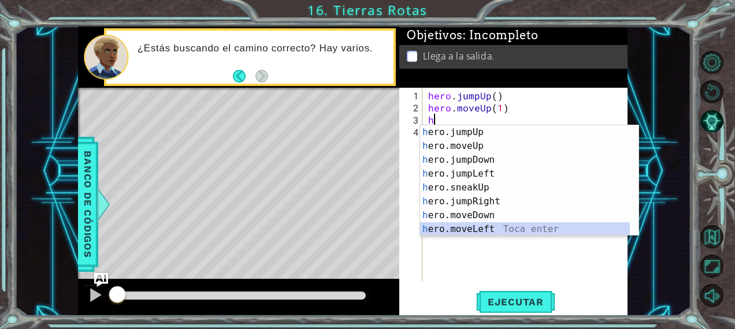
click at [464, 225] on div "h ero.jumpUp Toca enter h ero.moveUp Toca enter h ero.jumpDown Toca enter h ero…" at bounding box center [525, 194] width 210 height 139
type textarea "hero.moveLeft(1)"
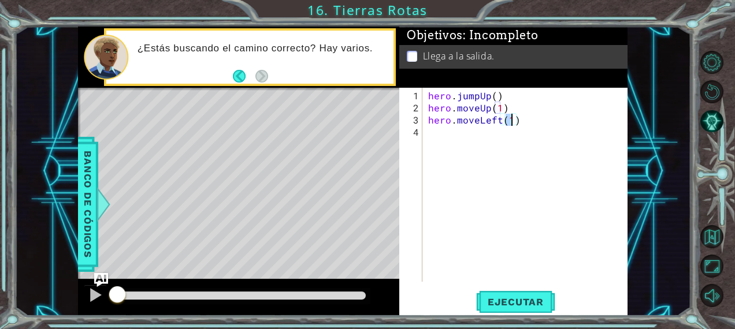
click at [520, 126] on div "hero . jumpUp ( ) hero . moveUp ( 1 ) hero . moveLeft ( 1 )" at bounding box center [528, 199] width 205 height 218
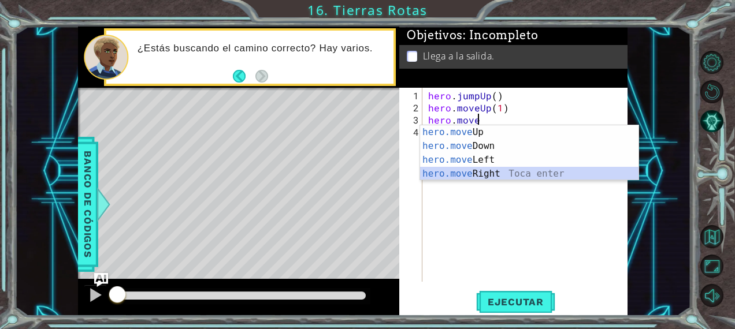
click at [483, 172] on div "hero.move Up Toca enter hero.move Down Toca enter hero.move Left Toca enter her…" at bounding box center [529, 166] width 219 height 83
type textarea "hero.moveRight(1)"
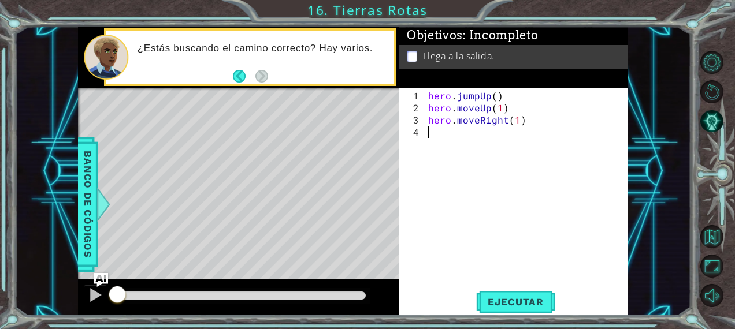
click at [458, 133] on div "hero . jumpUp ( ) hero . moveUp ( 1 ) hero . moveRight ( 1 )" at bounding box center [528, 199] width 205 height 218
type textarea "h"
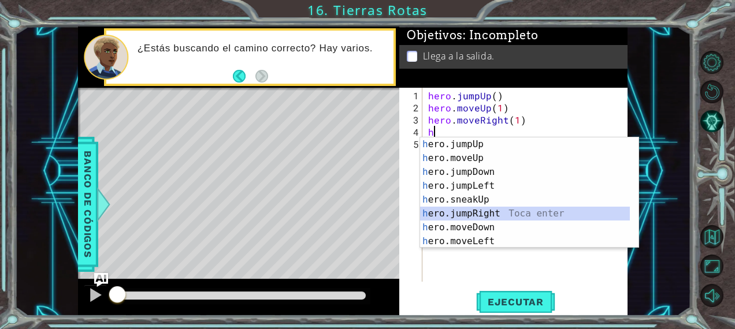
click at [454, 214] on div "h ero.jumpUp Toca enter h ero.moveUp Toca enter h ero.jumpDown Toca enter h ero…" at bounding box center [525, 206] width 210 height 139
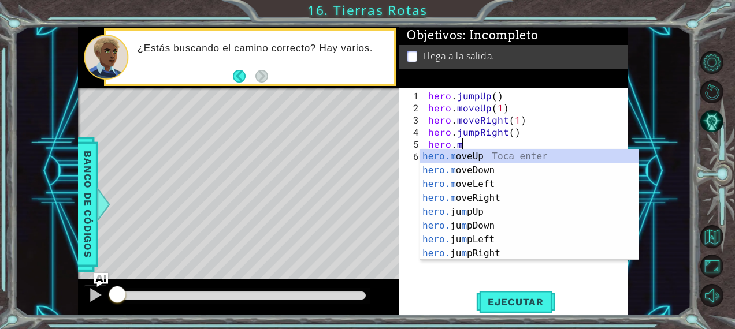
scroll to position [0, 1]
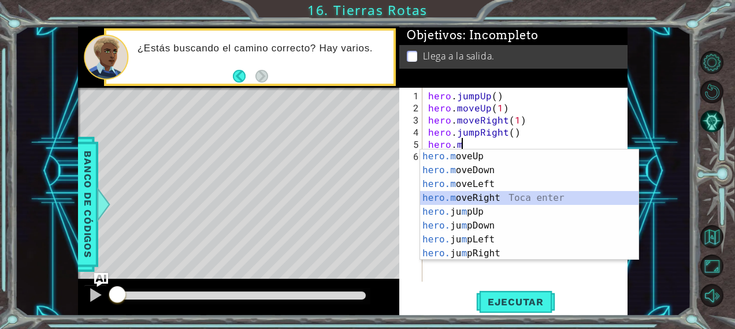
click at [477, 199] on div "hero.m oveUp Toca enter hero.m oveDown Toca enter hero.m oveLeft Toca enter her…" at bounding box center [529, 219] width 219 height 139
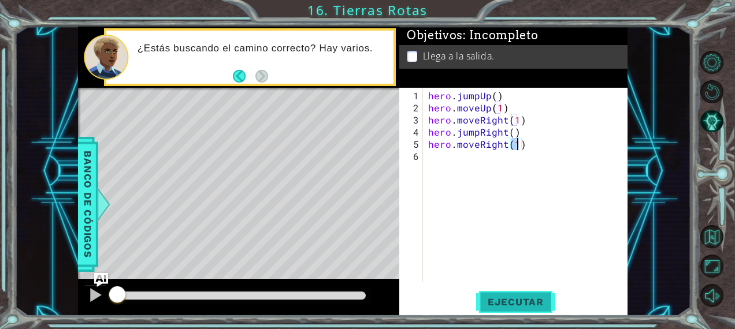
type textarea "hero.moveRight(1)"
click at [489, 298] on span "Ejecutar" at bounding box center [515, 302] width 79 height 12
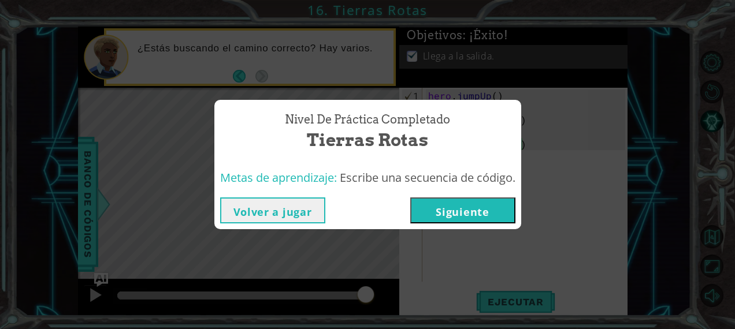
click at [498, 206] on button "Siguiente" at bounding box center [462, 211] width 105 height 26
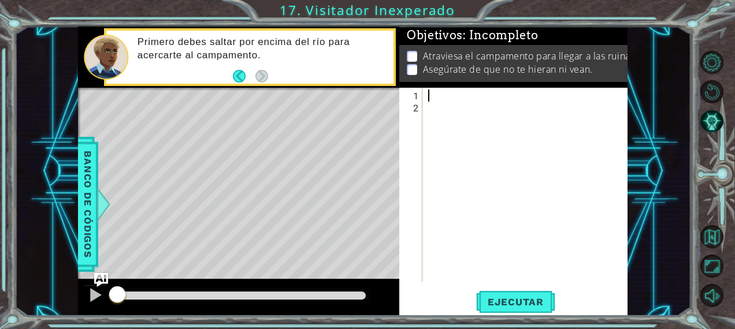
click at [467, 98] on div at bounding box center [528, 199] width 205 height 218
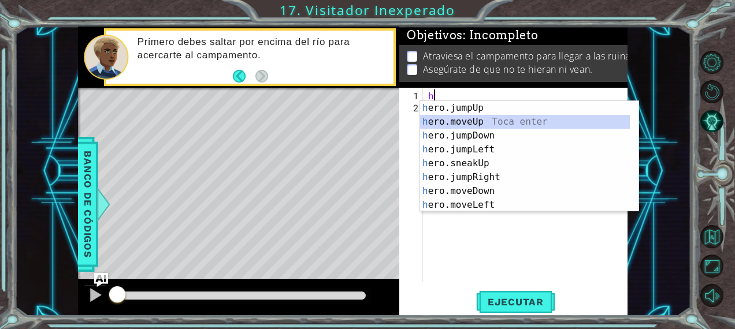
click at [467, 124] on div "h ero.jumpUp Toca enter h ero.moveUp Toca enter h ero.jumpDown Toca enter h ero…" at bounding box center [525, 170] width 210 height 139
type textarea "hero.moveUp(1)"
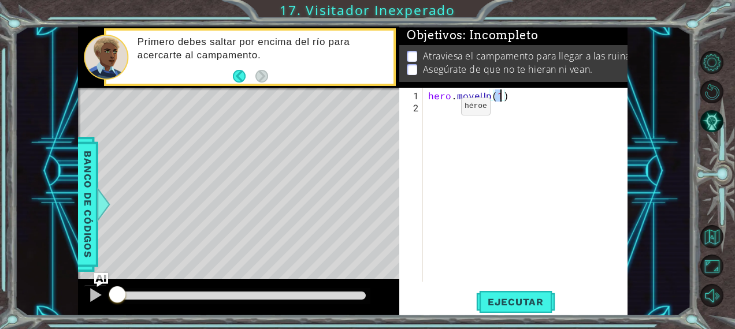
click at [441, 111] on div "hero . moveUp ( 1 )" at bounding box center [528, 199] width 205 height 218
type textarea "h"
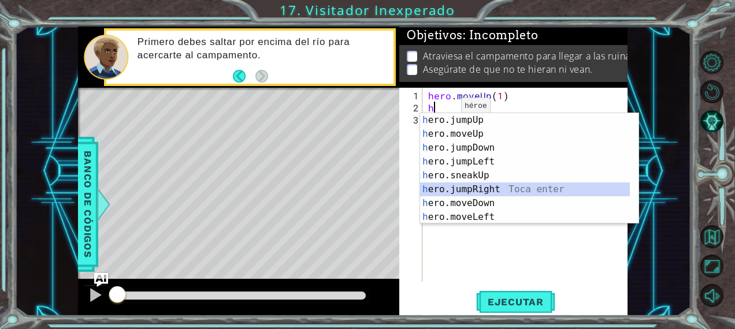
click at [483, 184] on div "h ero.jumpUp Toca enter h ero.moveUp Toca enter h ero.jumpDown Toca enter h ero…" at bounding box center [525, 182] width 210 height 139
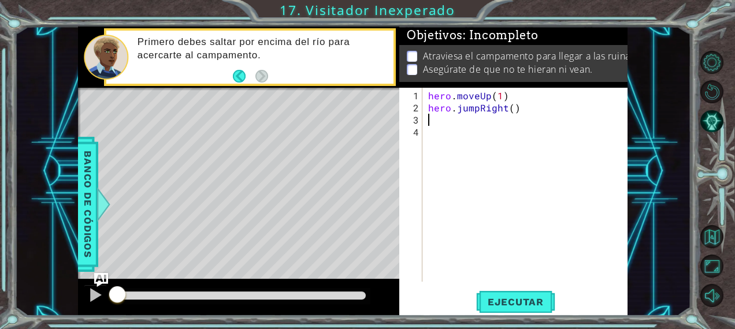
type textarea "h"
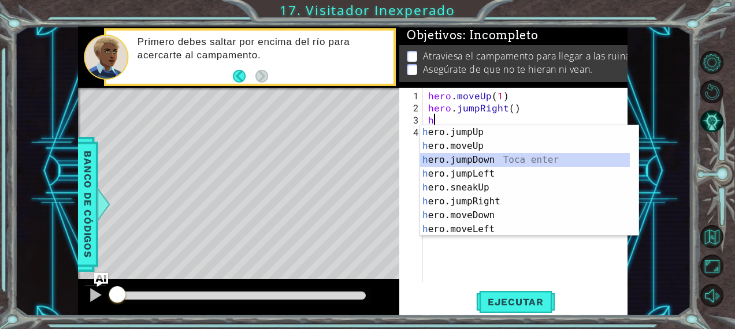
click at [484, 161] on div "h ero.jumpUp Toca enter h ero.moveUp Toca enter h ero.jumpDown Toca enter h ero…" at bounding box center [525, 194] width 210 height 139
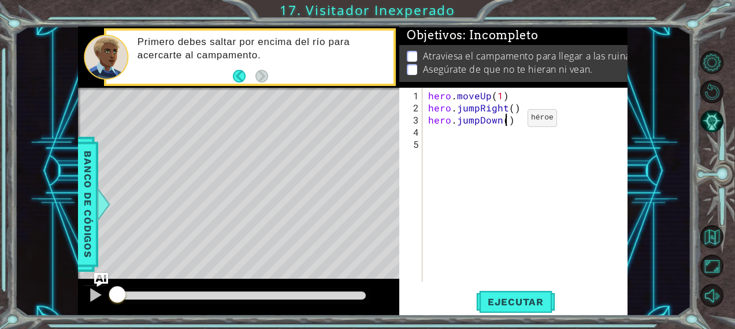
click at [508, 122] on div "hero . moveUp ( 1 ) hero . jumpRight ( ) hero . jumpDown ( )" at bounding box center [528, 199] width 205 height 218
type textarea "hero.jumpDown(11)"
click at [512, 109] on div "hero . moveUp ( 1 ) hero . jumpRight ( ) hero . jumpDown ( 1 )" at bounding box center [528, 199] width 205 height 218
click at [434, 134] on div "hero . moveUp ( 1 ) hero . jumpRight ( 1 ) hero . jumpDown ( 1 )" at bounding box center [528, 199] width 205 height 218
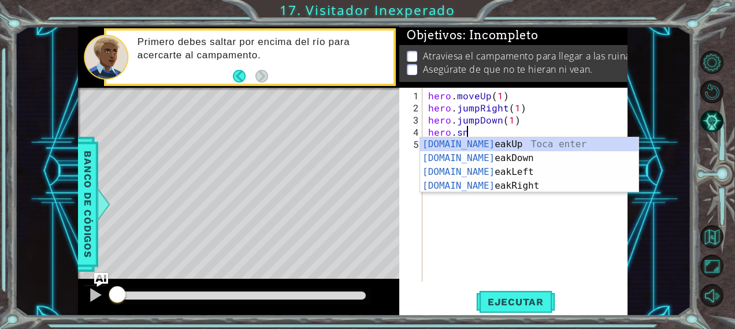
scroll to position [0, 1]
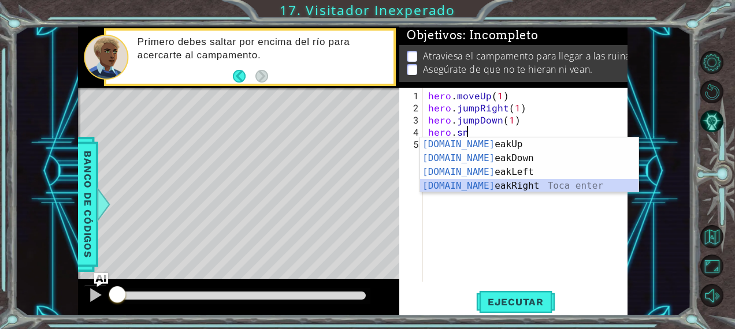
click at [490, 187] on div "[DOMAIN_NAME] eakUp Toca enter [DOMAIN_NAME] eakDown Toca enter [DOMAIN_NAME] e…" at bounding box center [529, 178] width 219 height 83
type textarea "hero.sneakRight(1)"
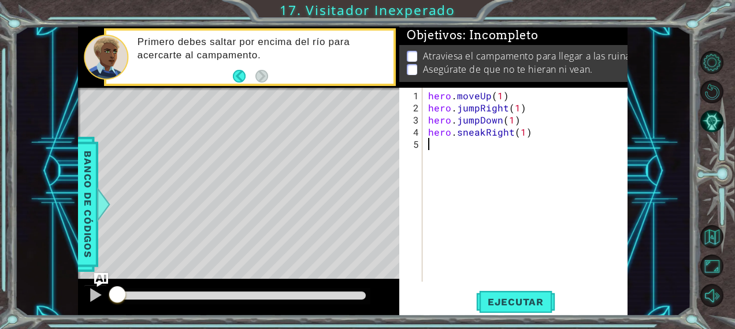
click at [462, 140] on div "hero . moveUp ( 1 ) hero . jumpRight ( 1 ) hero . jumpDown ( 1 ) hero . sneakRi…" at bounding box center [528, 199] width 205 height 218
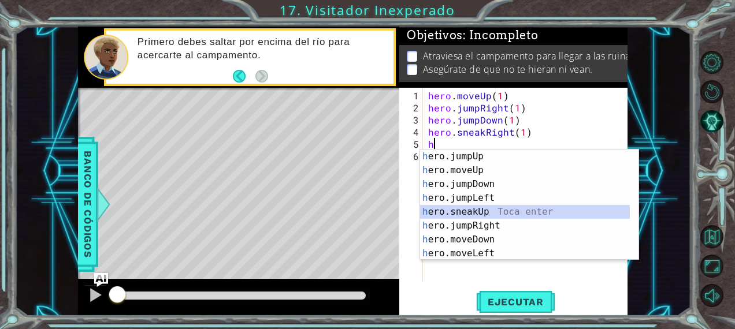
click at [462, 213] on div "h ero.jumpUp Toca enter h ero.moveUp Toca enter h ero.jumpDown Toca enter h ero…" at bounding box center [525, 219] width 210 height 139
type textarea "hero.sneakUp(1)"
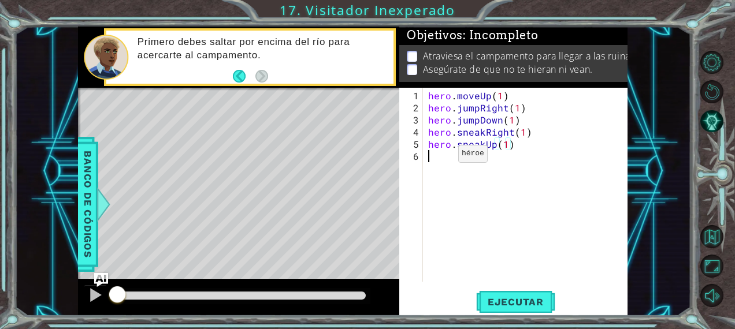
click at [438, 158] on div "hero . moveUp ( 1 ) hero . jumpRight ( 1 ) hero . jumpDown ( 1 ) hero . sneakRi…" at bounding box center [528, 199] width 205 height 218
click at [508, 147] on div "hero . moveUp ( 1 ) hero . jumpRight ( 1 ) hero . jumpDown ( 1 ) hero . sneakRi…" at bounding box center [528, 199] width 205 height 218
click at [471, 151] on div "hero . moveUp ( 1 ) hero . jumpRight ( 1 ) hero . jumpDown ( 1 ) hero . sneakRi…" at bounding box center [528, 199] width 205 height 218
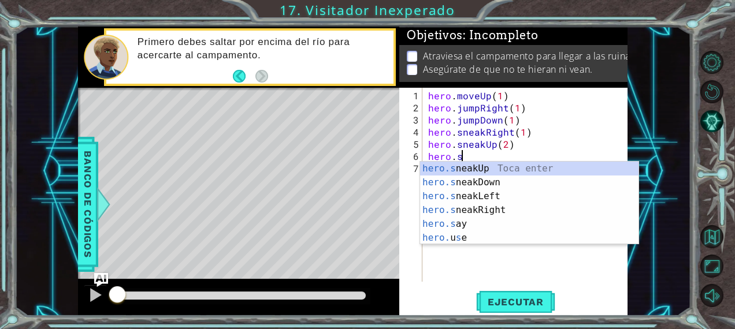
scroll to position [0, 1]
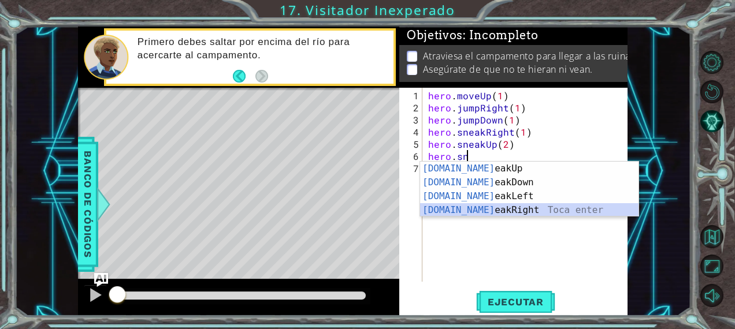
click at [493, 207] on div "[DOMAIN_NAME] eakUp Toca enter [DOMAIN_NAME] eakDown Toca enter [DOMAIN_NAME] e…" at bounding box center [529, 203] width 219 height 83
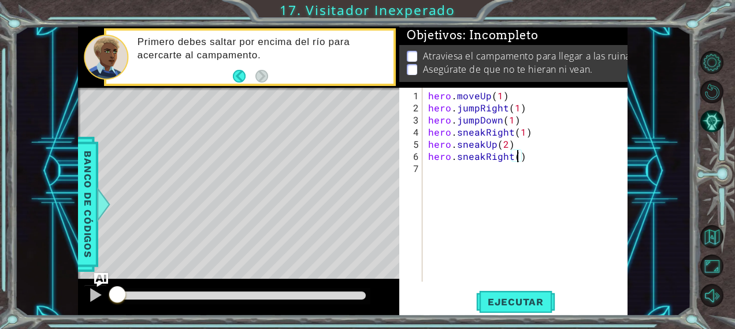
type textarea "hero.sneakRight(2)"
click at [449, 170] on div "hero . moveUp ( 1 ) hero . jumpRight ( 1 ) hero . jumpDown ( 1 ) hero . sneakRi…" at bounding box center [528, 199] width 205 height 218
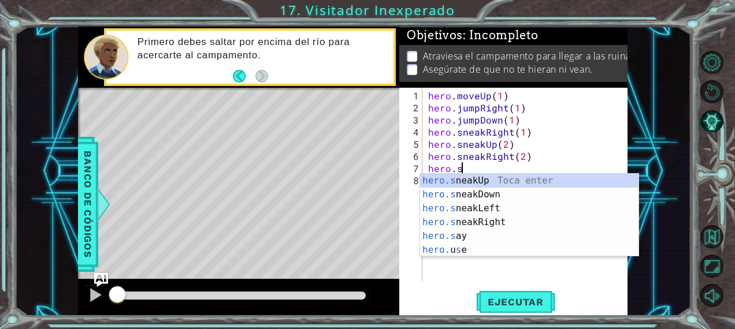
scroll to position [0, 1]
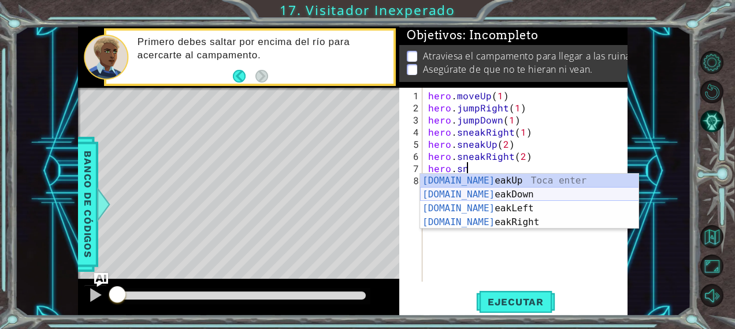
click at [481, 191] on div "[DOMAIN_NAME] eakUp Toca enter [DOMAIN_NAME] eakDown Toca enter [DOMAIN_NAME] e…" at bounding box center [529, 215] width 219 height 83
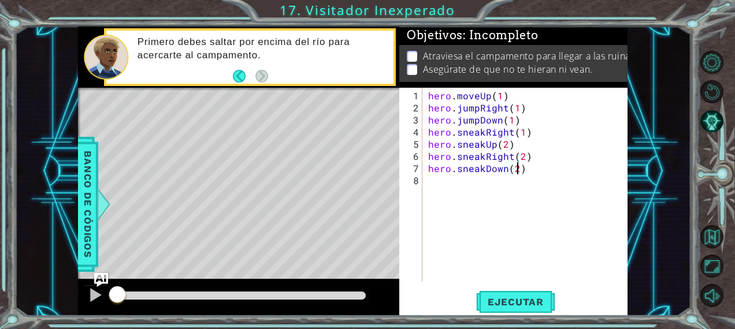
scroll to position [0, 5]
type textarea "hero.sneakDown(2)"
click at [489, 302] on span "Ejecutar" at bounding box center [515, 302] width 79 height 12
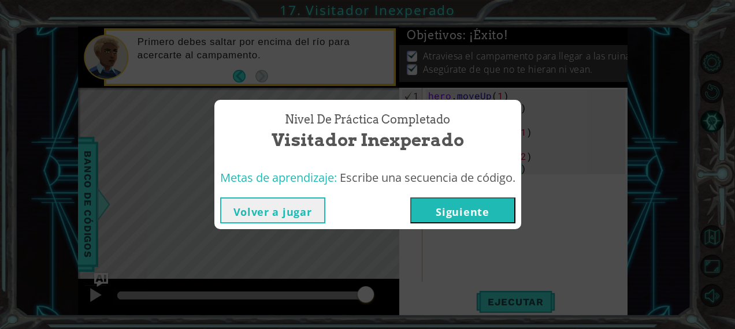
click at [496, 200] on button "Siguiente" at bounding box center [462, 211] width 105 height 26
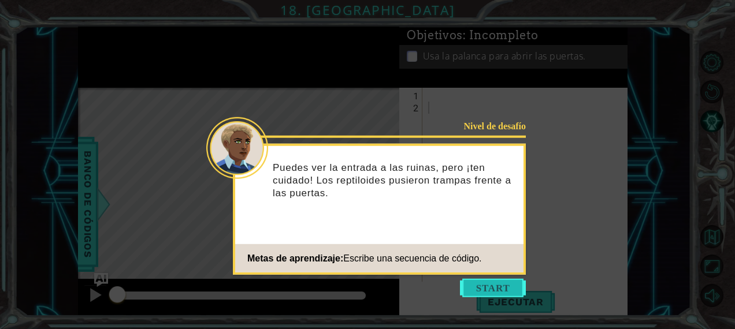
click at [485, 280] on button "Start" at bounding box center [493, 288] width 66 height 18
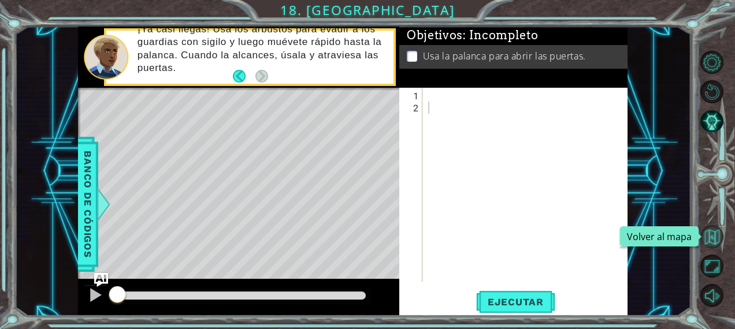
click at [710, 237] on button "Volver al mapa" at bounding box center [711, 236] width 23 height 23
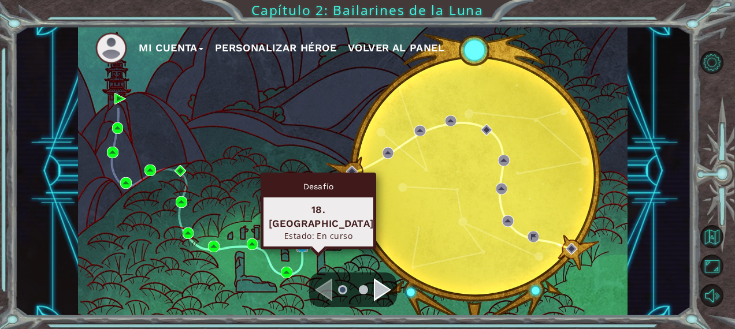
click at [300, 245] on img at bounding box center [302, 247] width 12 height 12
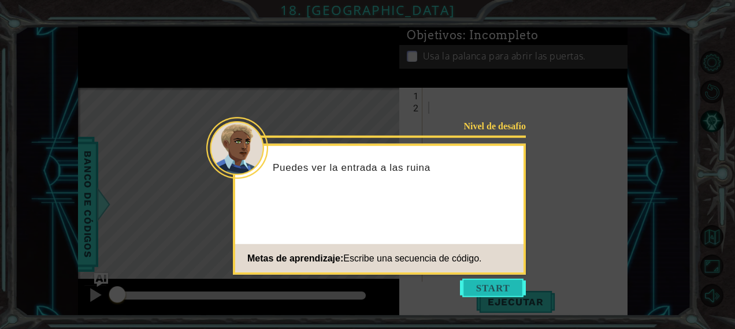
click at [493, 288] on button "Start" at bounding box center [493, 288] width 66 height 18
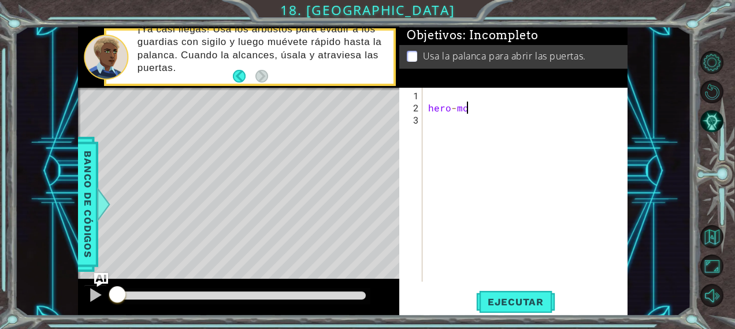
scroll to position [0, 1]
type textarea "h"
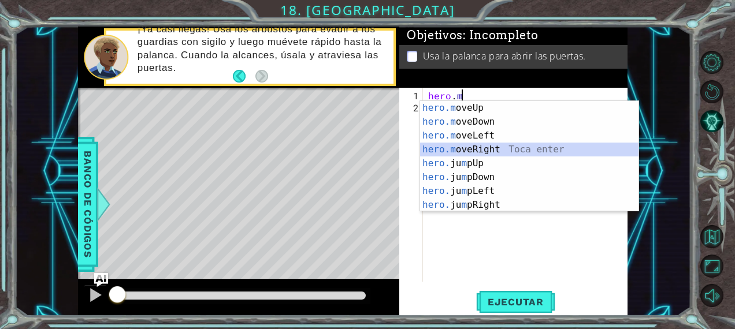
click at [479, 149] on div "hero.m oveUp Toca enter hero.m oveDown Toca enter hero.m oveLeft Toca enter her…" at bounding box center [529, 170] width 219 height 139
type textarea "hero.moveRight(1)"
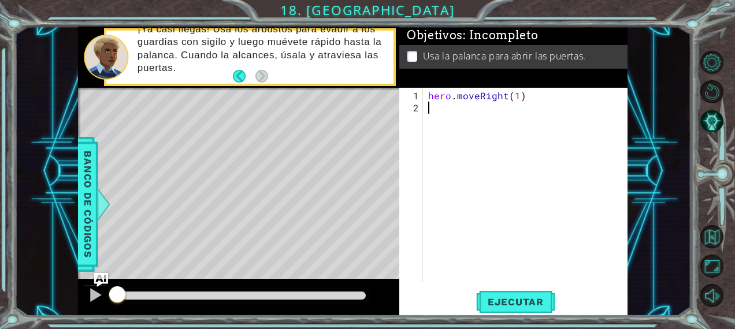
click at [441, 114] on div "hero . moveRight ( 1 )" at bounding box center [528, 199] width 205 height 218
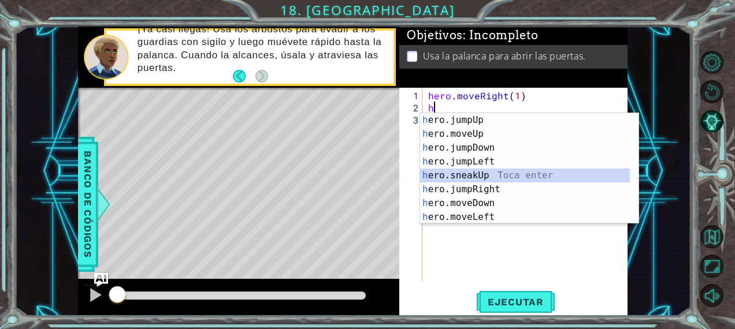
click at [468, 174] on div "h ero.jumpUp Toca enter h ero.moveUp Toca enter h ero.jumpDown Toca enter h ero…" at bounding box center [525, 182] width 210 height 139
type textarea "hero.sneakUp(1)"
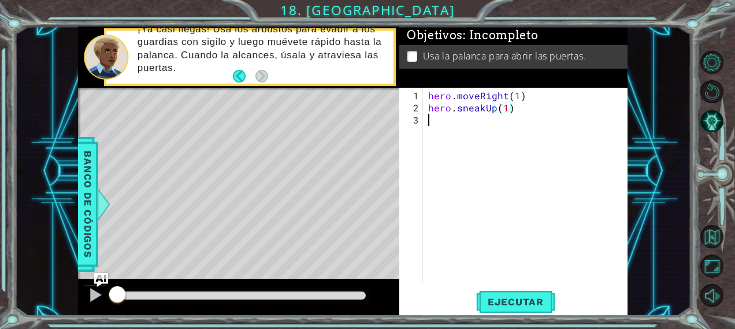
click at [437, 117] on div "hero . moveRight ( 1 ) hero . sneakUp ( 1 )" at bounding box center [528, 199] width 205 height 218
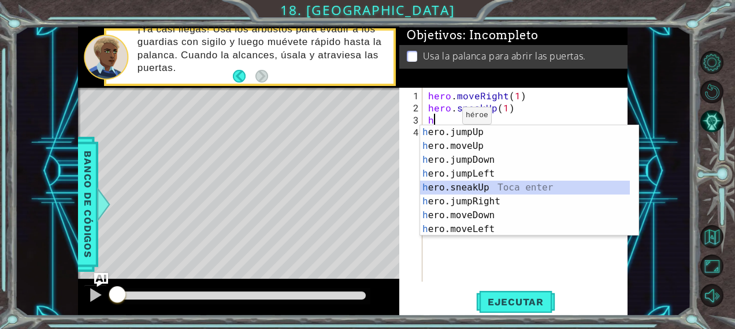
click at [481, 185] on div "h ero.jumpUp Toca enter h ero.moveUp Toca enter h ero.jumpDown Toca enter h ero…" at bounding box center [525, 194] width 210 height 139
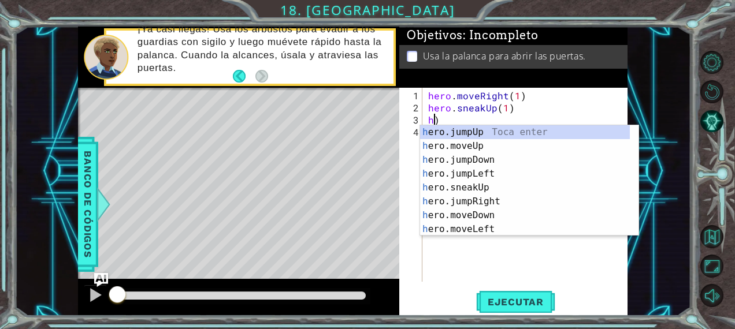
type textarea ")"
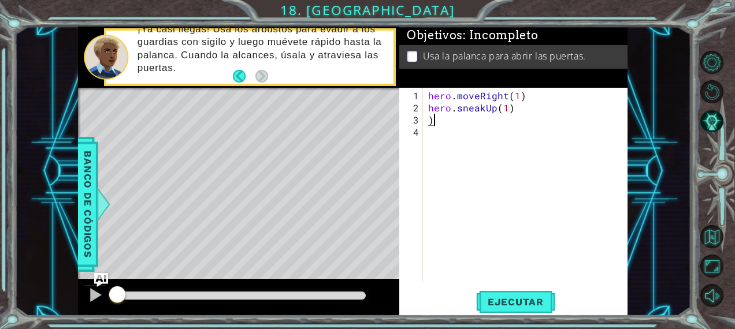
click at [462, 120] on div "hero . moveRight ( 1 ) hero . sneakUp ( 1 ) )" at bounding box center [528, 199] width 205 height 218
click at [505, 106] on div "hero . moveRight ( 1 ) hero . sneakUp ( 1 )" at bounding box center [528, 199] width 205 height 218
type textarea "hero.sneakUp(2)"
click at [460, 118] on div "hero . moveRight ( 1 ) hero . sneakUp ( 2 )" at bounding box center [528, 199] width 205 height 218
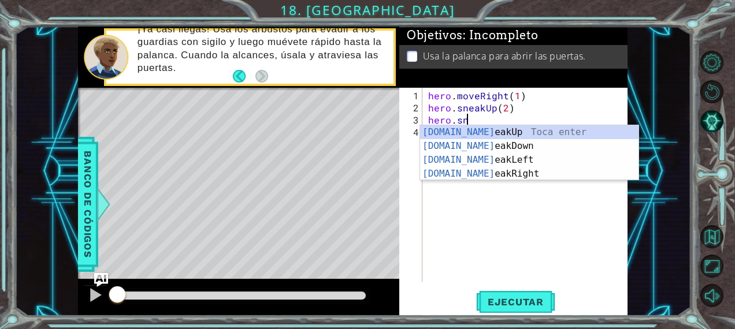
scroll to position [0, 1]
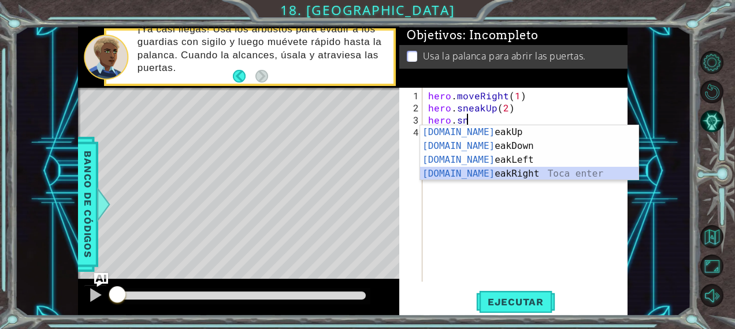
click at [494, 169] on div "[DOMAIN_NAME] eakUp Toca enter [DOMAIN_NAME] eakDown Toca enter [DOMAIN_NAME] e…" at bounding box center [529, 166] width 219 height 83
type textarea "hero.sneakRight(1)"
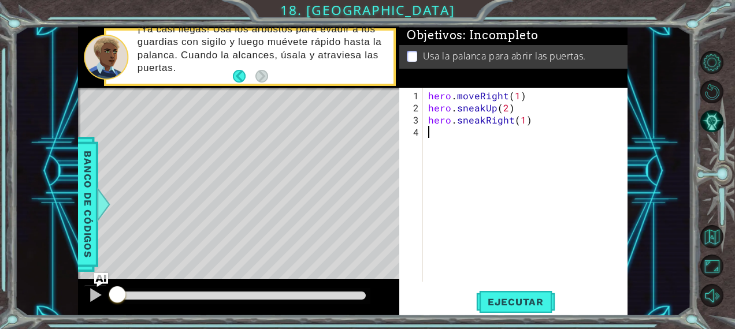
click at [450, 135] on div "hero . moveRight ( 1 ) hero . sneakUp ( 2 ) hero . sneakRight ( 1 )" at bounding box center [528, 199] width 205 height 218
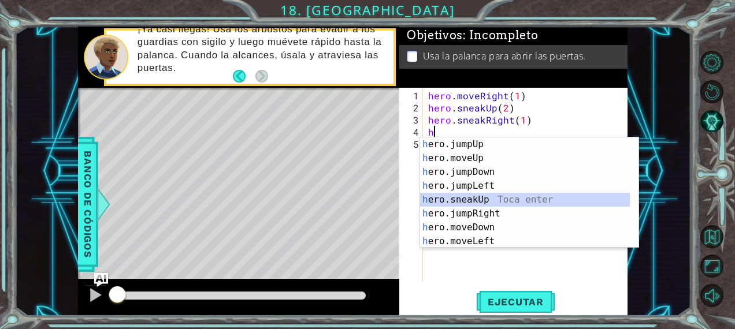
click at [474, 196] on div "h ero.jumpUp Toca enter h ero.moveUp Toca enter h ero.jumpDown Toca enter h ero…" at bounding box center [525, 206] width 210 height 139
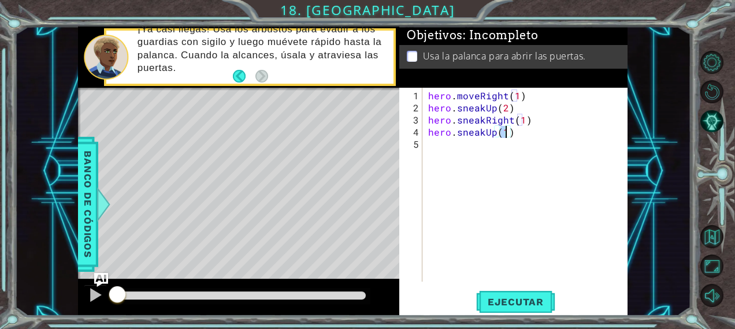
click at [521, 135] on div "hero . moveRight ( 1 ) hero . sneakUp ( 2 ) hero . sneakRight ( 1 ) hero . snea…" at bounding box center [528, 199] width 205 height 218
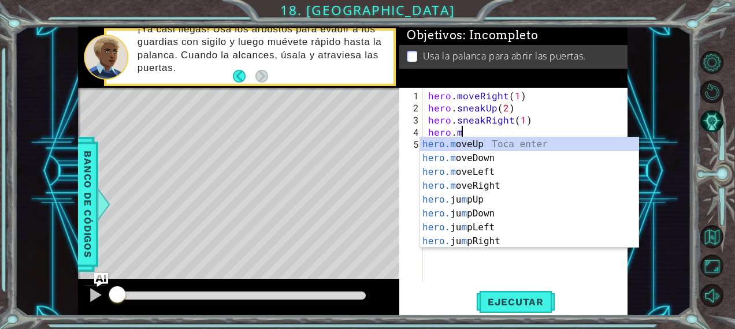
scroll to position [0, 1]
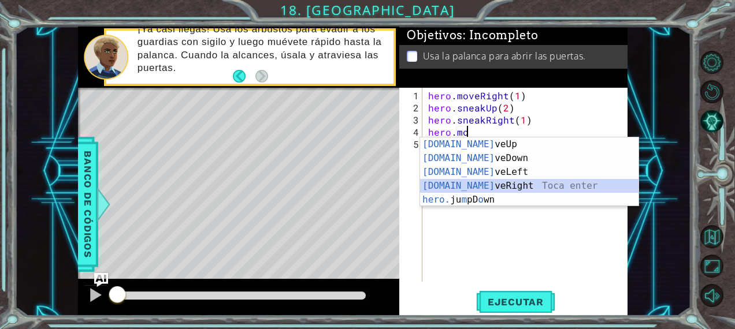
click at [492, 188] on div "[DOMAIN_NAME] veUp Toca enter [DOMAIN_NAME] veDown Toca enter [DOMAIN_NAME] veL…" at bounding box center [529, 185] width 219 height 97
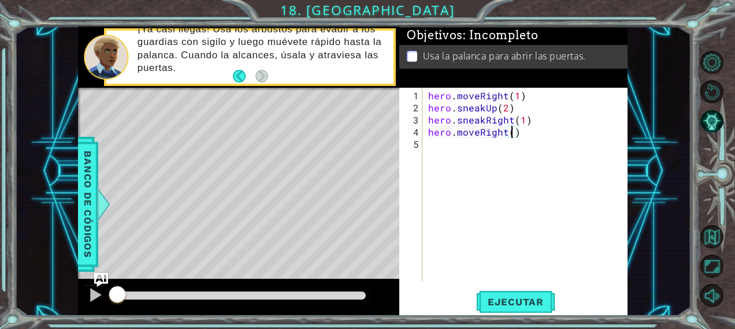
type textarea "hero.moveRight(2)"
click at [472, 150] on div "hero . moveRight ( 1 ) hero . sneakUp ( 2 ) hero . sneakRight ( 1 ) hero . move…" at bounding box center [528, 199] width 205 height 218
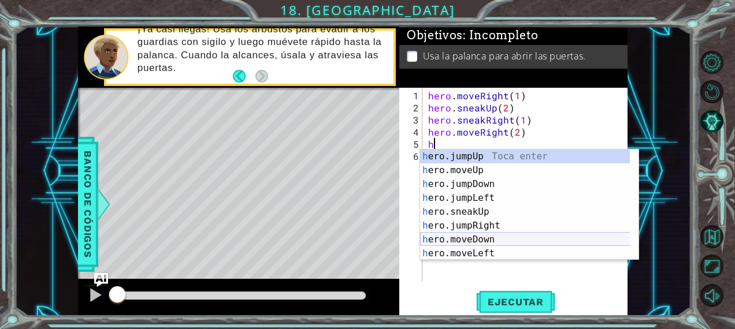
click at [479, 240] on div "h ero.jumpUp Toca enter h ero.moveUp Toca enter h ero.jumpDown Toca enter h ero…" at bounding box center [525, 219] width 210 height 139
type textarea "hero.moveDown(1)"
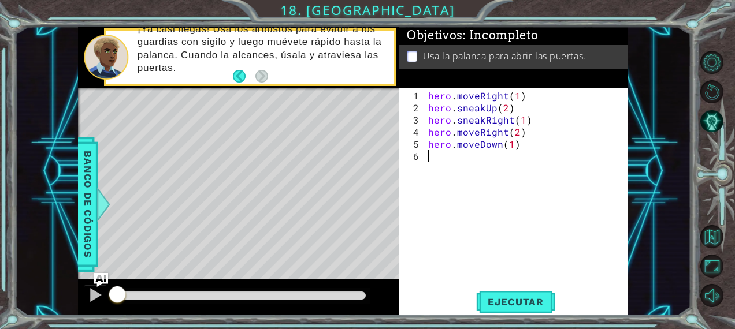
click at [444, 159] on div "hero . moveRight ( 1 ) hero . sneakUp ( 2 ) hero . sneakRight ( 1 ) hero . move…" at bounding box center [528, 199] width 205 height 218
type textarea "h"
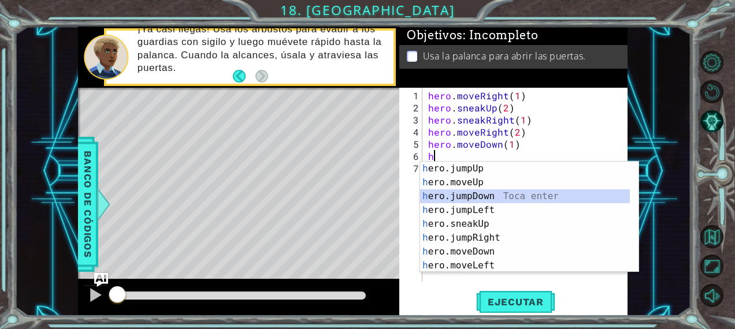
click at [479, 198] on div "h ero.jumpUp Toca enter h ero.moveUp Toca enter h ero.jumpDown Toca enter h ero…" at bounding box center [525, 231] width 210 height 139
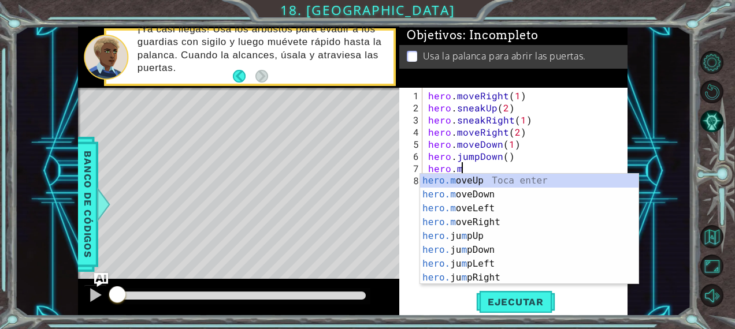
scroll to position [0, 1]
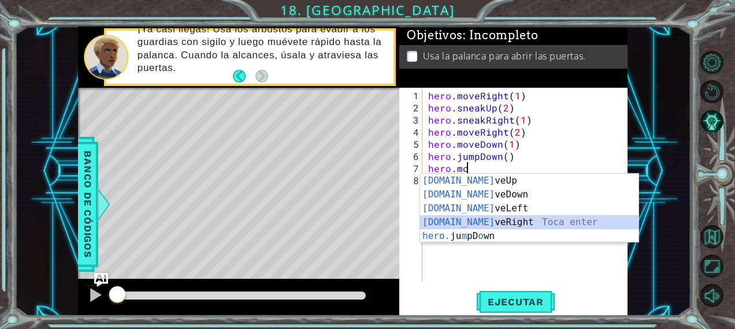
click at [481, 223] on div "[DOMAIN_NAME] veUp Toca enter [DOMAIN_NAME] veDown Toca enter [DOMAIN_NAME] veL…" at bounding box center [529, 222] width 219 height 97
type textarea "hero.moveRight(1)"
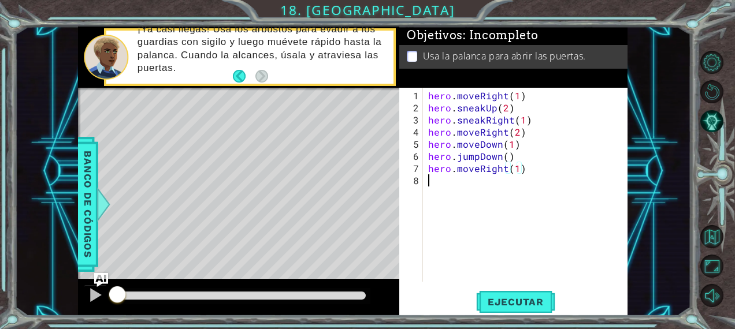
click at [446, 178] on div "hero . moveRight ( 1 ) hero . sneakUp ( 2 ) hero . sneakRight ( 1 ) hero . move…" at bounding box center [528, 199] width 205 height 218
click at [516, 169] on div "hero . moveRight ( 1 ) hero . sneakUp ( 2 ) hero . sneakRight ( 1 ) hero . move…" at bounding box center [528, 199] width 205 height 218
type textarea "hero.moveRight(2)"
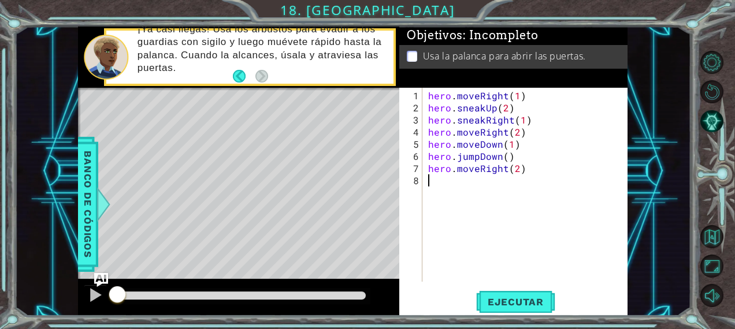
click at [444, 181] on div "hero . moveRight ( 1 ) hero . sneakUp ( 2 ) hero . sneakRight ( 1 ) hero . move…" at bounding box center [528, 199] width 205 height 218
type textarea "h"
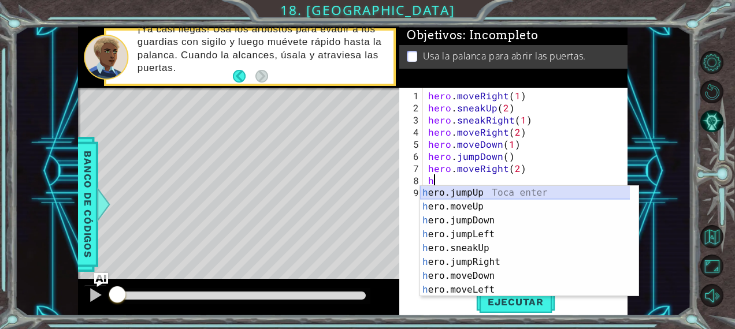
click at [482, 189] on div "h ero.jumpUp Toca enter h ero.moveUp Toca enter h ero.jumpDown Toca enter h ero…" at bounding box center [525, 255] width 210 height 139
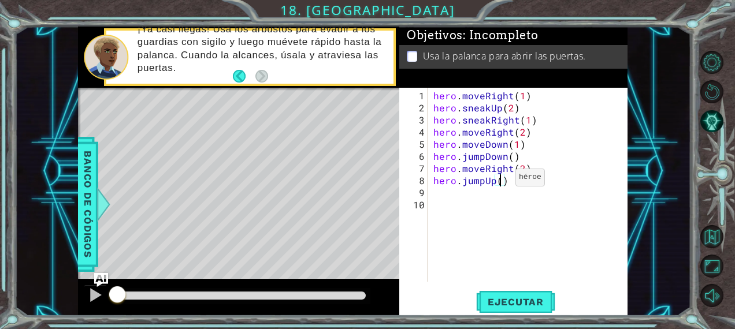
click at [500, 182] on div "hero . moveRight ( 1 ) hero . sneakUp ( 2 ) hero . sneakRight ( 1 ) hero . move…" at bounding box center [531, 199] width 200 height 218
type textarea "hero.jumpUp(1)"
click at [478, 193] on div "hero . moveRight ( 1 ) hero . sneakUp ( 2 ) hero . sneakRight ( 1 ) hero . move…" at bounding box center [531, 199] width 200 height 218
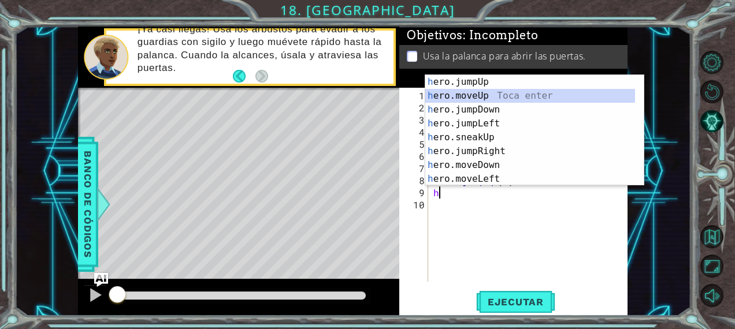
click at [487, 92] on div "h ero.jumpUp Toca enter h ero.moveUp Toca enter h ero.jumpDown Toca enter h ero…" at bounding box center [530, 144] width 210 height 139
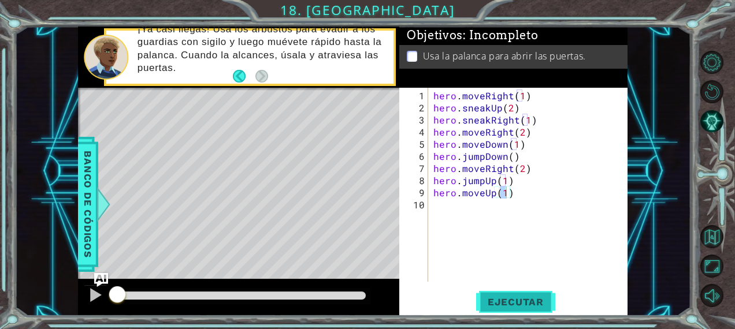
click at [497, 298] on span "Ejecutar" at bounding box center [515, 302] width 79 height 12
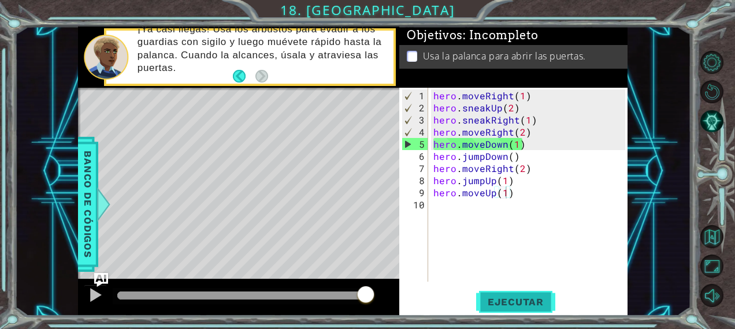
click at [500, 305] on span "Ejecutar" at bounding box center [515, 302] width 79 height 12
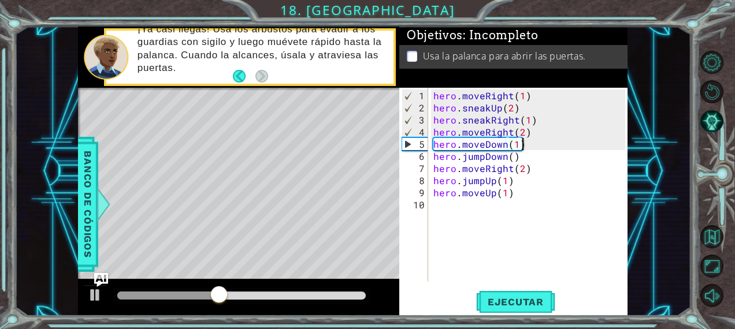
click at [525, 140] on div "hero . moveRight ( 1 ) hero . sneakUp ( 2 ) hero . sneakRight ( 1 ) hero . move…" at bounding box center [531, 199] width 200 height 218
click at [507, 299] on span "Ejecutar" at bounding box center [515, 302] width 79 height 12
click at [505, 146] on div "hero . moveRight ( 1 ) hero . sneakUp ( 2 ) hero . sneakRight ( 1 ) hero . move…" at bounding box center [531, 199] width 200 height 218
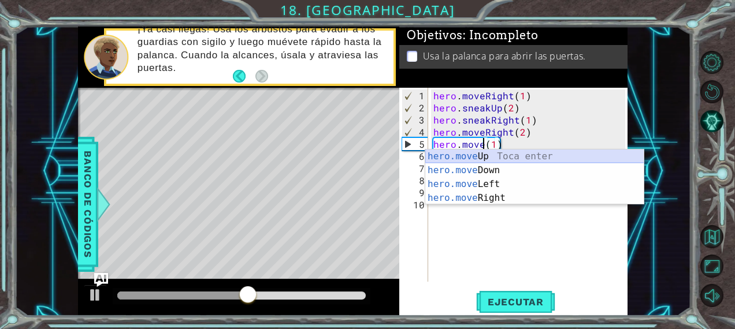
click at [485, 155] on div "hero.move Up Toca enter hero.move Down Toca enter hero.move Left Toca enter her…" at bounding box center [534, 191] width 219 height 83
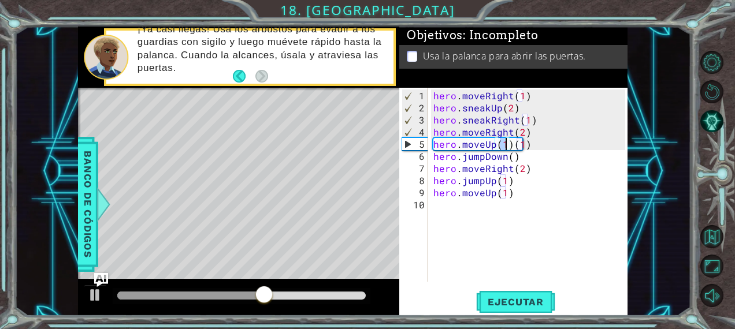
click at [527, 145] on div "hero . moveRight ( 1 ) hero . sneakUp ( 2 ) hero . sneakRight ( 1 ) hero . move…" at bounding box center [531, 199] width 200 height 218
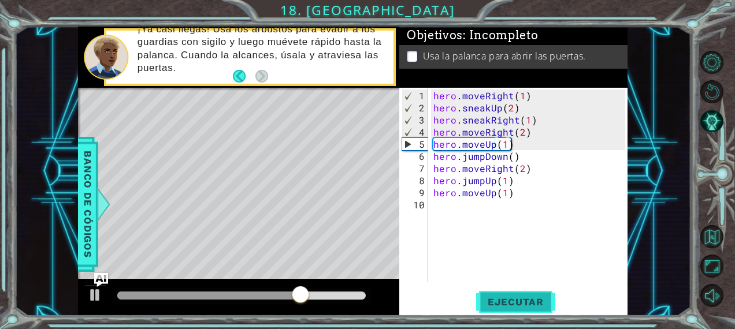
click at [508, 306] on span "Ejecutar" at bounding box center [515, 302] width 79 height 12
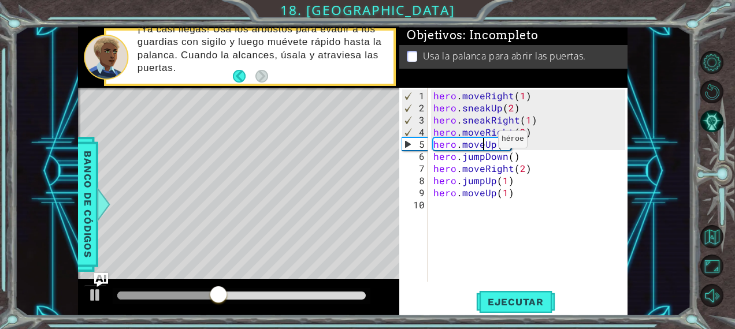
click at [483, 144] on div "hero . moveRight ( 1 ) hero . sneakUp ( 2 ) hero . sneakRight ( 1 ) hero . move…" at bounding box center [531, 199] width 200 height 218
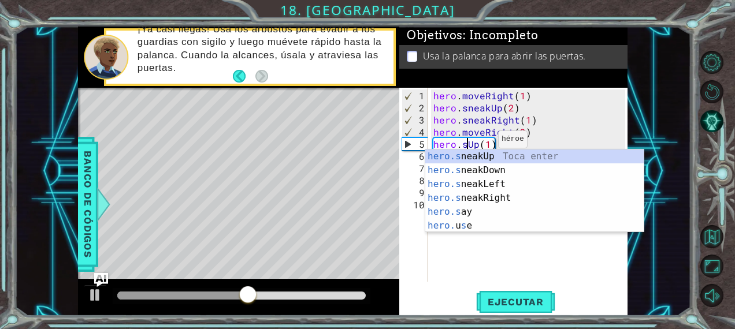
scroll to position [0, 2]
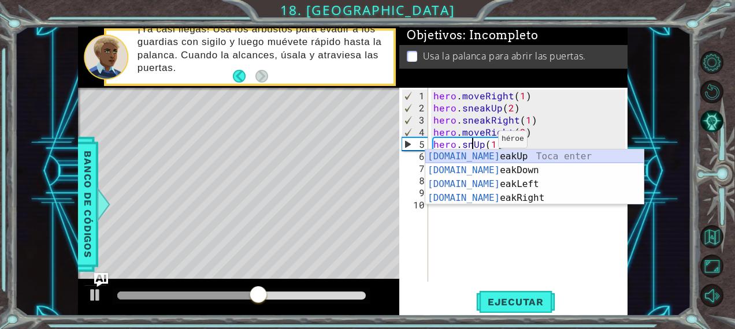
click at [466, 157] on div "[DOMAIN_NAME] eakUp Toca enter [DOMAIN_NAME] eakDown Toca enter [DOMAIN_NAME] e…" at bounding box center [534, 191] width 219 height 83
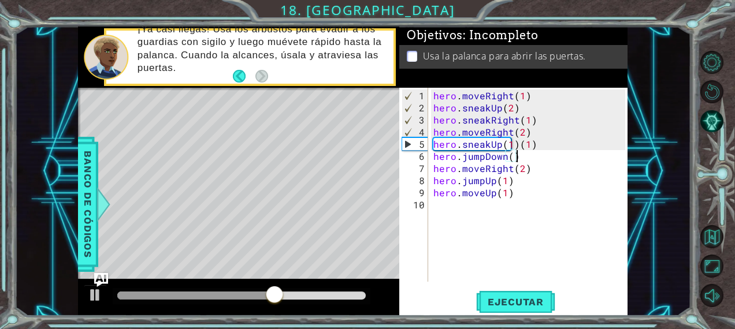
click at [527, 157] on div "hero . moveRight ( 1 ) hero . sneakUp ( 2 ) hero . sneakRight ( 1 ) hero . move…" at bounding box center [531, 199] width 200 height 218
click at [537, 147] on div "hero . moveRight ( 1 ) hero . sneakUp ( 2 ) hero . sneakRight ( 1 ) hero . move…" at bounding box center [531, 199] width 200 height 218
type textarea "hero.sneakUp(1)"
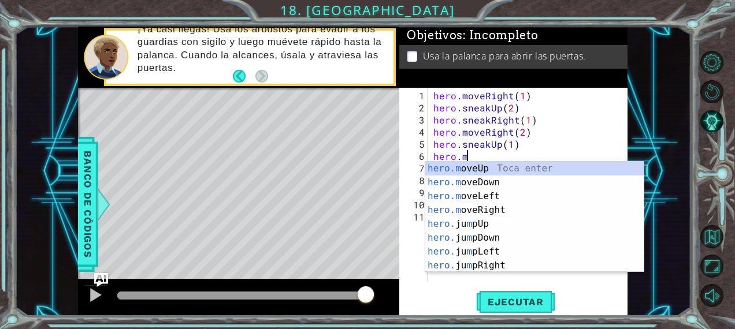
scroll to position [0, 2]
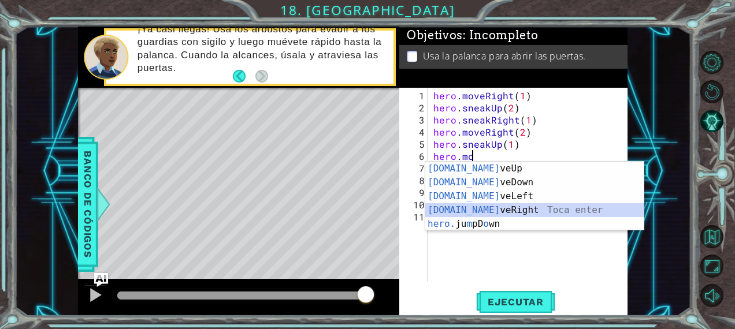
click at [468, 204] on div "[DOMAIN_NAME] veUp Toca enter [DOMAIN_NAME] veDown Toca enter [DOMAIN_NAME] veL…" at bounding box center [534, 210] width 219 height 97
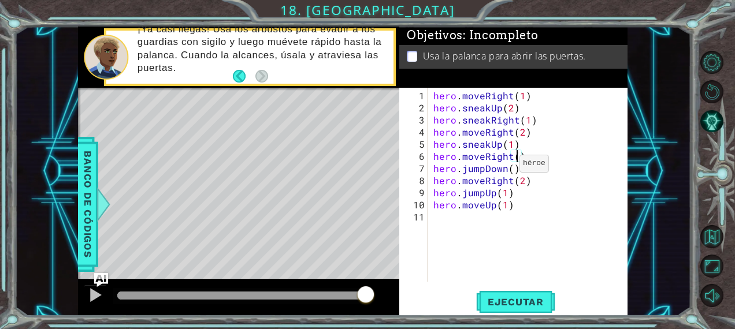
type textarea "hero.moveRight(2)"
click at [537, 158] on div "hero . moveRight ( 1 ) hero . sneakUp ( 2 ) hero . sneakRight ( 1 ) hero . move…" at bounding box center [531, 199] width 200 height 218
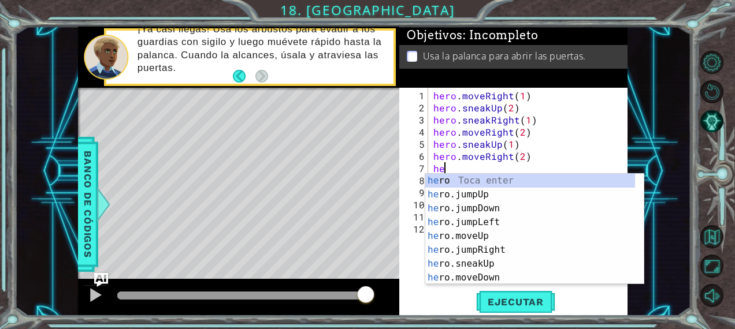
scroll to position [0, 0]
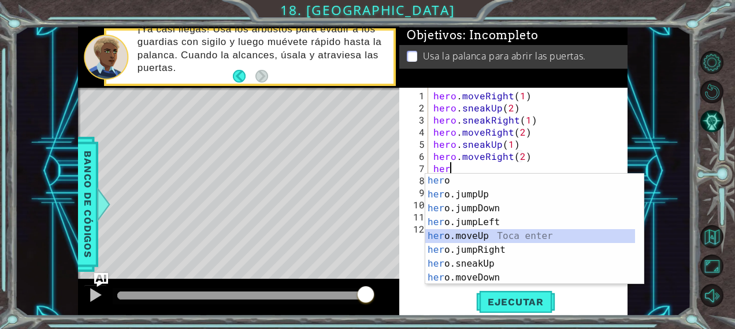
click at [477, 236] on div "her o Toca enter her o.jumpUp Toca enter her o.jumpDown Toca enter her o.jumpLe…" at bounding box center [530, 243] width 210 height 139
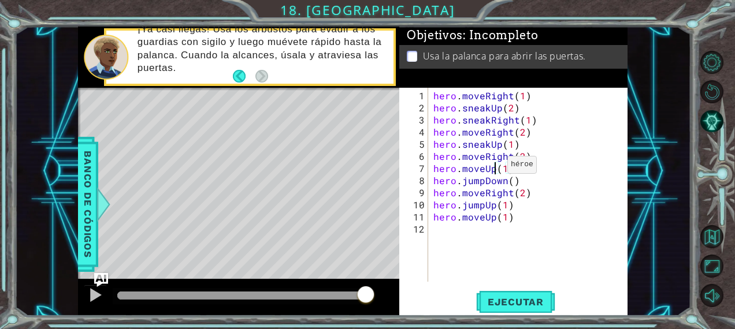
click at [493, 169] on div "hero . moveRight ( 1 ) hero . sneakUp ( 2 ) hero . sneakRight ( 1 ) hero . move…" at bounding box center [531, 199] width 200 height 218
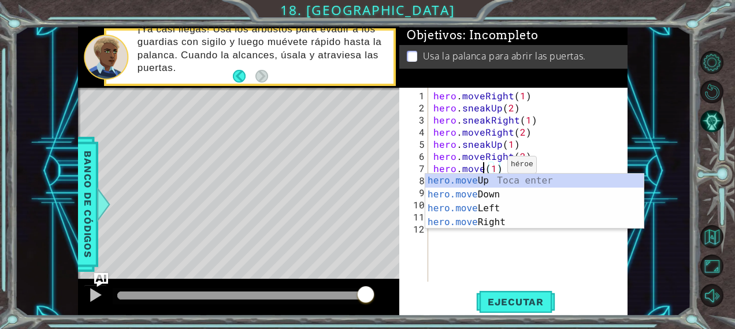
scroll to position [0, 3]
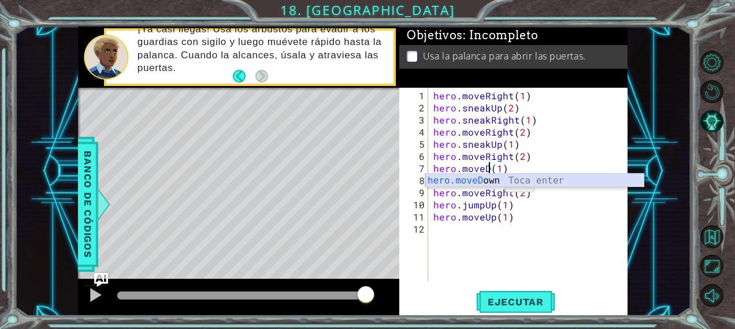
click at [489, 185] on div "hero.moveD own Toca enter" at bounding box center [534, 195] width 219 height 42
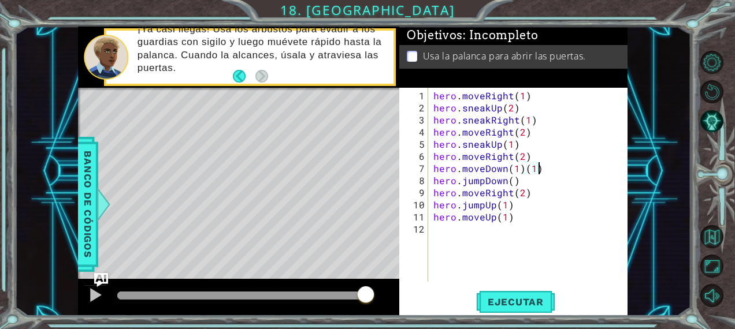
click at [543, 164] on div "hero . moveRight ( 1 ) hero . sneakUp ( 2 ) hero . sneakRight ( 1 ) hero . move…" at bounding box center [531, 199] width 200 height 218
click at [511, 181] on div "hero . moveRight ( 1 ) hero . sneakUp ( 2 ) hero . sneakRight ( 1 ) hero . move…" at bounding box center [531, 199] width 200 height 218
type textarea "hero.jumpDown(1)"
click at [493, 303] on span "Ejecutar" at bounding box center [515, 302] width 79 height 12
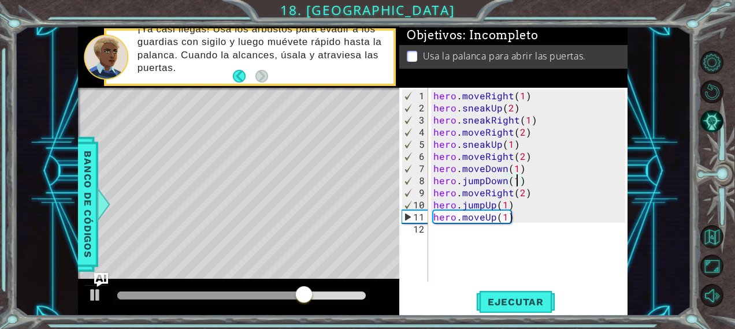
click at [481, 228] on div "hero . moveRight ( 1 ) hero . sneakUp ( 2 ) hero . sneakRight ( 1 ) hero . move…" at bounding box center [531, 199] width 200 height 218
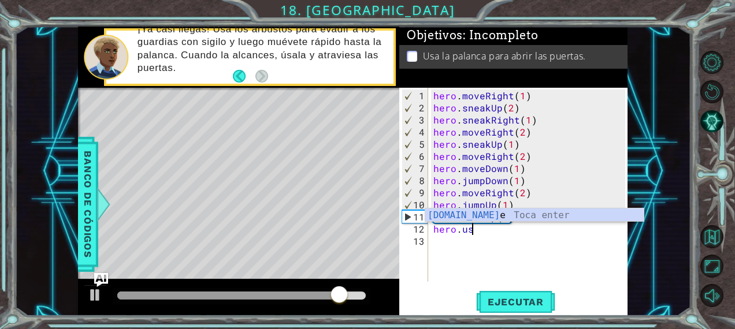
scroll to position [0, 2]
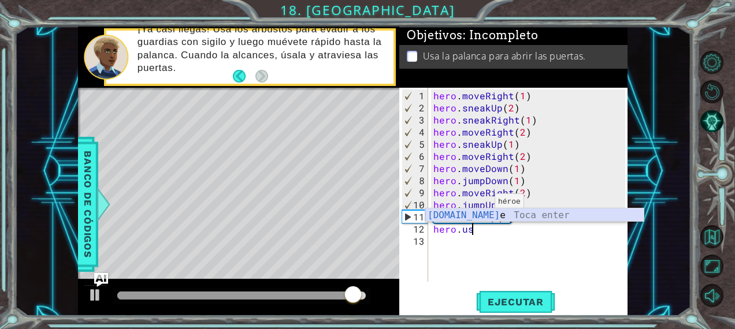
click at [475, 215] on div "[DOMAIN_NAME] e Toca enter" at bounding box center [534, 230] width 219 height 42
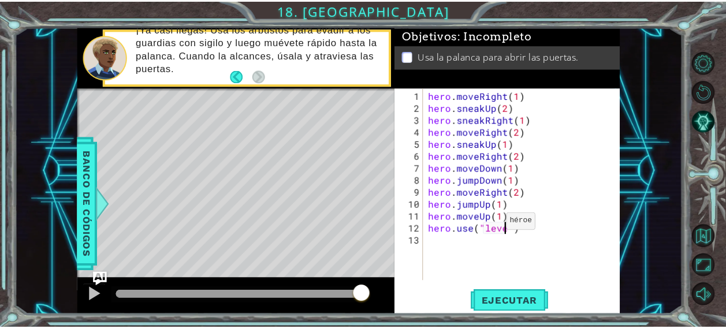
scroll to position [0, 5]
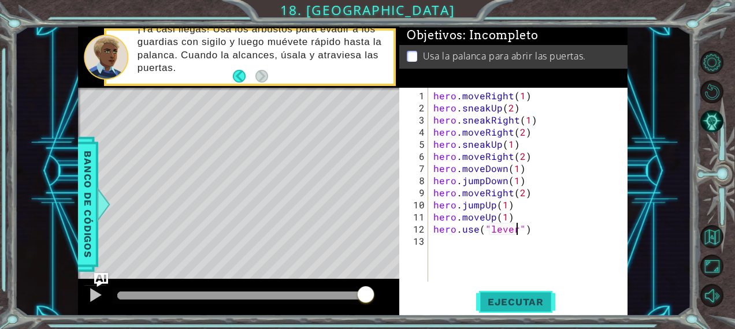
type textarea "hero.use("lever")"
click at [507, 295] on button "Ejecutar" at bounding box center [515, 302] width 79 height 23
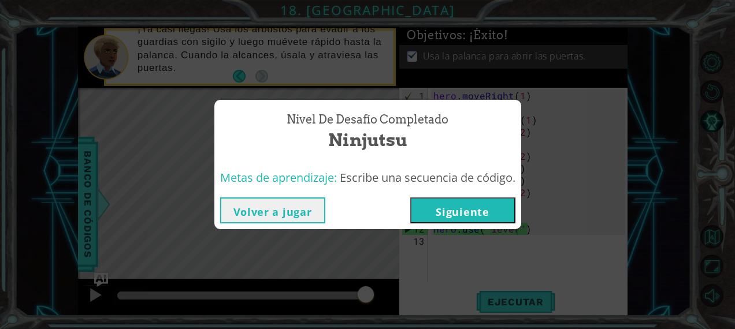
click at [474, 216] on button "Siguiente" at bounding box center [462, 211] width 105 height 26
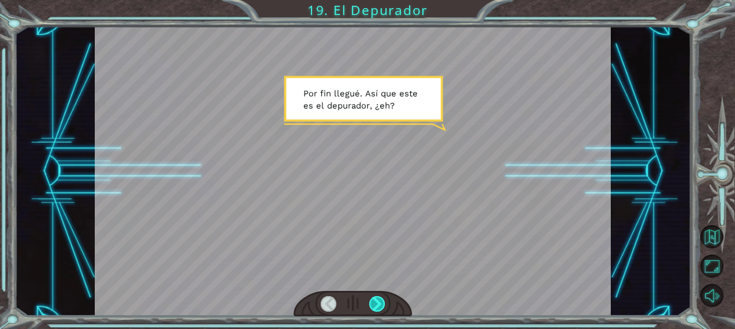
click at [377, 300] on div at bounding box center [377, 304] width 16 height 16
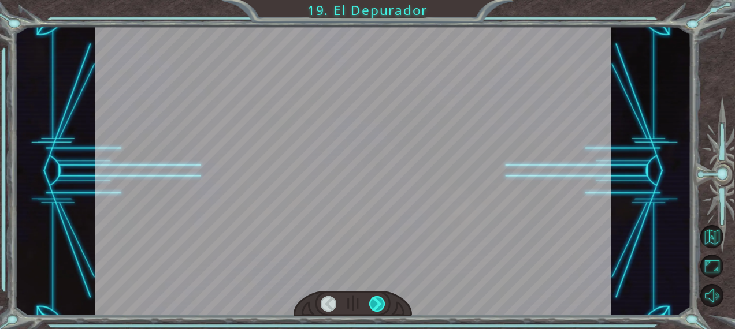
click at [377, 300] on div at bounding box center [377, 304] width 16 height 16
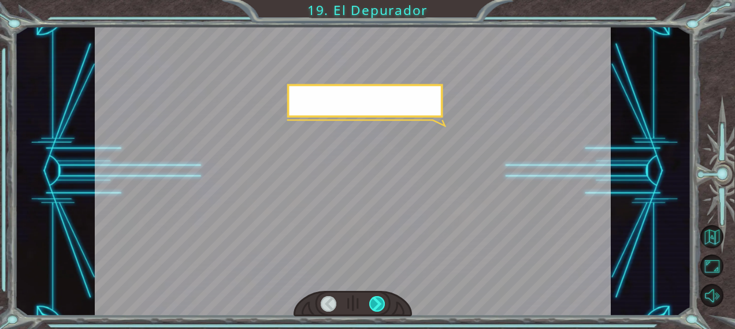
click at [377, 300] on div at bounding box center [377, 304] width 16 height 16
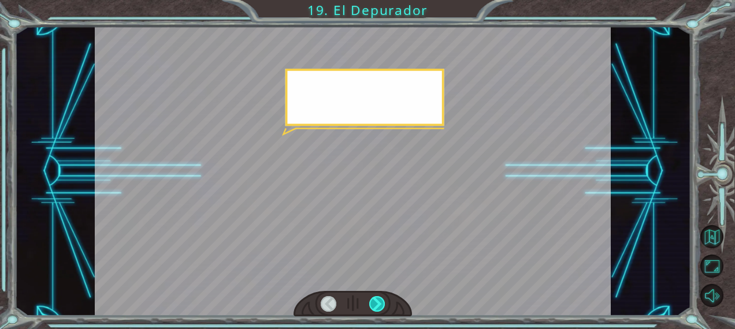
click at [377, 300] on div at bounding box center [377, 304] width 16 height 16
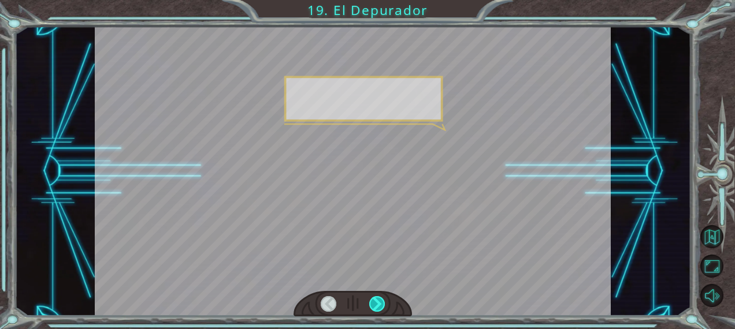
click at [377, 300] on div at bounding box center [377, 304] width 16 height 16
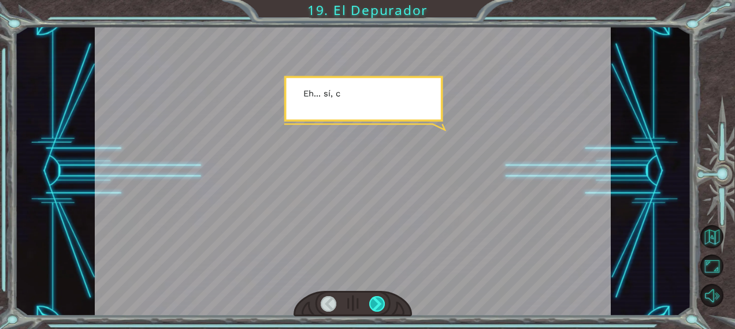
click at [377, 300] on div at bounding box center [377, 304] width 16 height 16
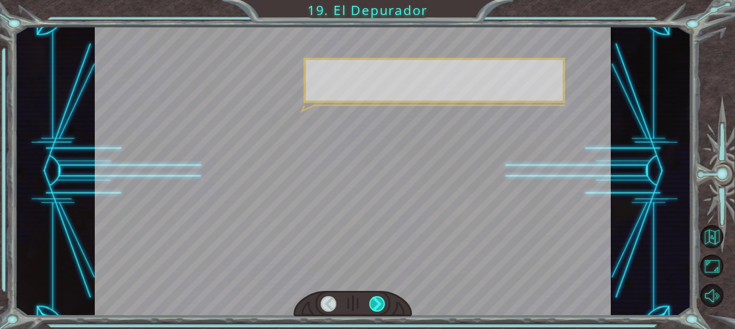
click at [377, 300] on div at bounding box center [377, 304] width 16 height 16
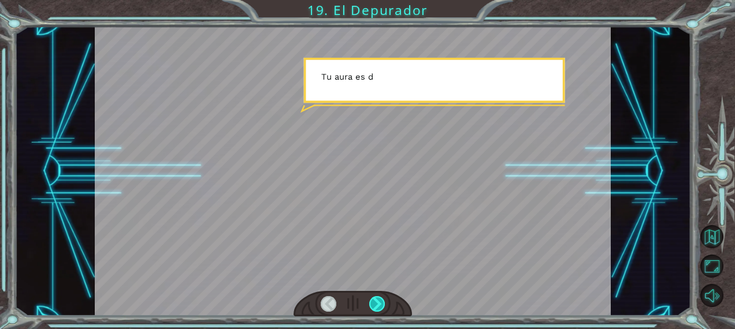
click at [377, 300] on div at bounding box center [377, 304] width 16 height 16
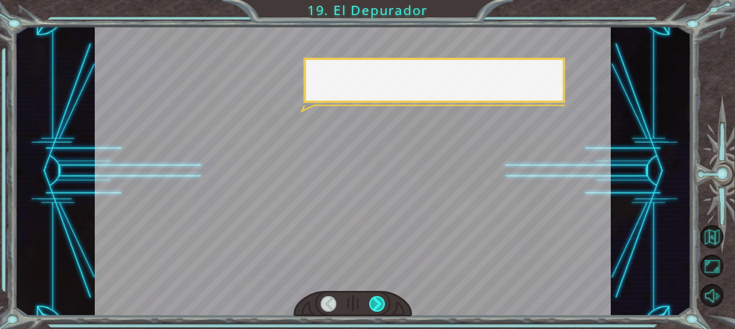
click at [377, 300] on div at bounding box center [377, 304] width 16 height 16
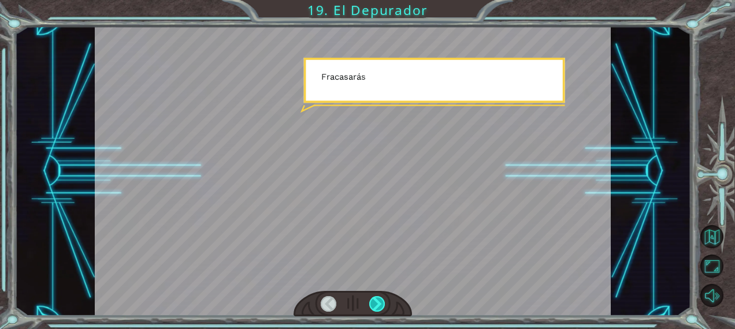
click at [377, 300] on div at bounding box center [377, 304] width 16 height 16
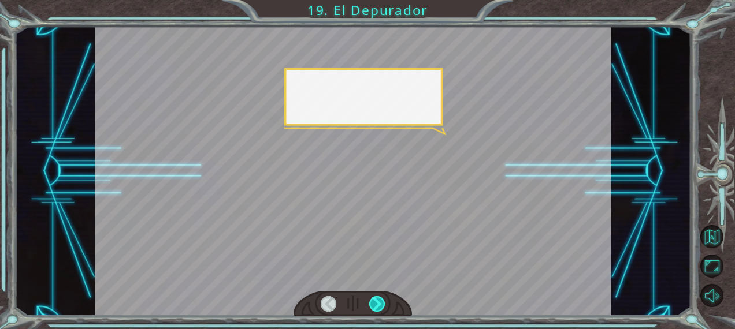
click at [377, 300] on div at bounding box center [377, 304] width 16 height 16
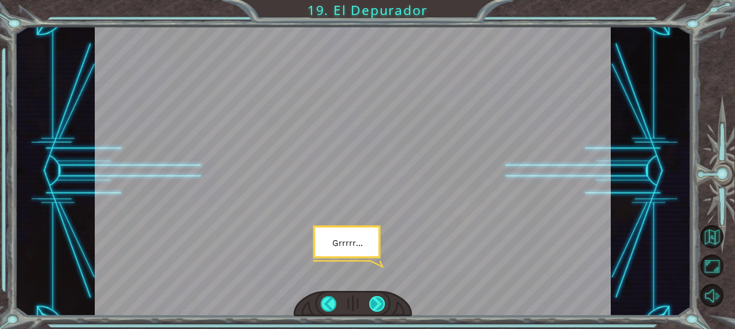
click at [377, 300] on div at bounding box center [377, 304] width 16 height 16
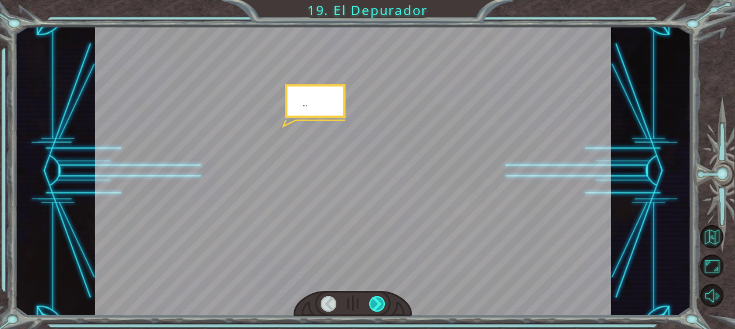
click at [377, 300] on div at bounding box center [377, 304] width 16 height 16
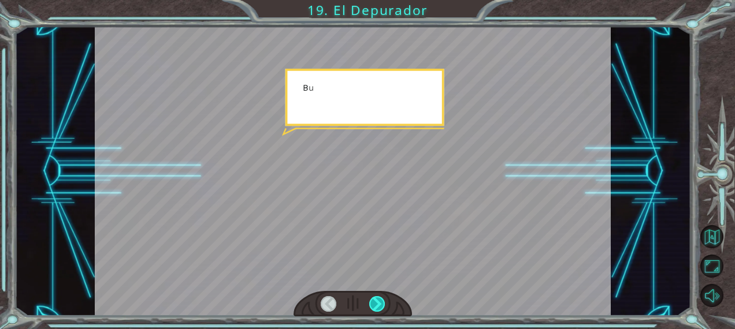
click at [377, 300] on div at bounding box center [377, 304] width 16 height 16
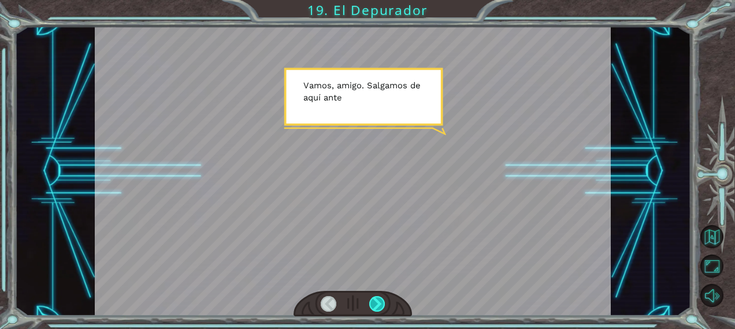
click at [377, 300] on div at bounding box center [377, 304] width 16 height 16
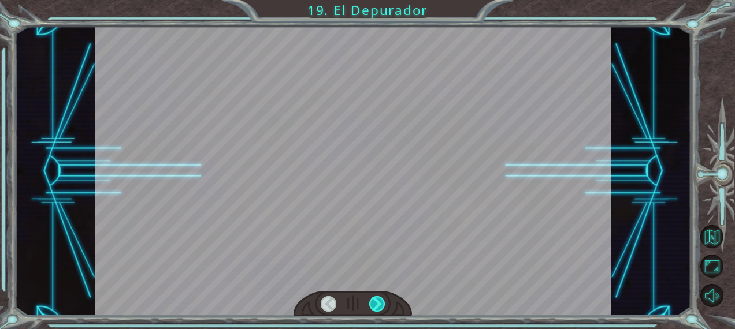
click at [377, 300] on div at bounding box center [377, 304] width 16 height 16
click at [377, 0] on div "Temporary Text P o r f i n l l e g u é . A s í q u e e s t e e s e l d e p u r …" at bounding box center [367, 0] width 735 height 0
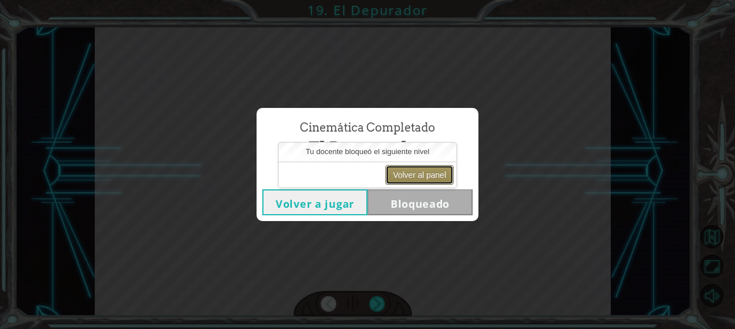
click at [424, 170] on button "Volver al panel" at bounding box center [419, 175] width 68 height 20
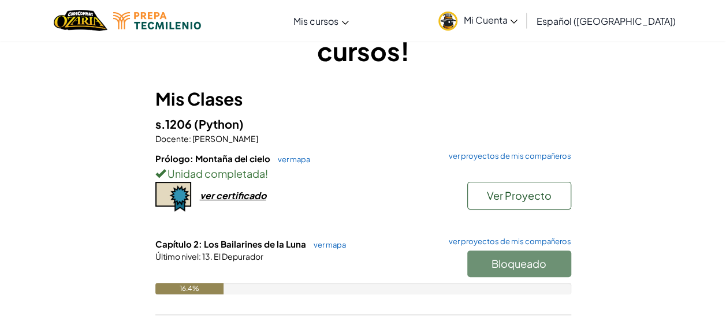
scroll to position [74, 0]
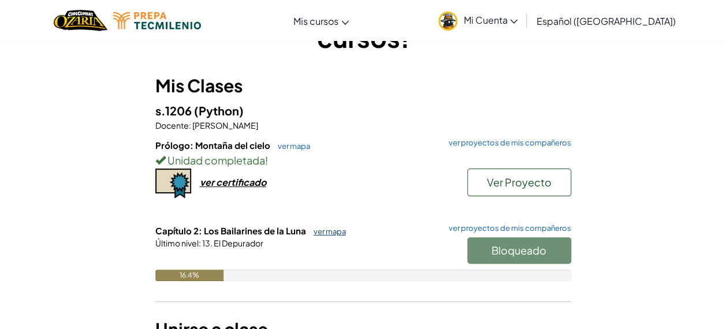
click at [336, 230] on link "ver mapa" at bounding box center [327, 231] width 38 height 9
